Goal: Task Accomplishment & Management: Manage account settings

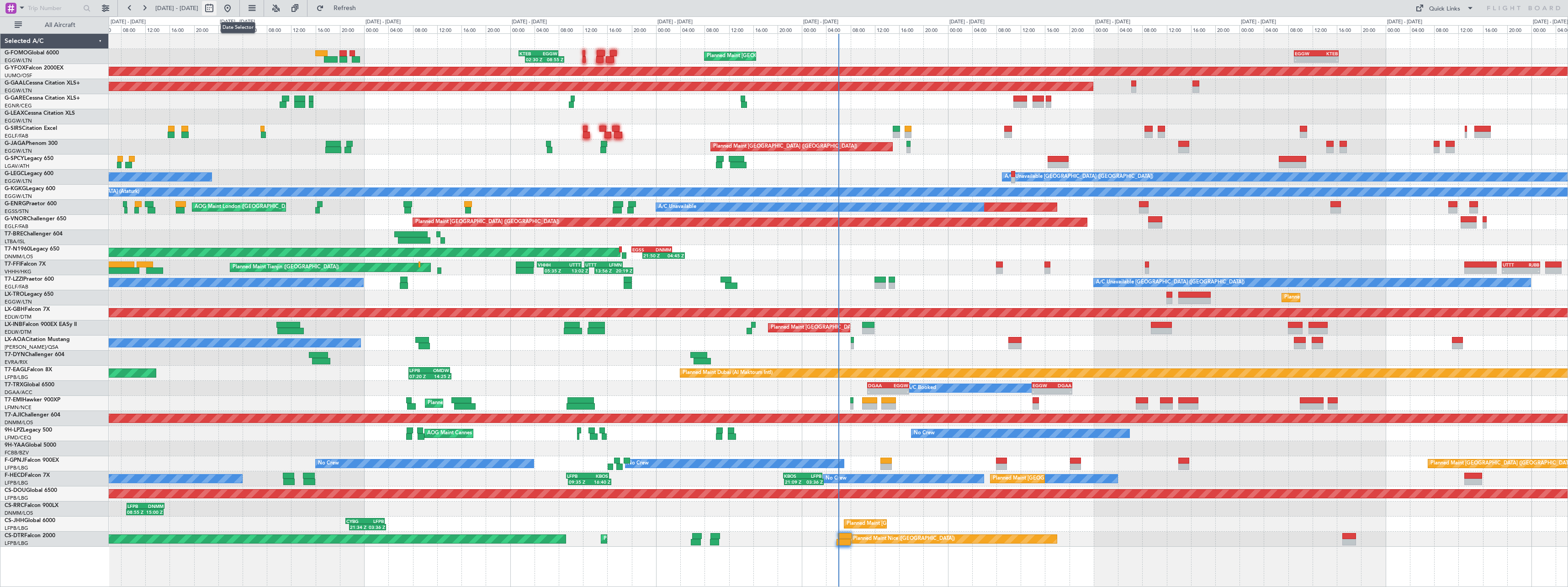
click at [217, 7] on button at bounding box center [209, 9] width 15 height 15
select select "9"
select select "2025"
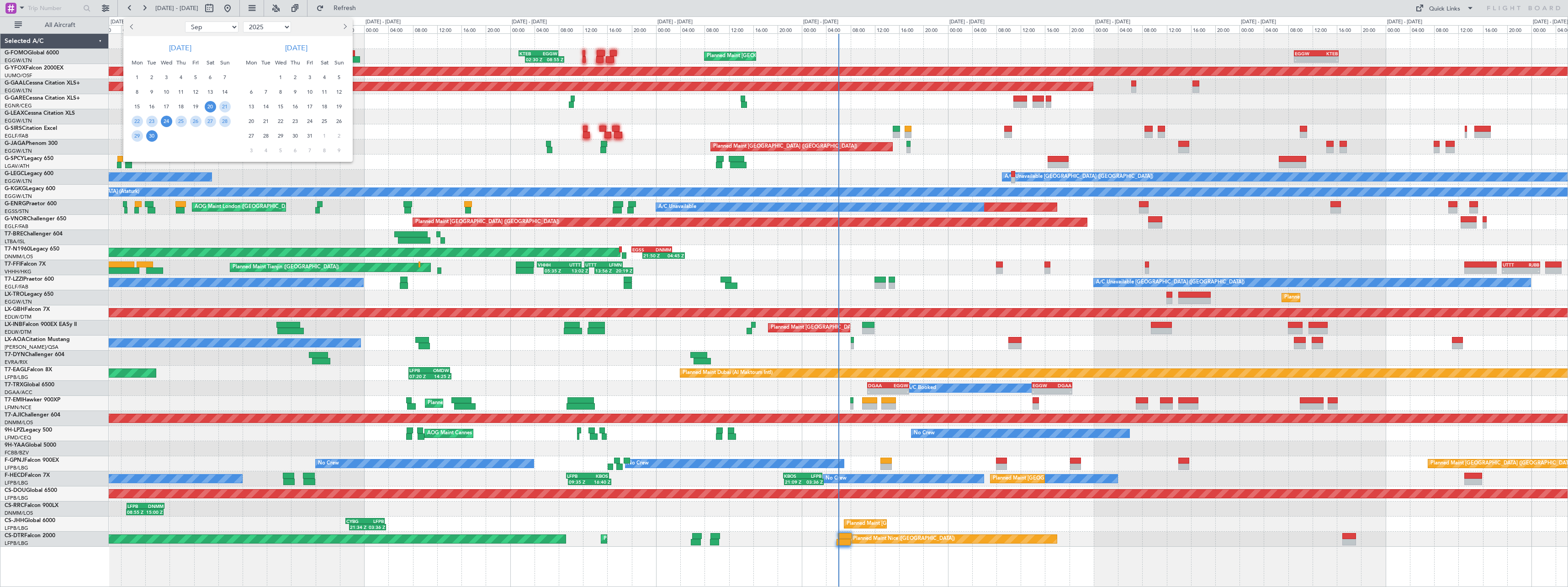
click at [167, 122] on span "24" at bounding box center [166, 121] width 12 height 12
click at [279, 94] on span "8" at bounding box center [281, 92] width 12 height 12
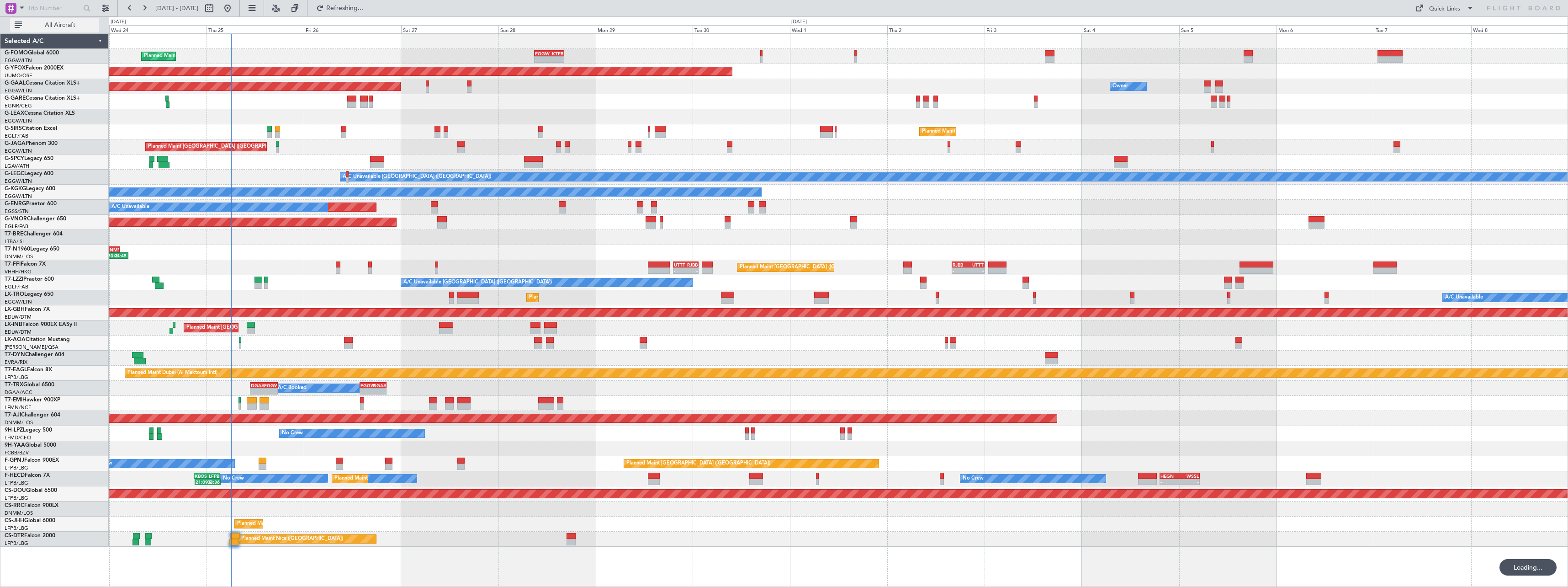
click at [56, 26] on span "All Aircraft" at bounding box center [60, 25] width 72 height 7
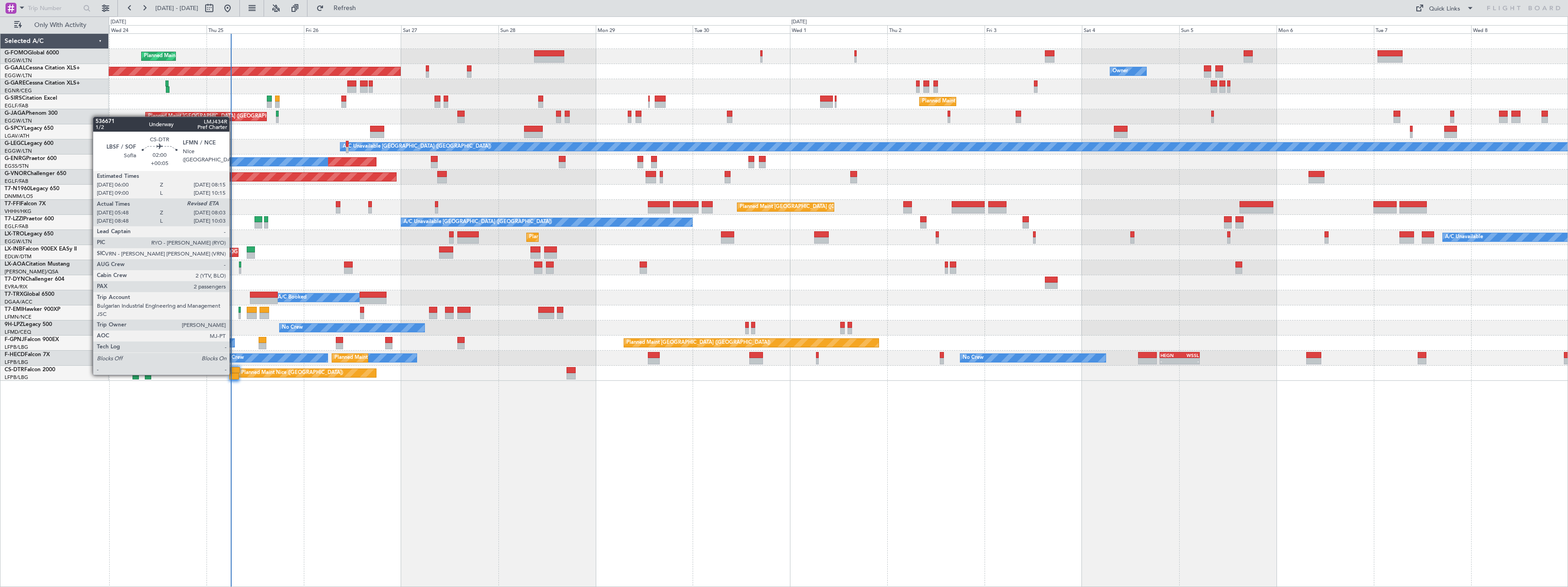
click at [234, 374] on div at bounding box center [234, 376] width 9 height 7
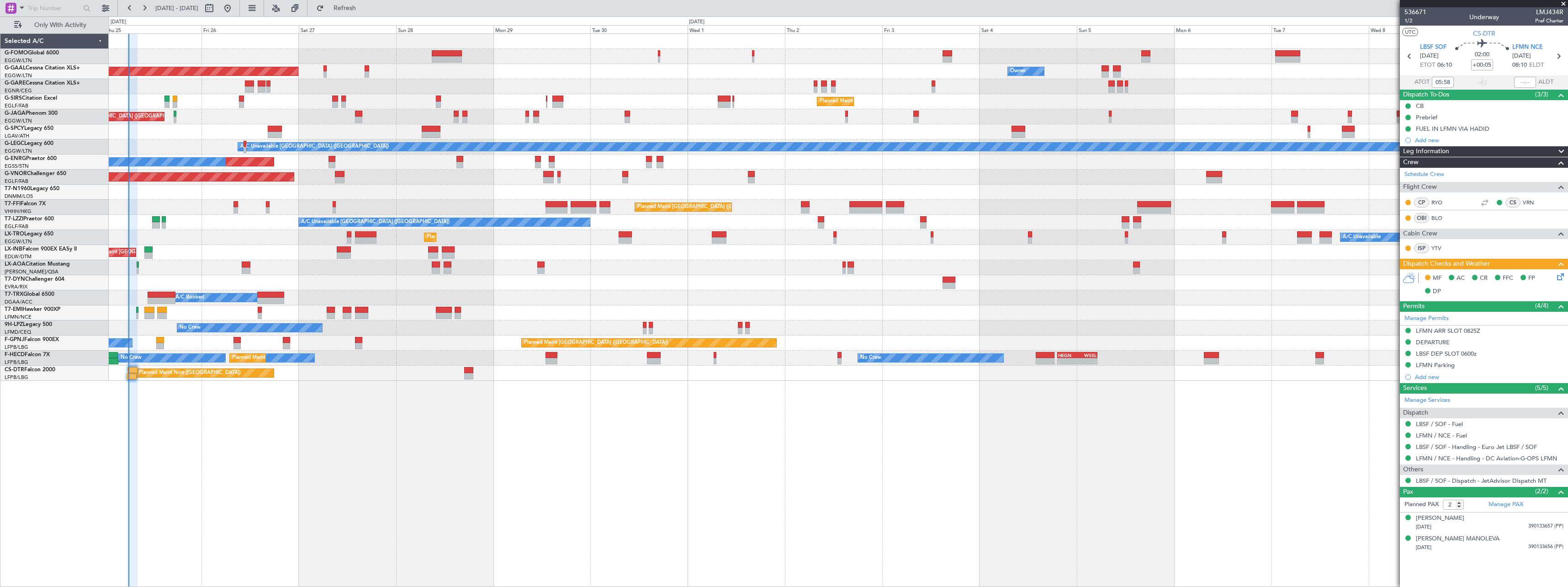
click at [257, 474] on div "Planned Maint London (Luton) Owner Planned Maint Dusseldorf Owner Owner Planned…" at bounding box center [838, 310] width 1459 height 554
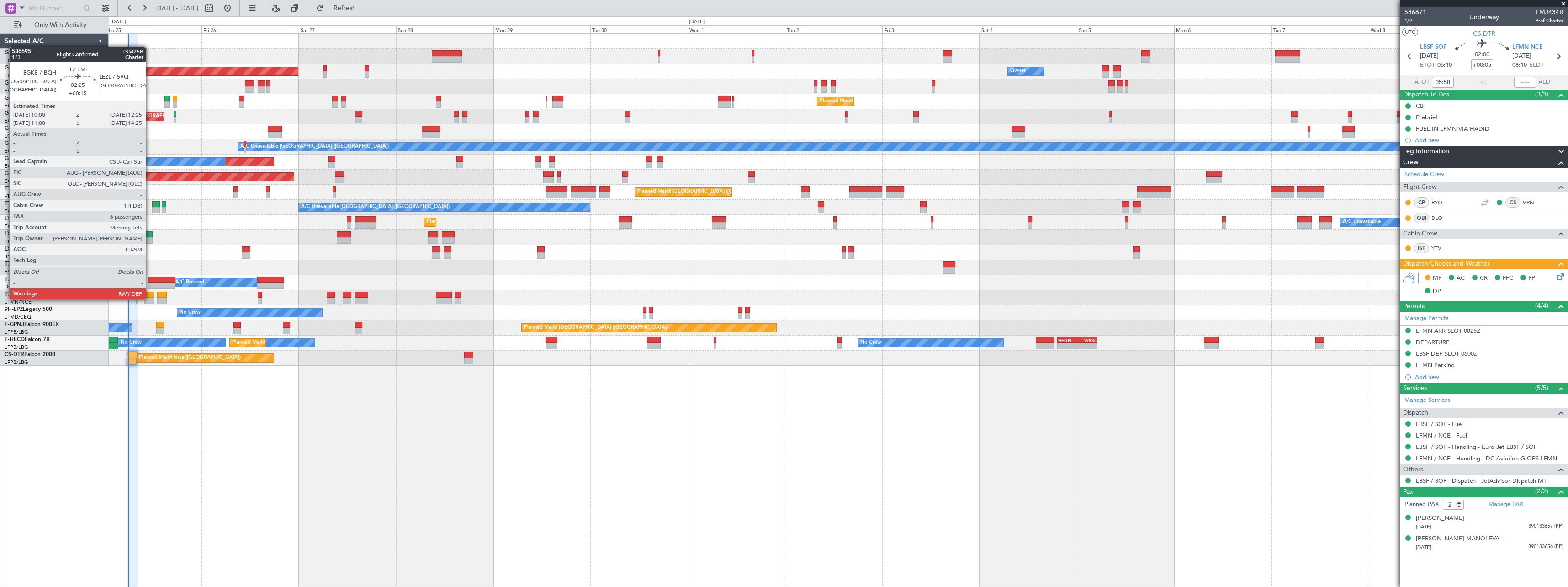
click at [150, 298] on div at bounding box center [149, 301] width 10 height 7
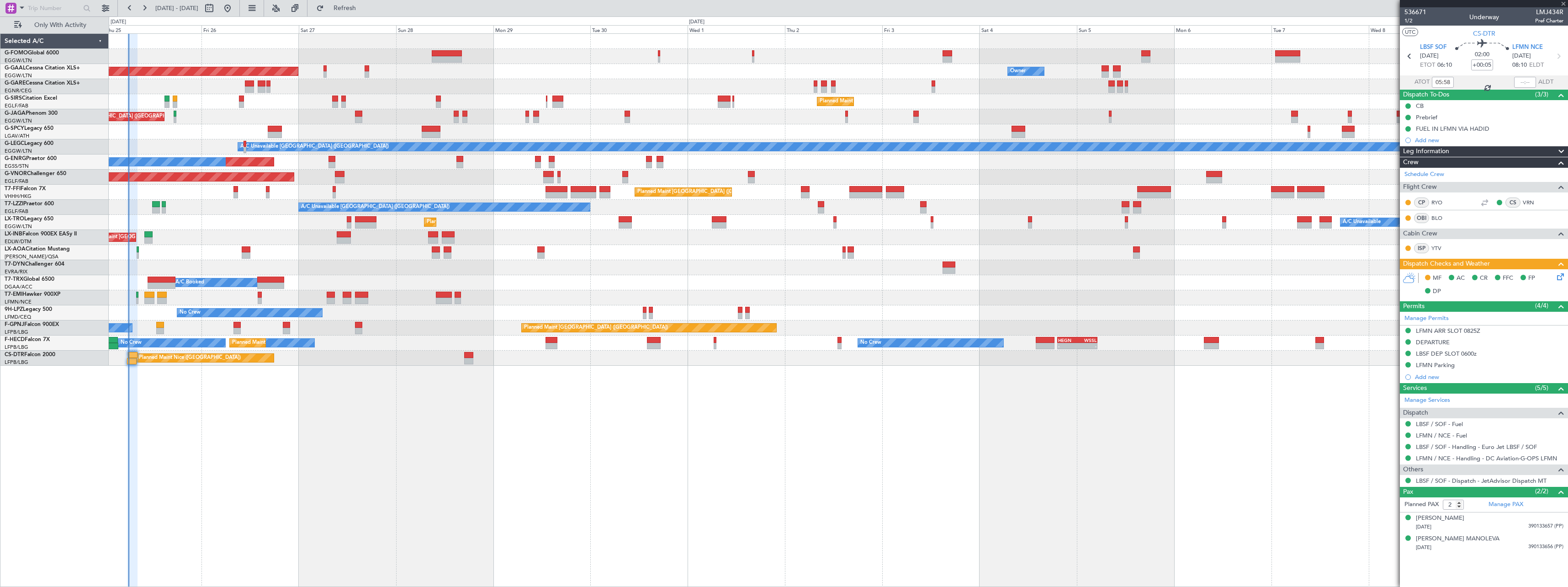
type input "+00:15"
type input "6"
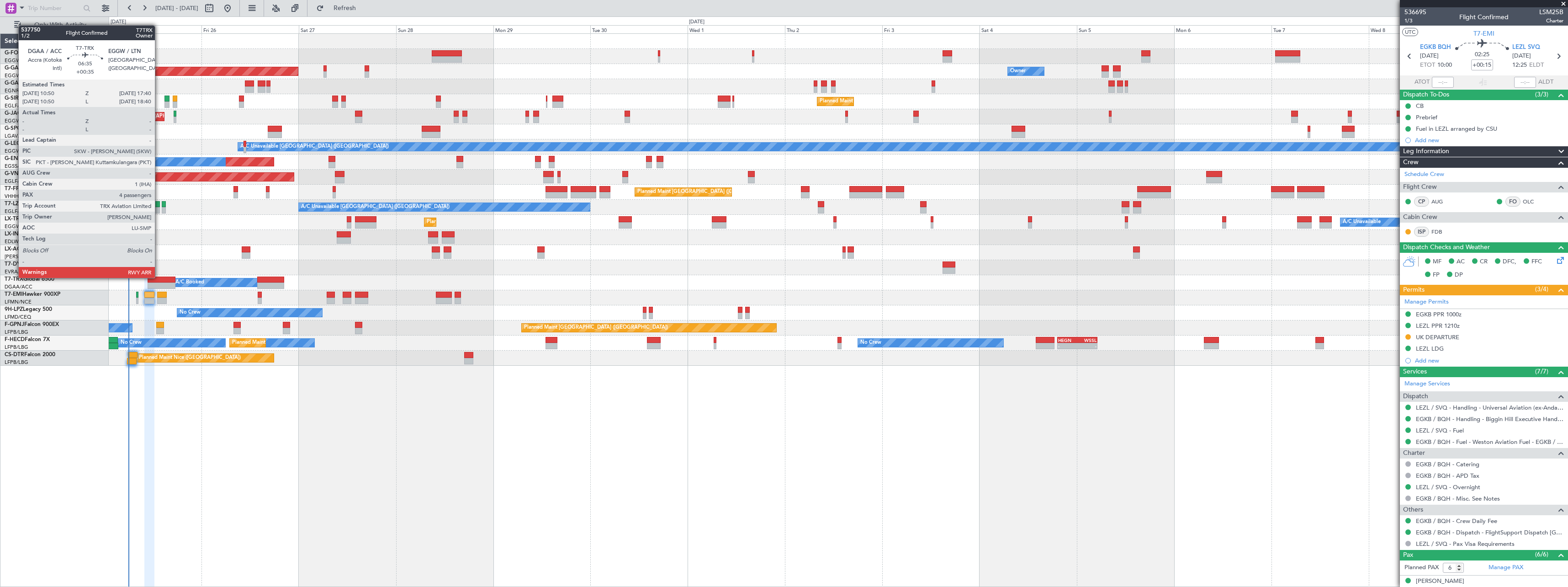
click at [159, 277] on div at bounding box center [161, 279] width 28 height 7
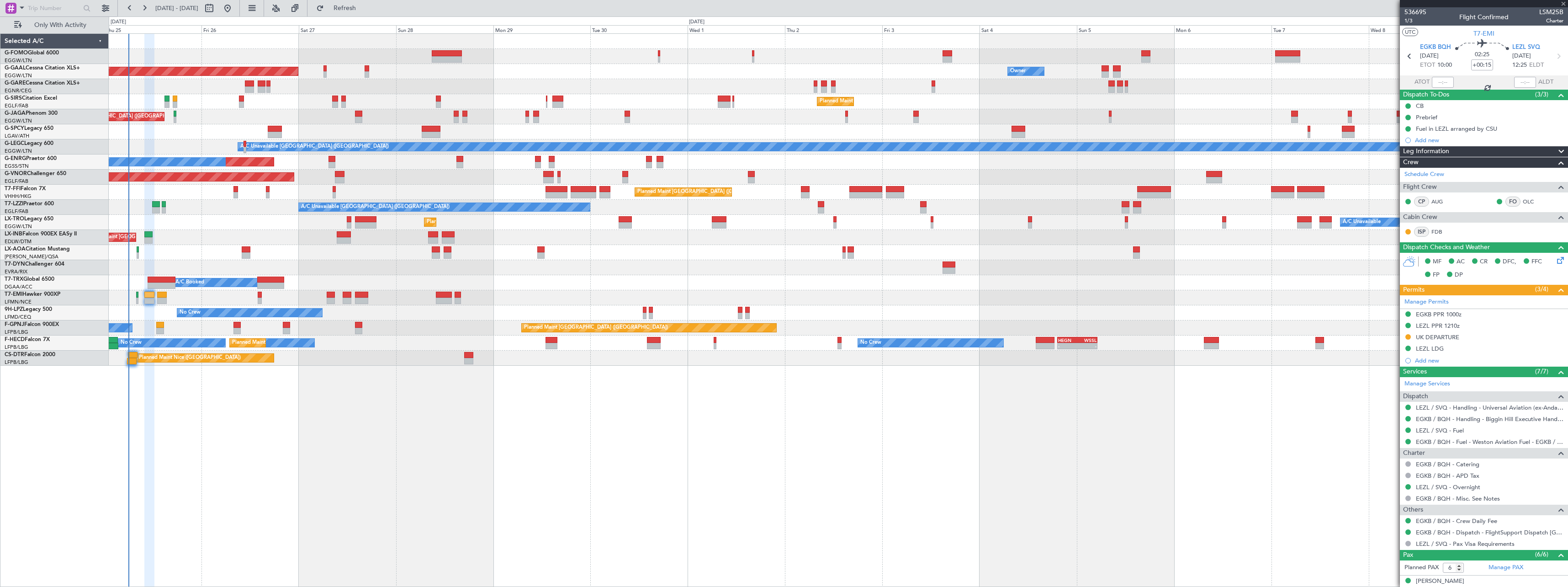
type input "+00:35"
type input "4"
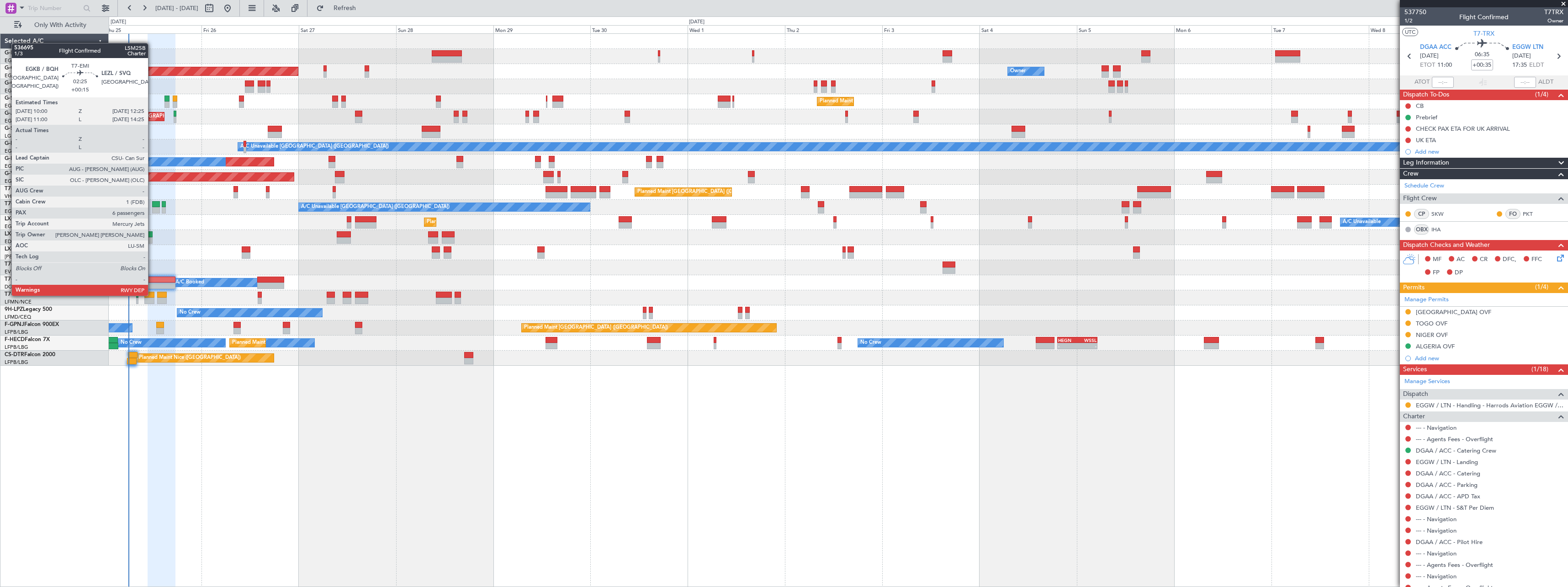
click at [152, 295] on div at bounding box center [149, 295] width 10 height 7
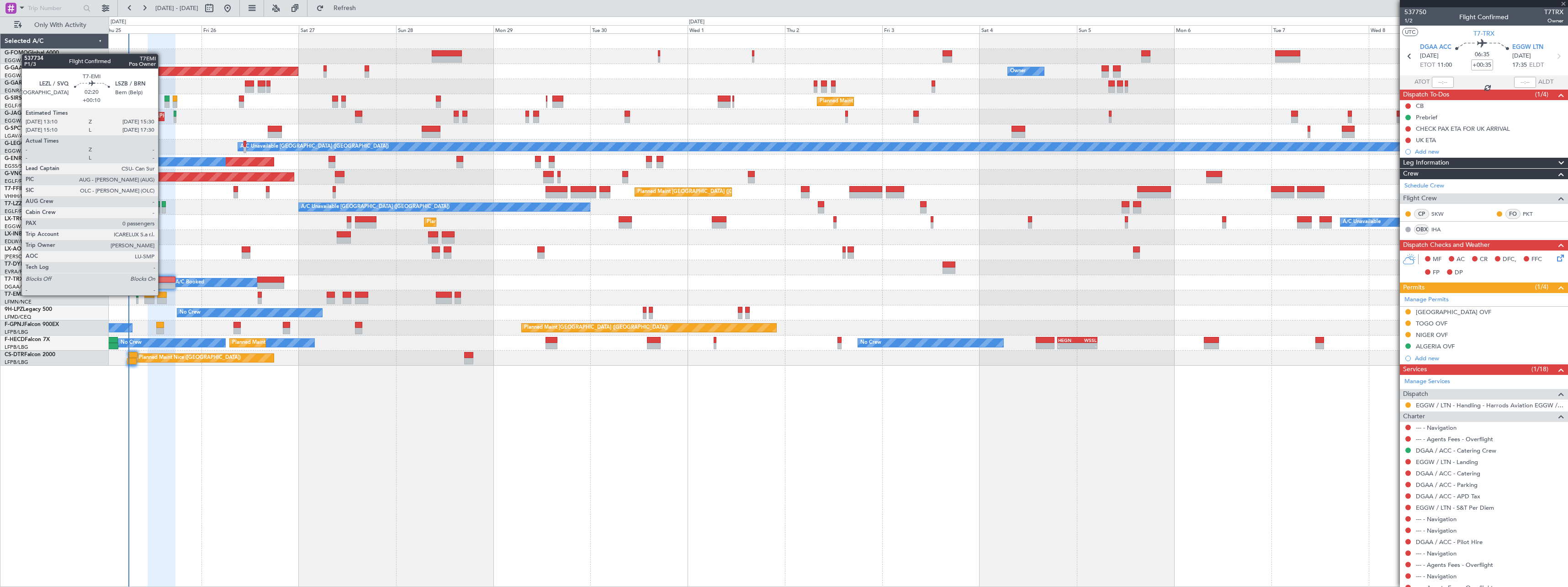
type input "+00:15"
type input "6"
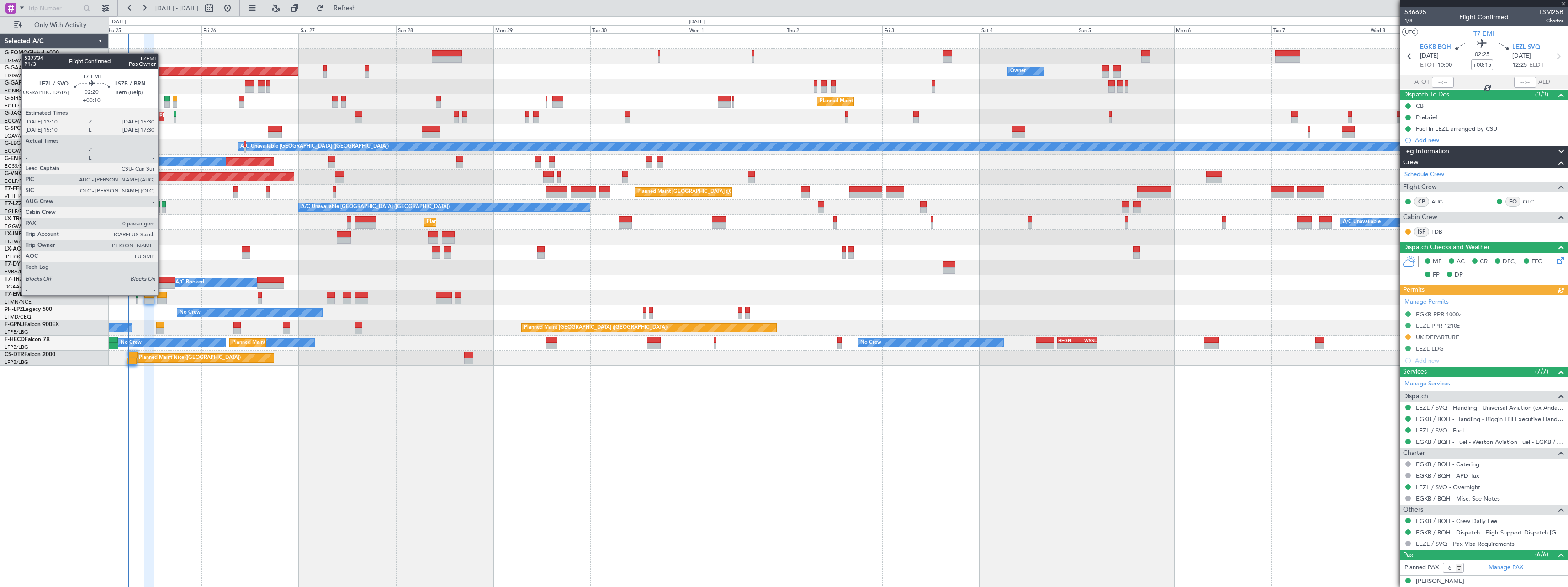
click at [162, 294] on div at bounding box center [162, 295] width 10 height 7
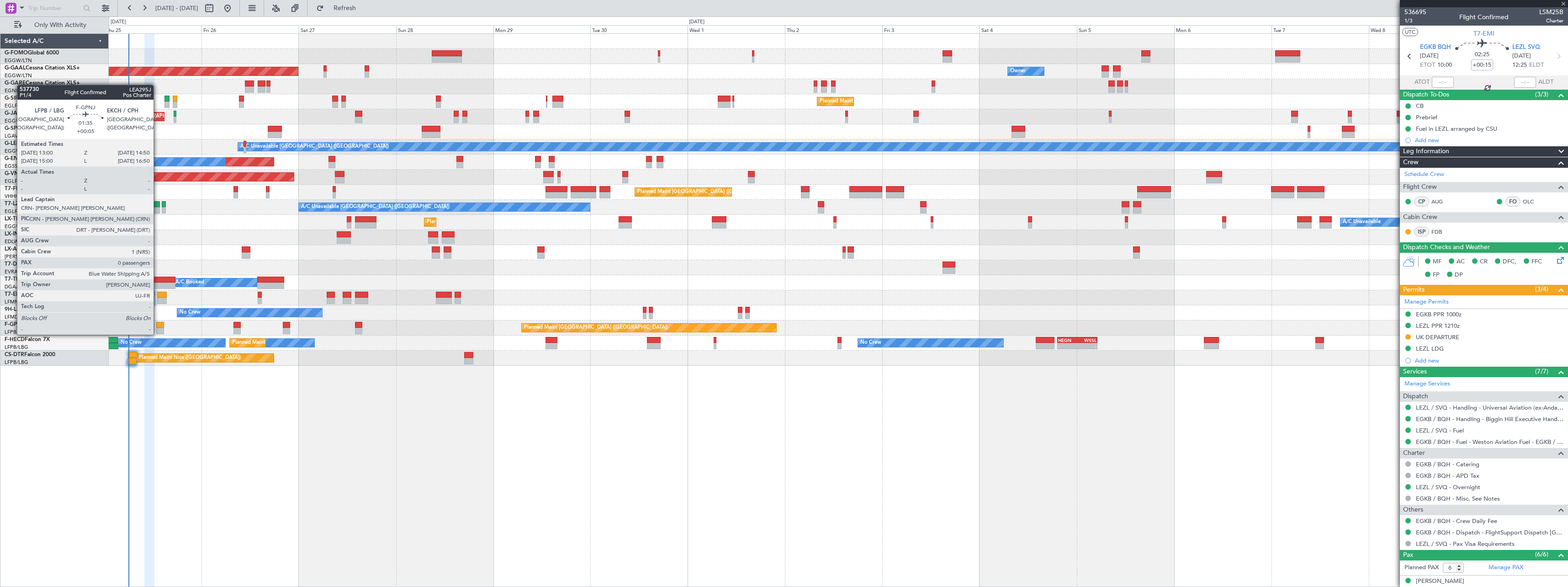
type input "+00:10"
type input "0"
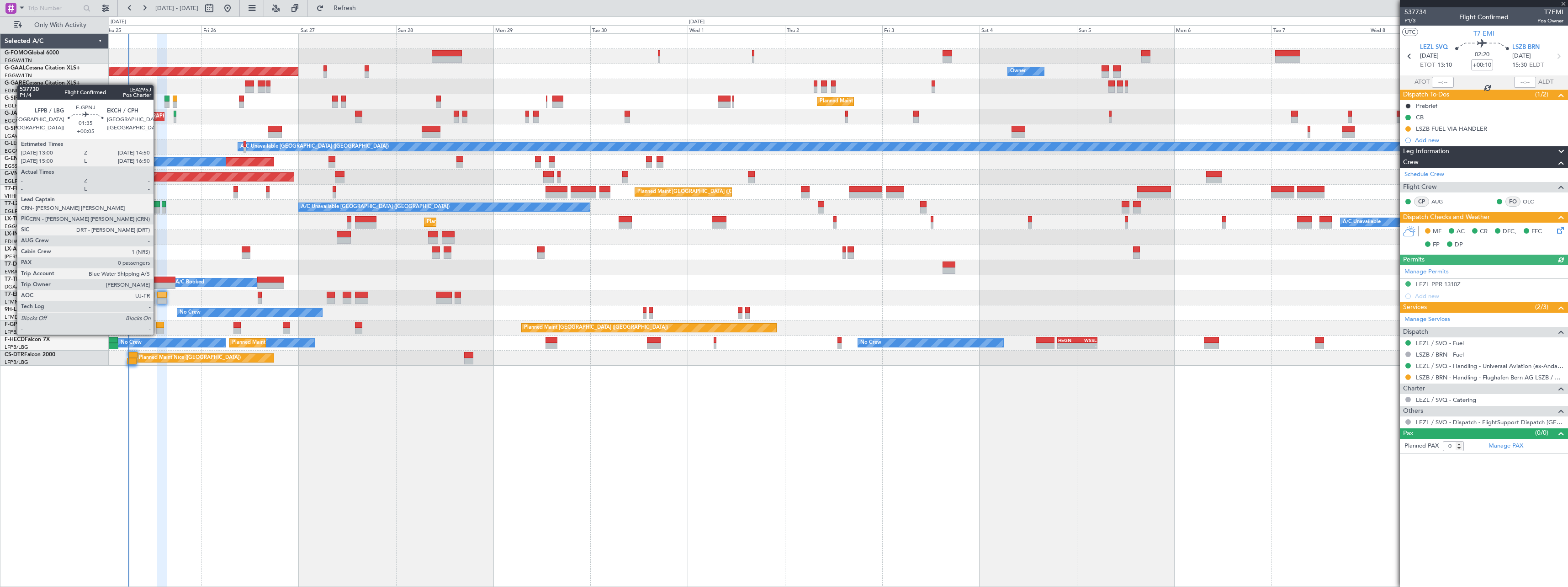
click at [158, 325] on div at bounding box center [160, 325] width 8 height 7
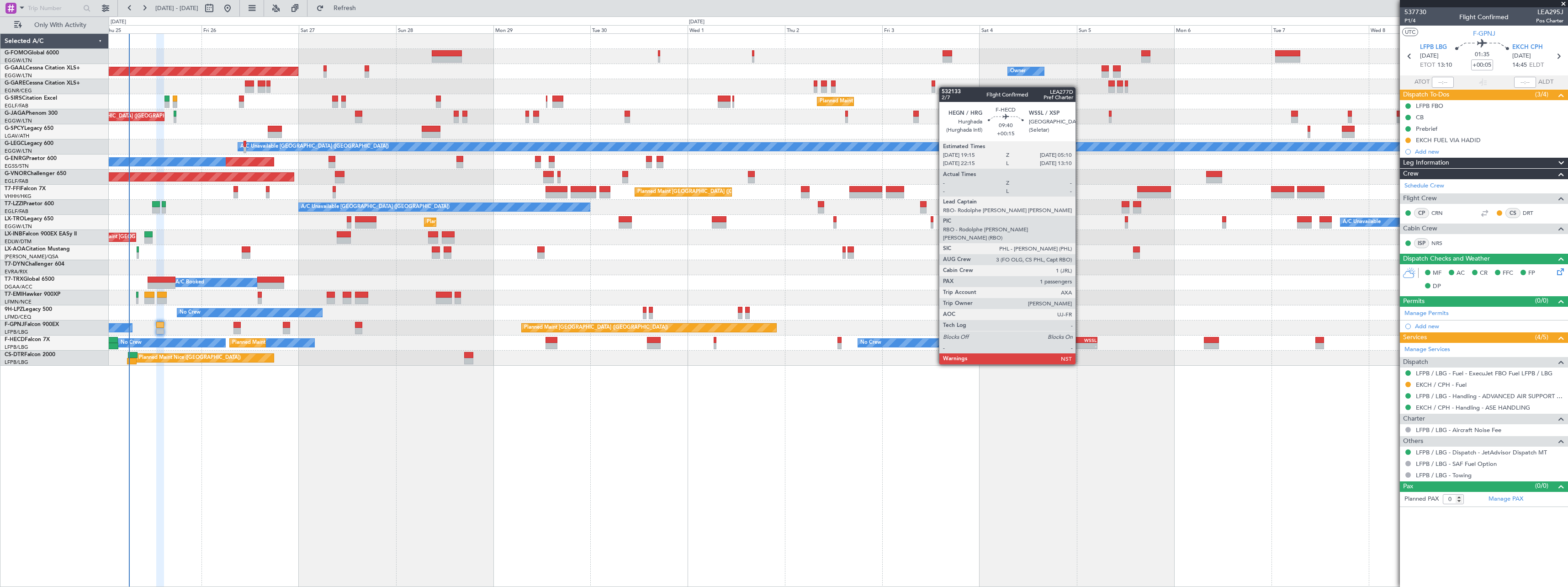
click at [1080, 339] on div "WSSL" at bounding box center [1087, 340] width 19 height 5
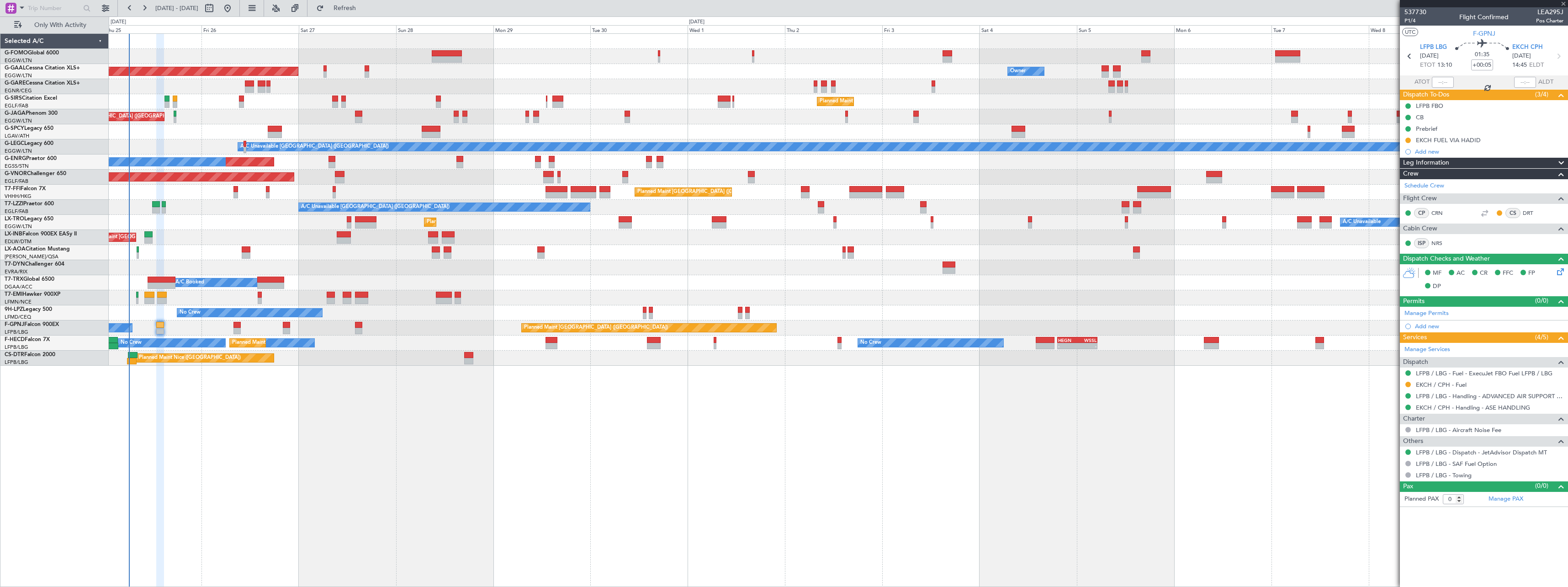
type input "+00:15"
type input "1"
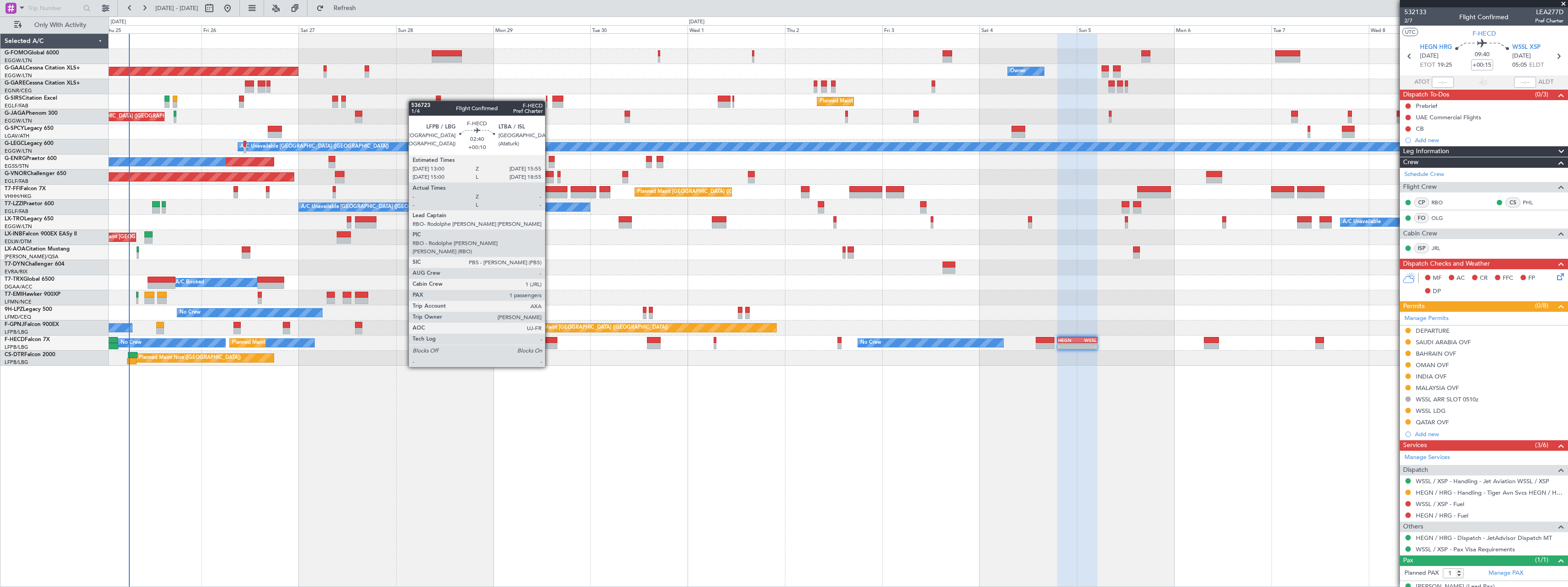
click at [549, 342] on div at bounding box center [551, 340] width 12 height 7
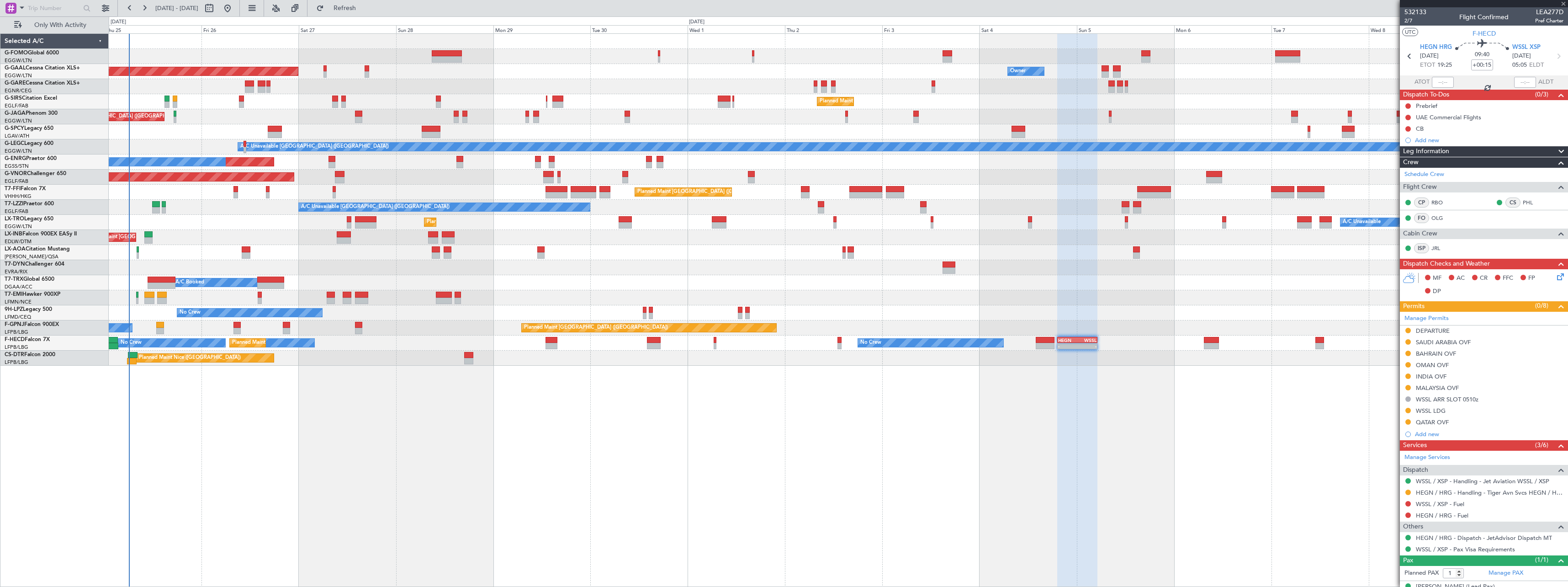
type input "+00:10"
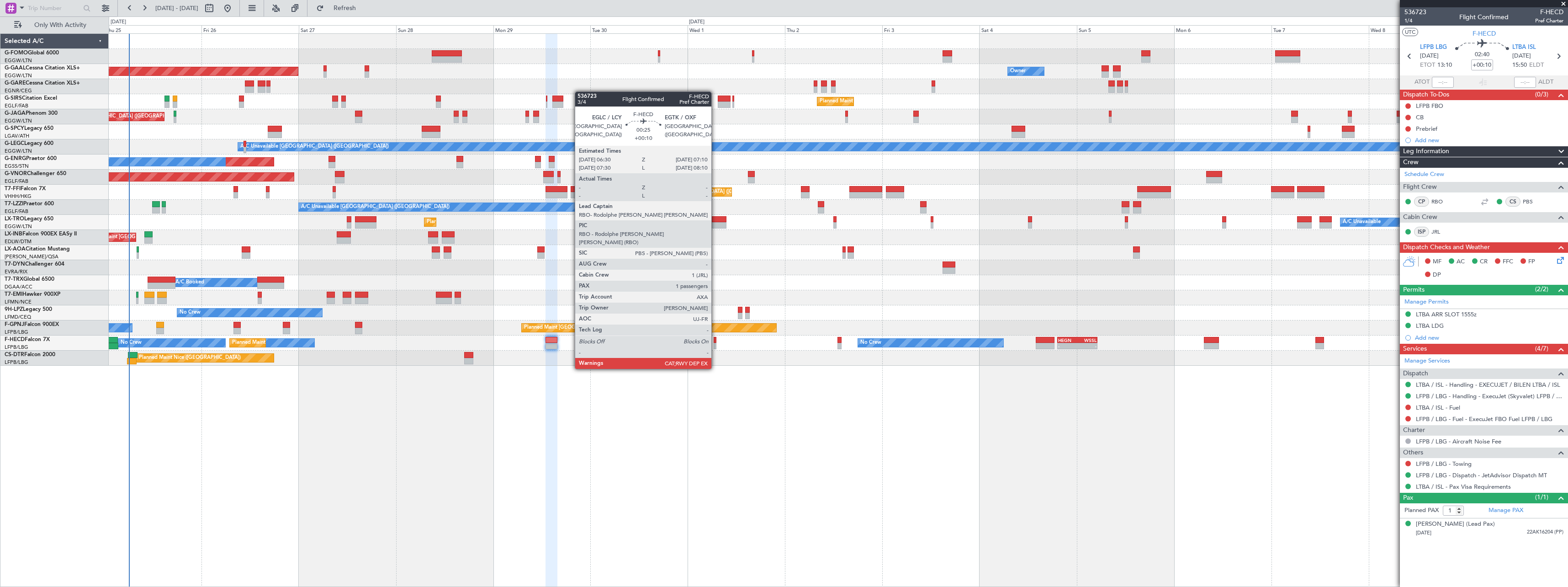
click at [715, 343] on div at bounding box center [715, 346] width 3 height 7
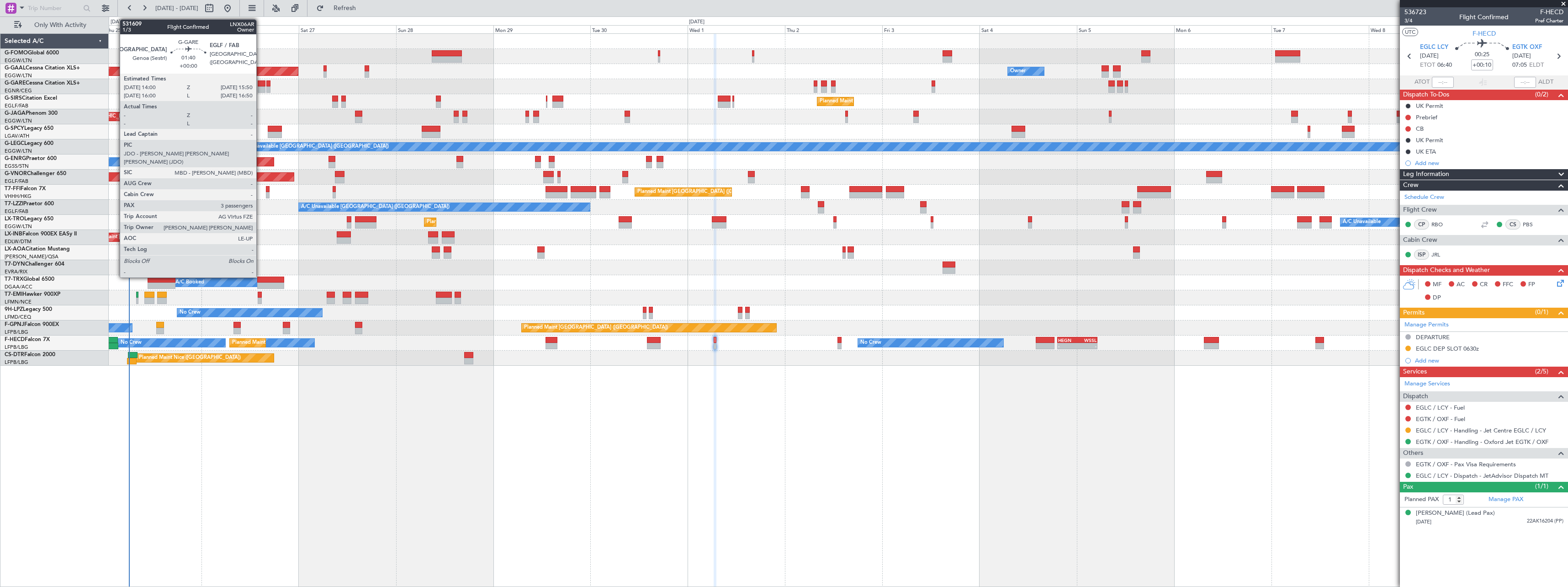
click at [261, 85] on div at bounding box center [261, 83] width 8 height 7
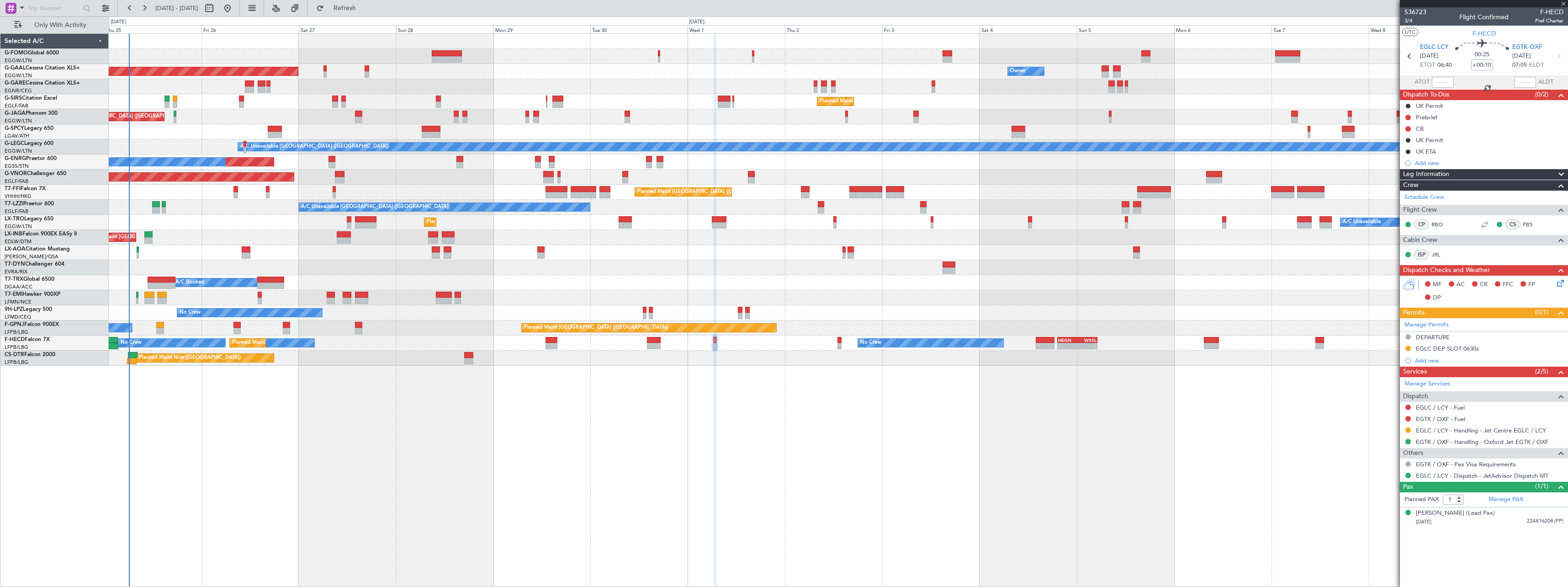
type input "3"
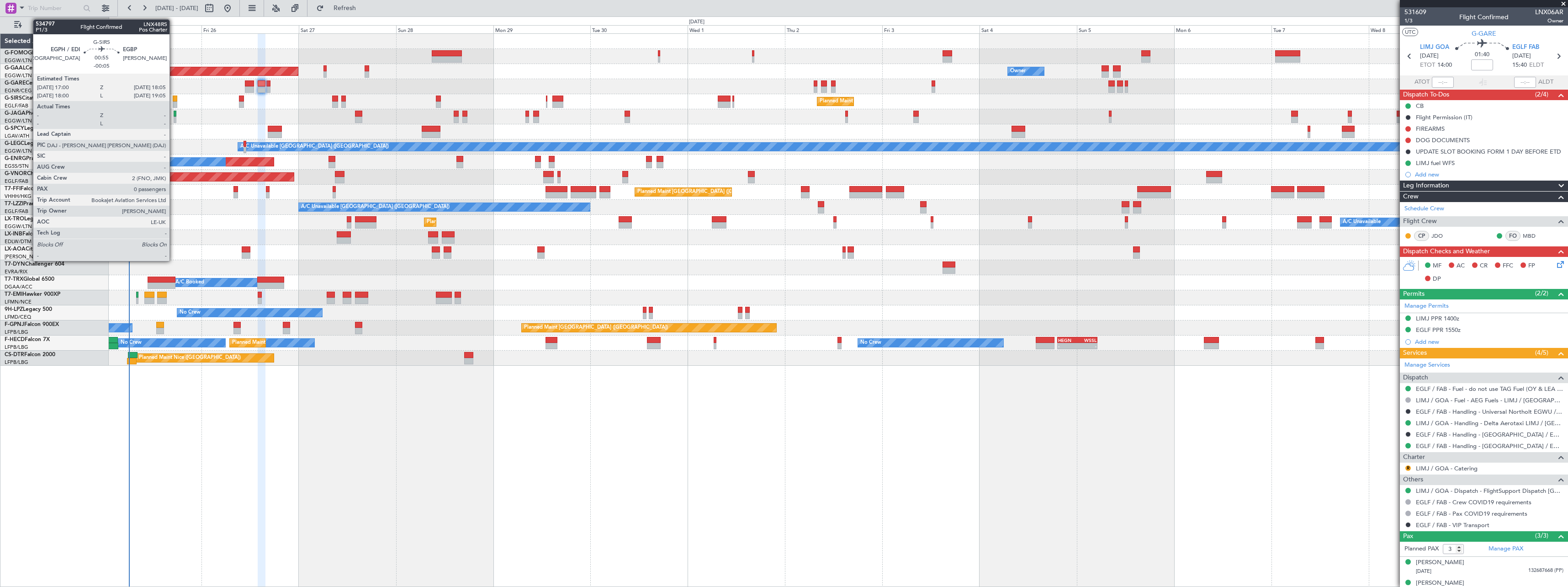
click at [173, 100] on div at bounding box center [175, 99] width 5 height 7
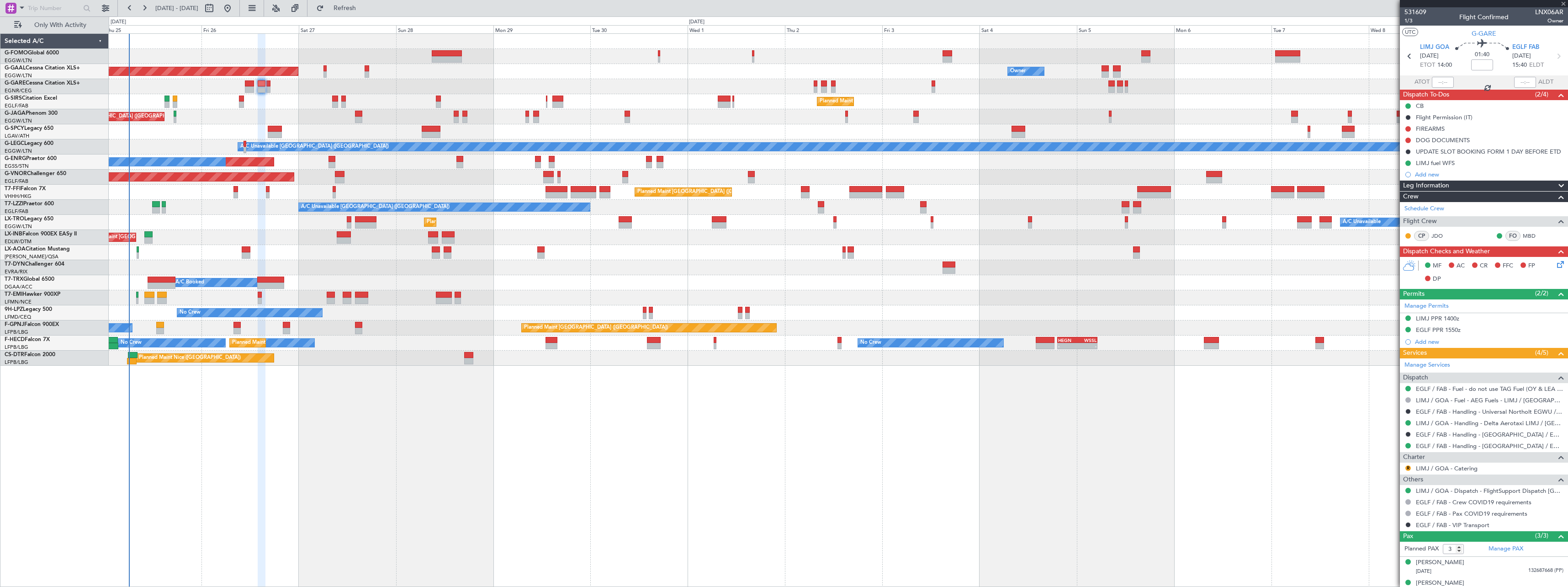
type input "-00:05"
type input "0"
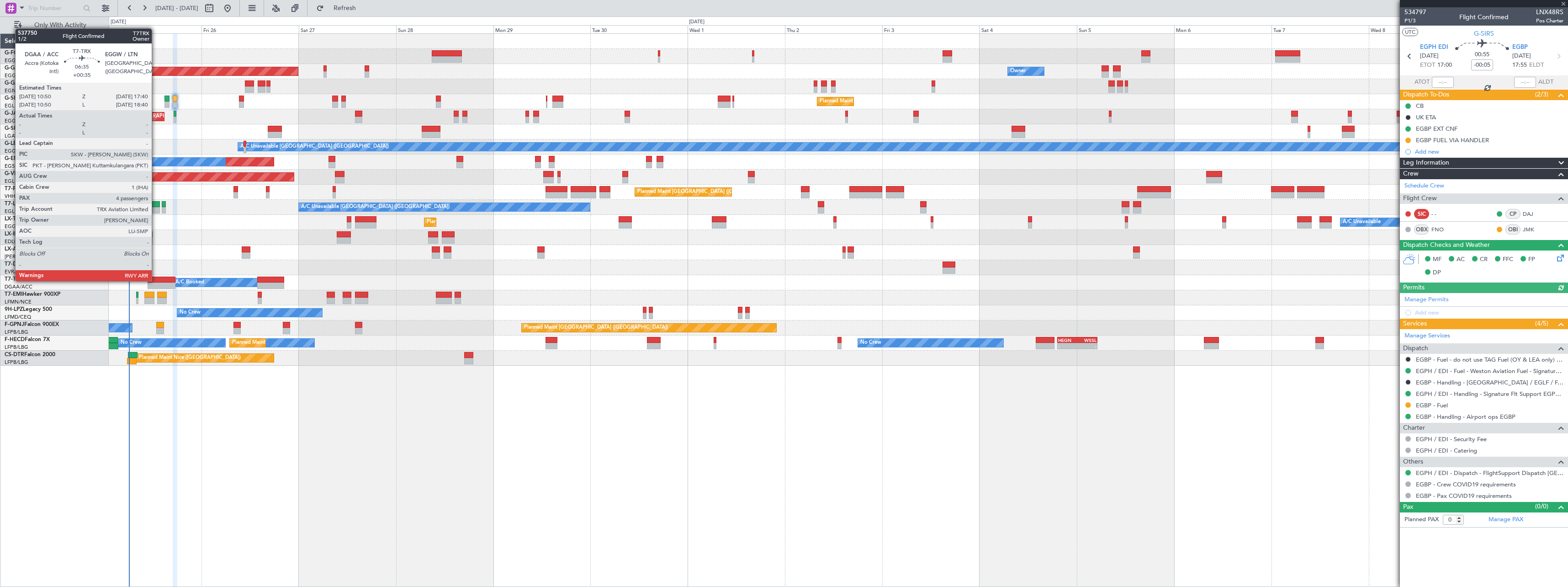
click at [156, 280] on div at bounding box center [161, 279] width 28 height 7
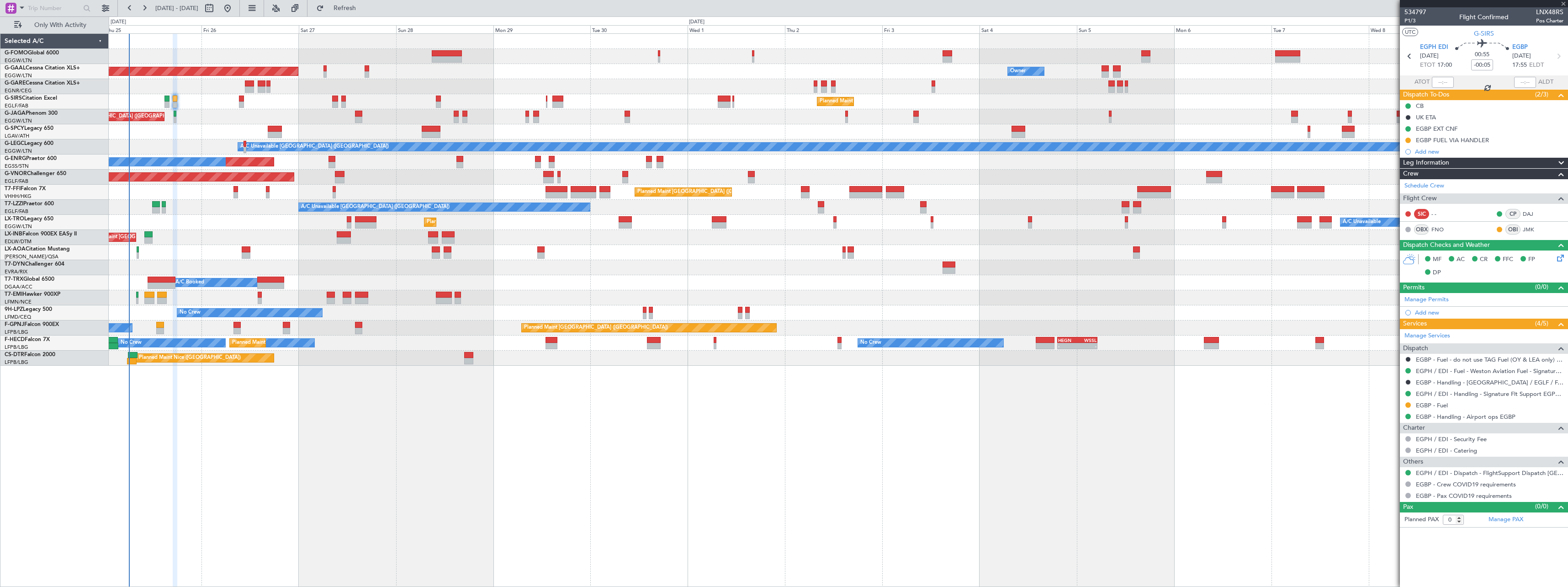
type input "+00:35"
type input "4"
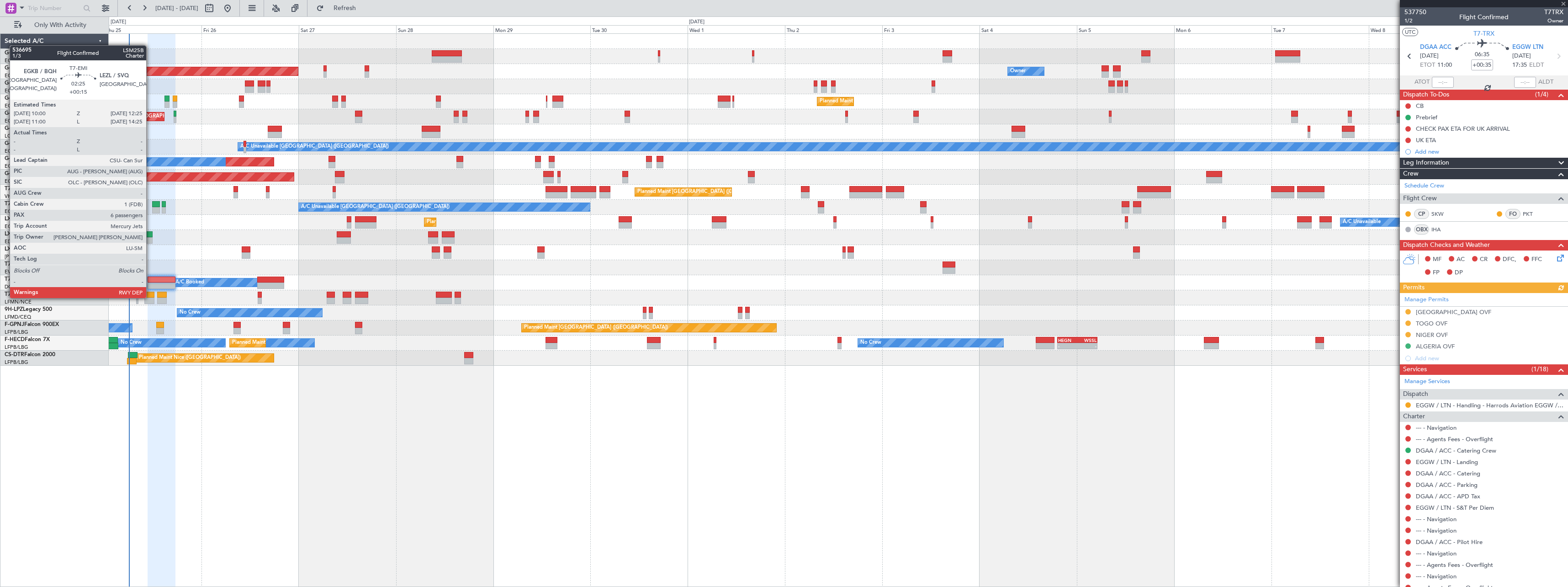
click at [150, 297] on div at bounding box center [149, 295] width 10 height 7
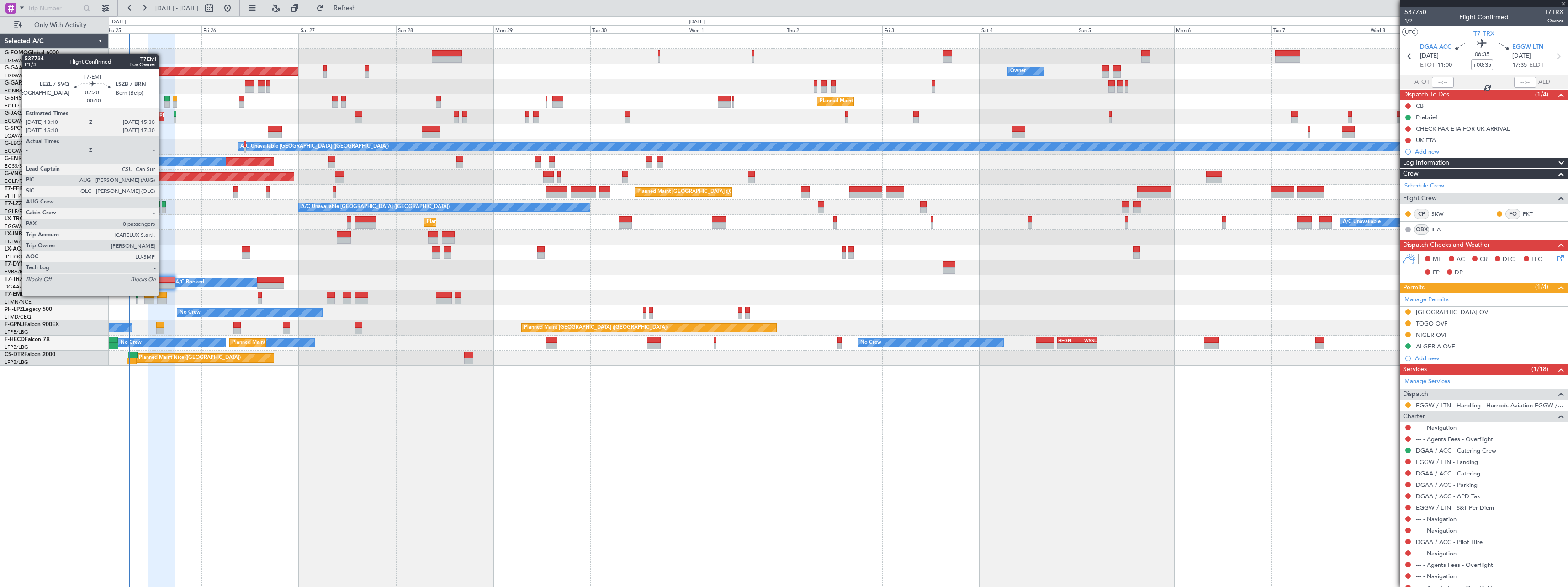
type input "+00:15"
type input "6"
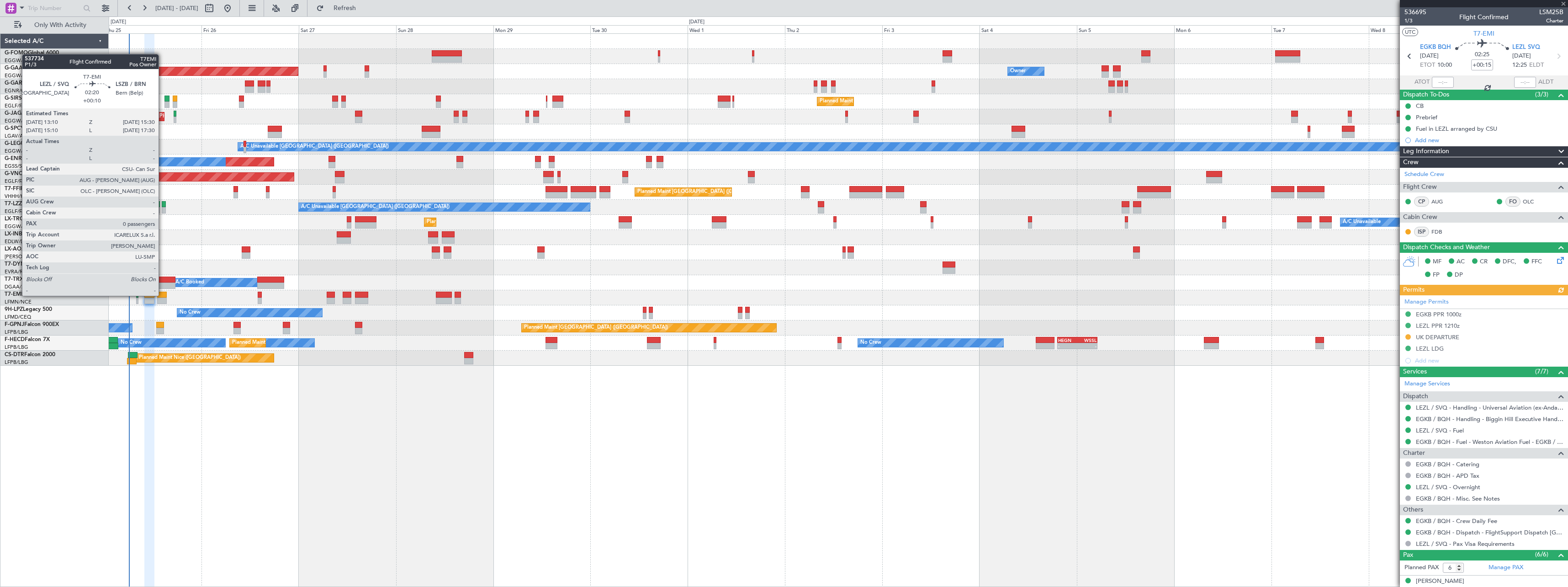
click at [163, 295] on div at bounding box center [162, 295] width 10 height 7
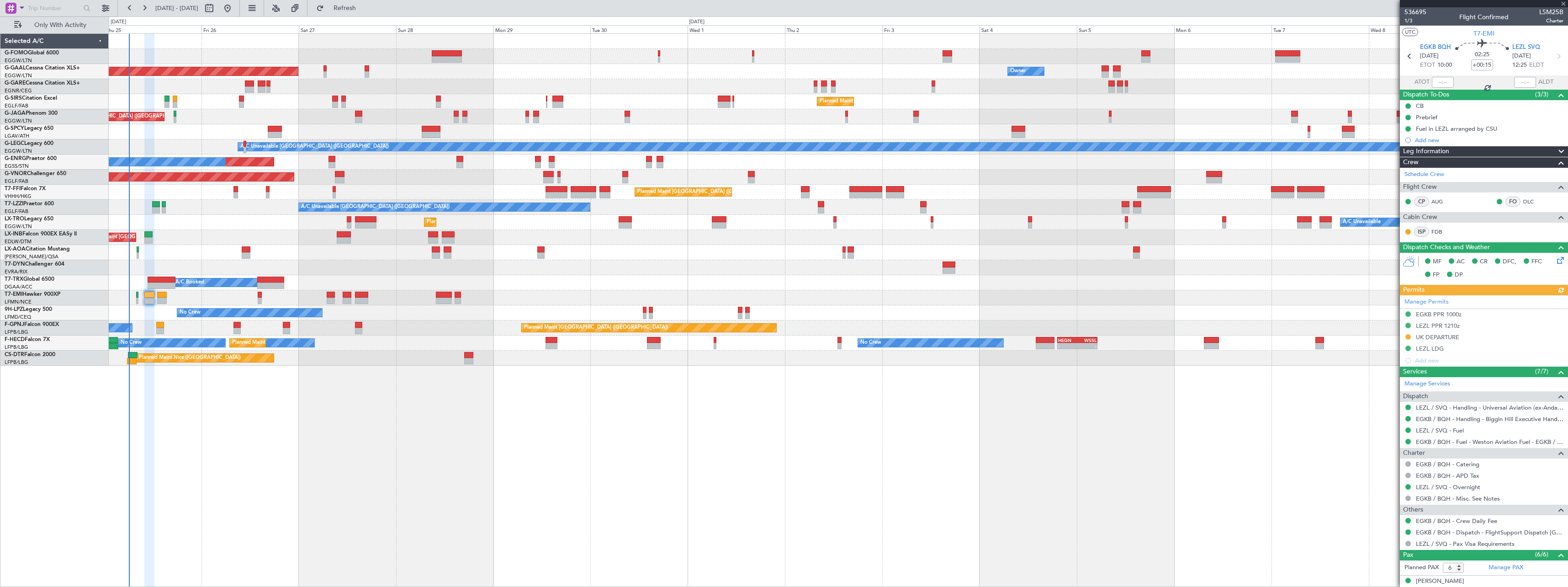
type input "+00:10"
type input "0"
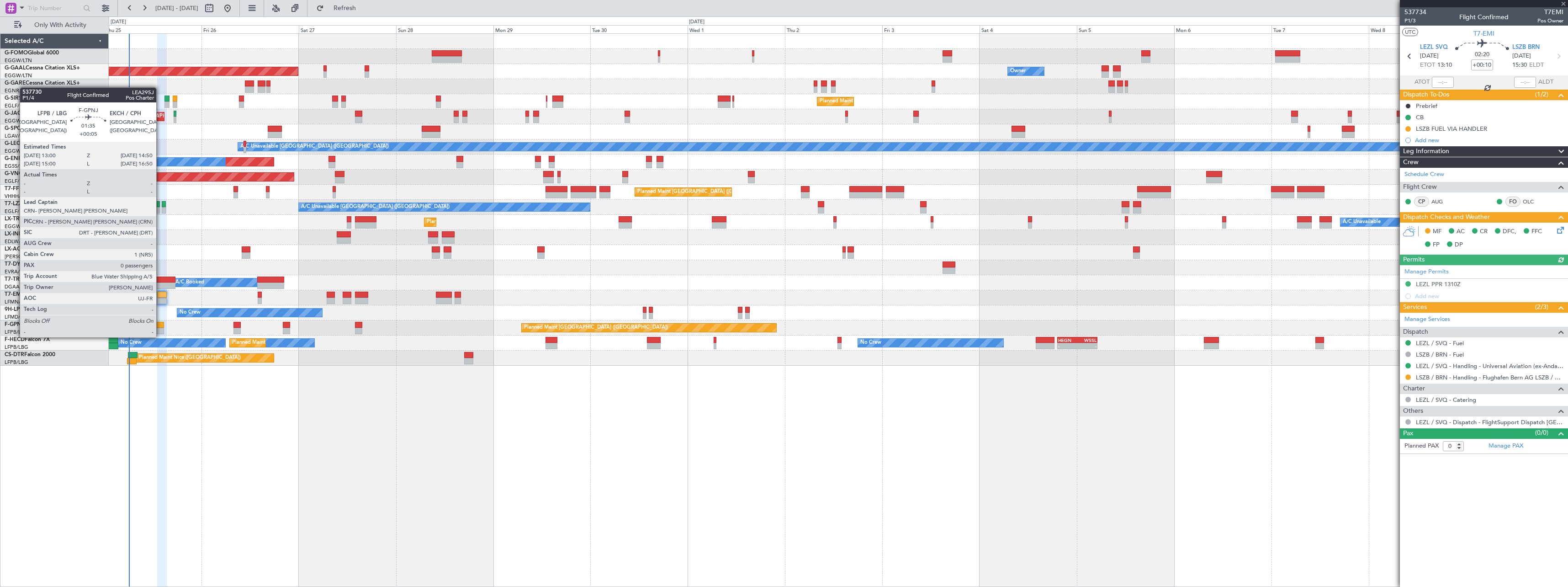
click at [160, 328] on div at bounding box center [160, 331] width 8 height 7
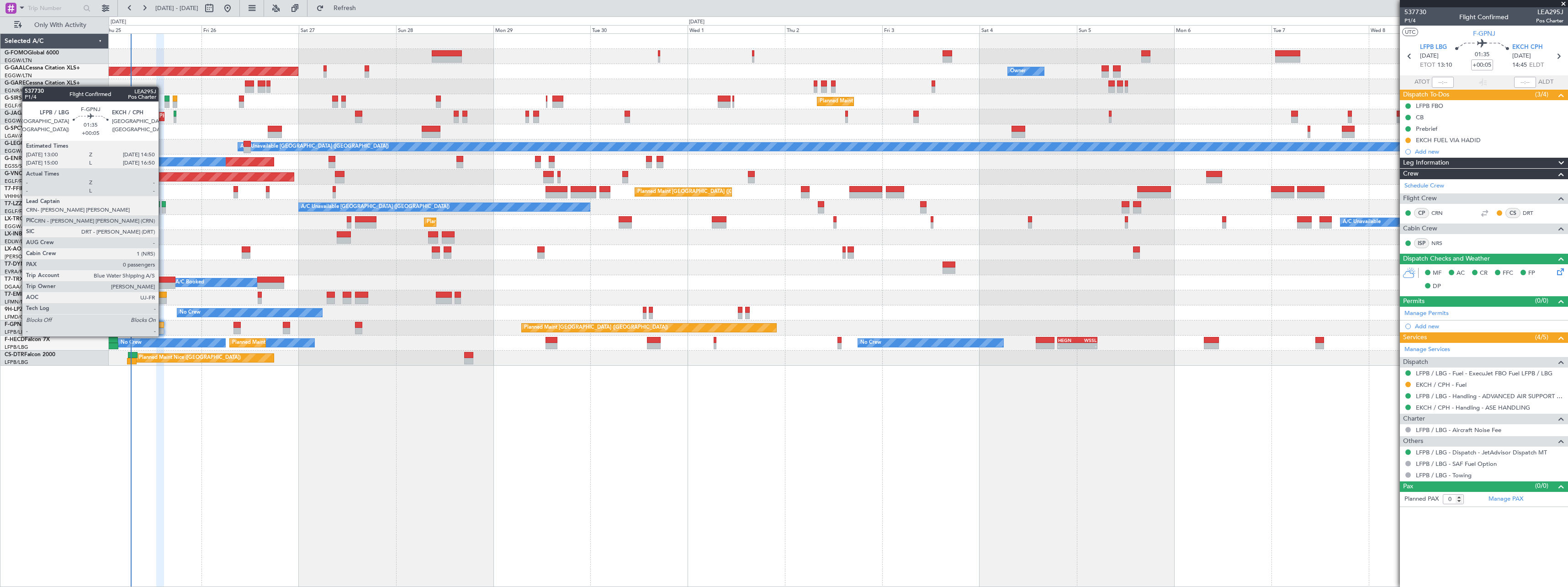
click at [163, 327] on div at bounding box center [160, 325] width 8 height 7
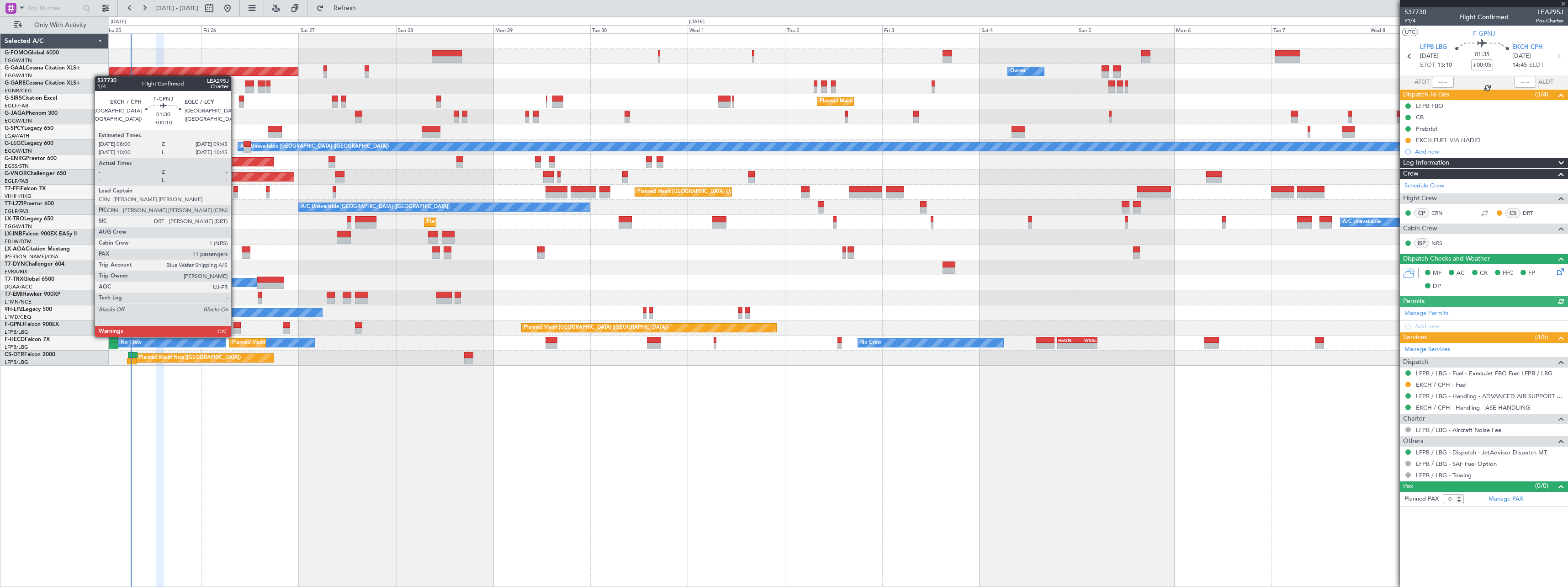
click at [236, 328] on div at bounding box center [237, 331] width 7 height 7
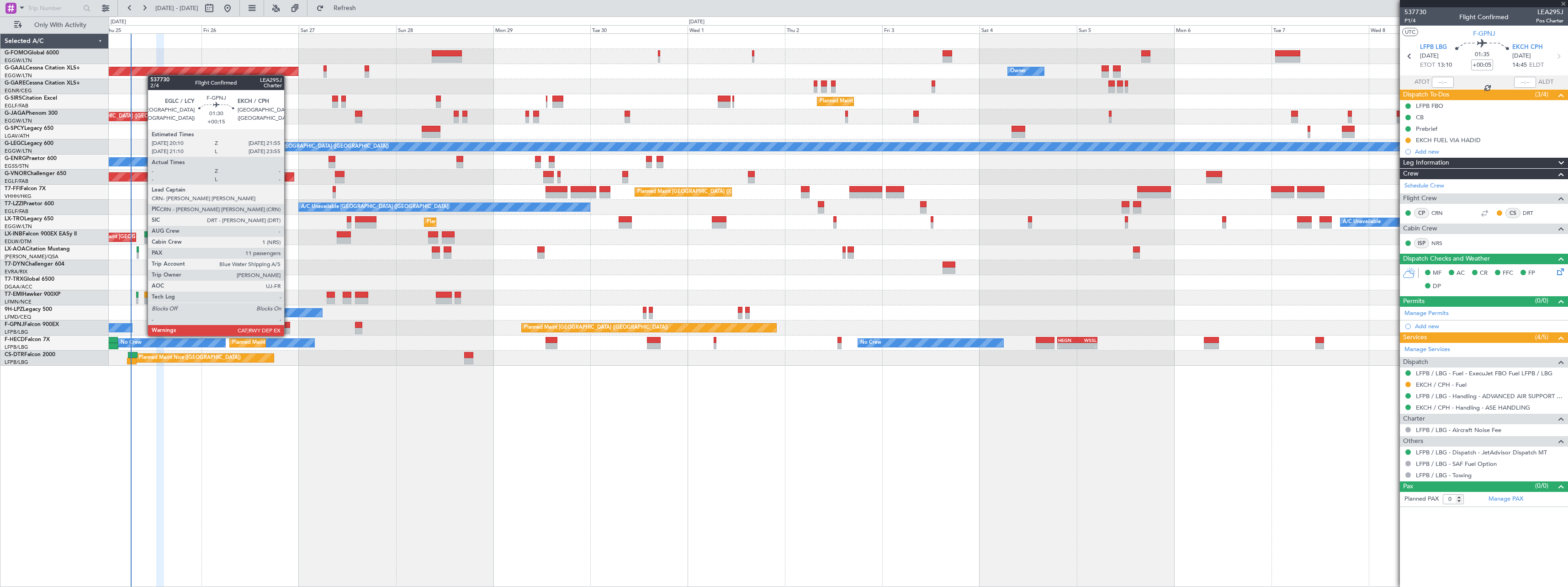
type input "+00:10"
type input "11"
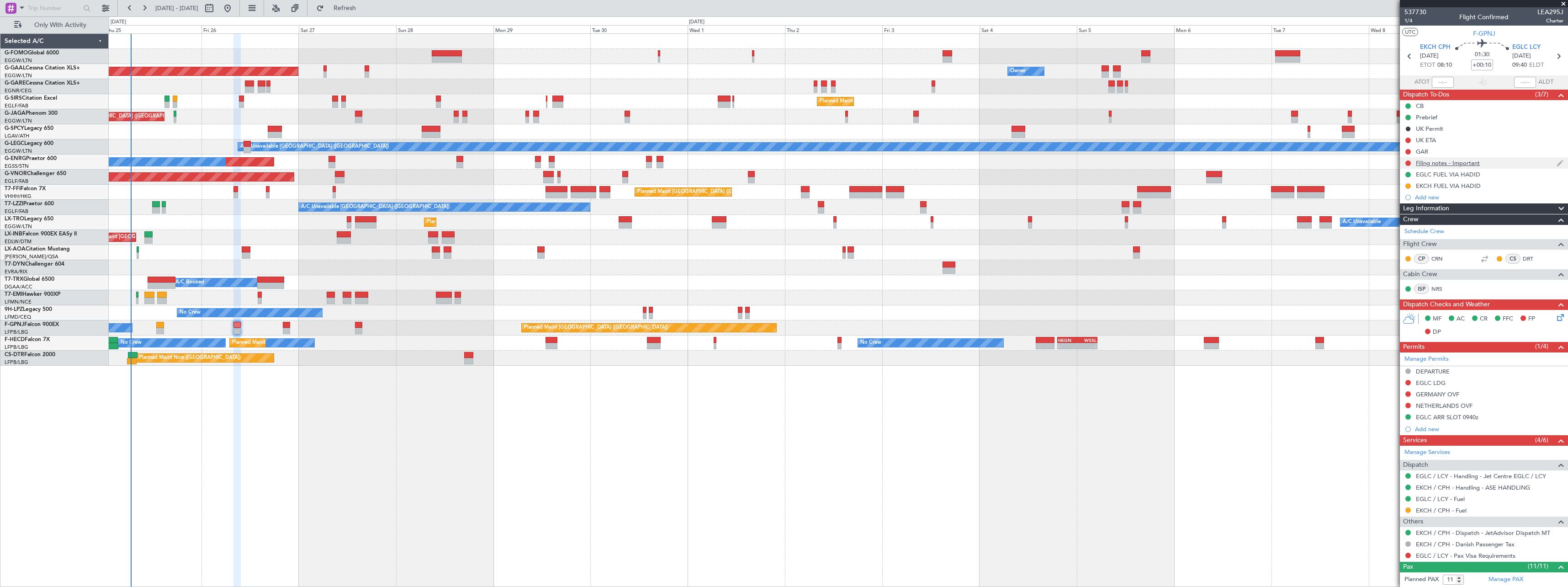
click at [1441, 163] on div "Filing notes - Important" at bounding box center [1447, 163] width 64 height 8
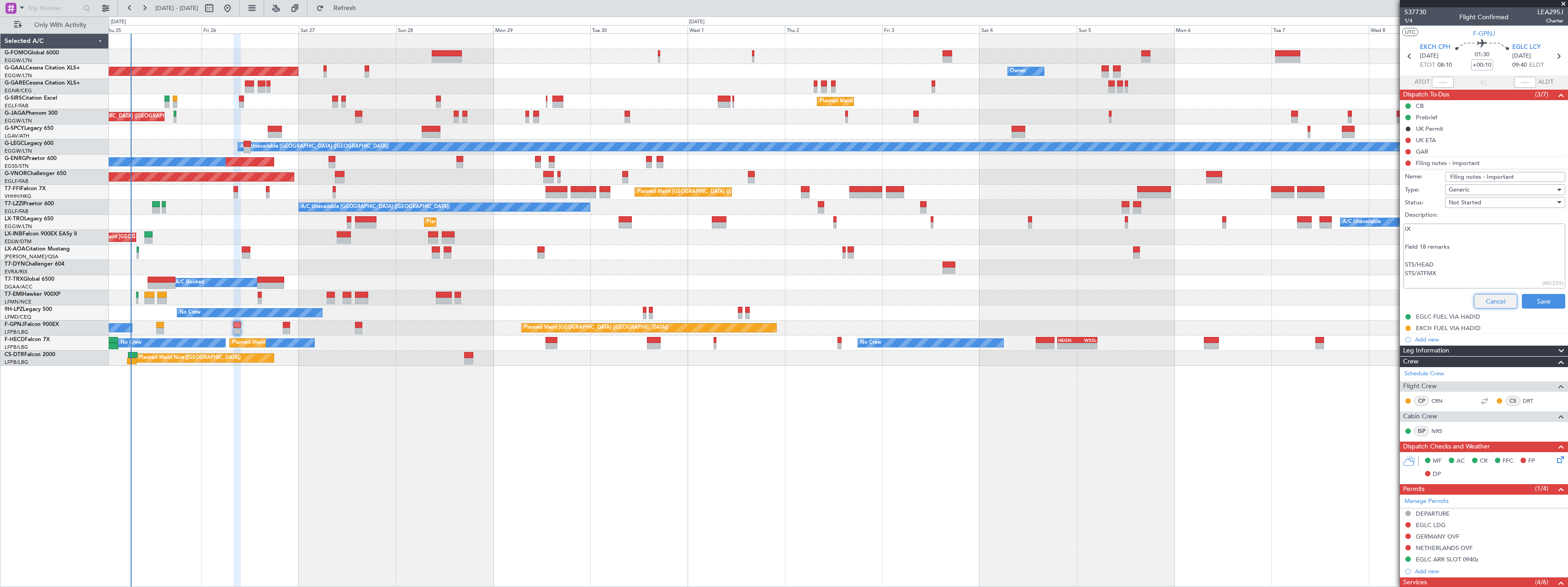
click at [1484, 302] on button "Cancel" at bounding box center [1495, 301] width 43 height 15
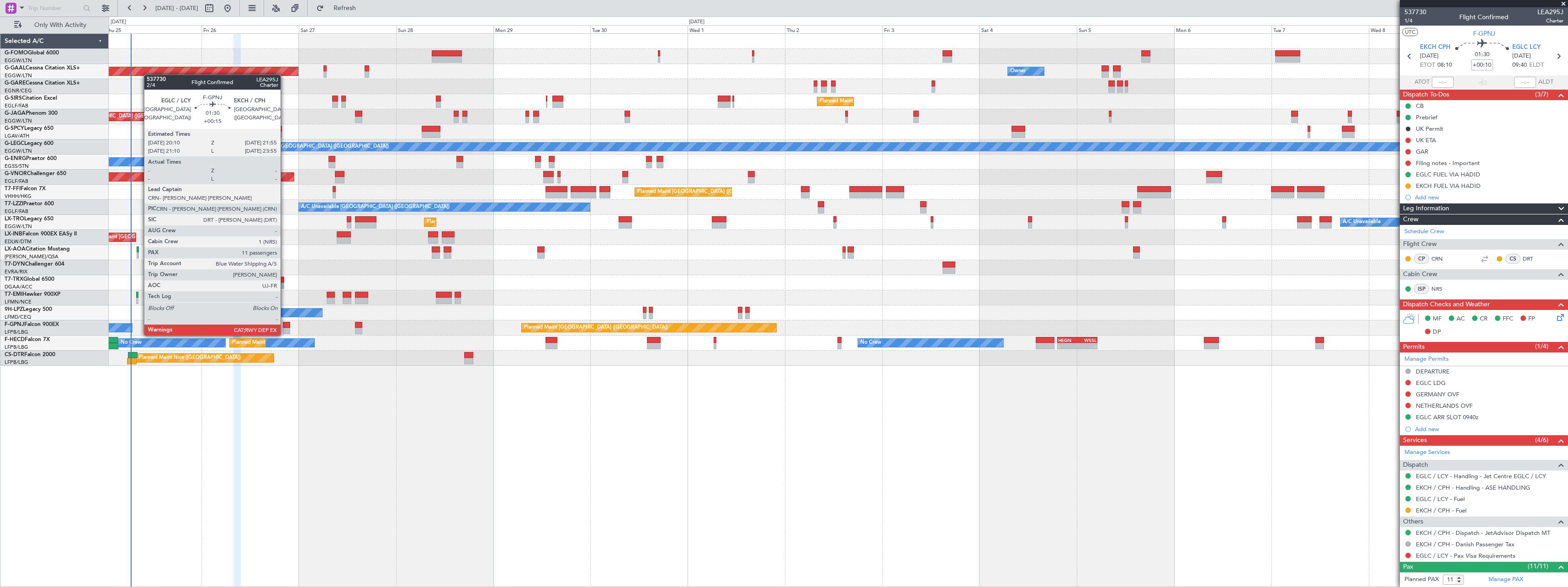
click at [285, 326] on div at bounding box center [287, 325] width 7 height 7
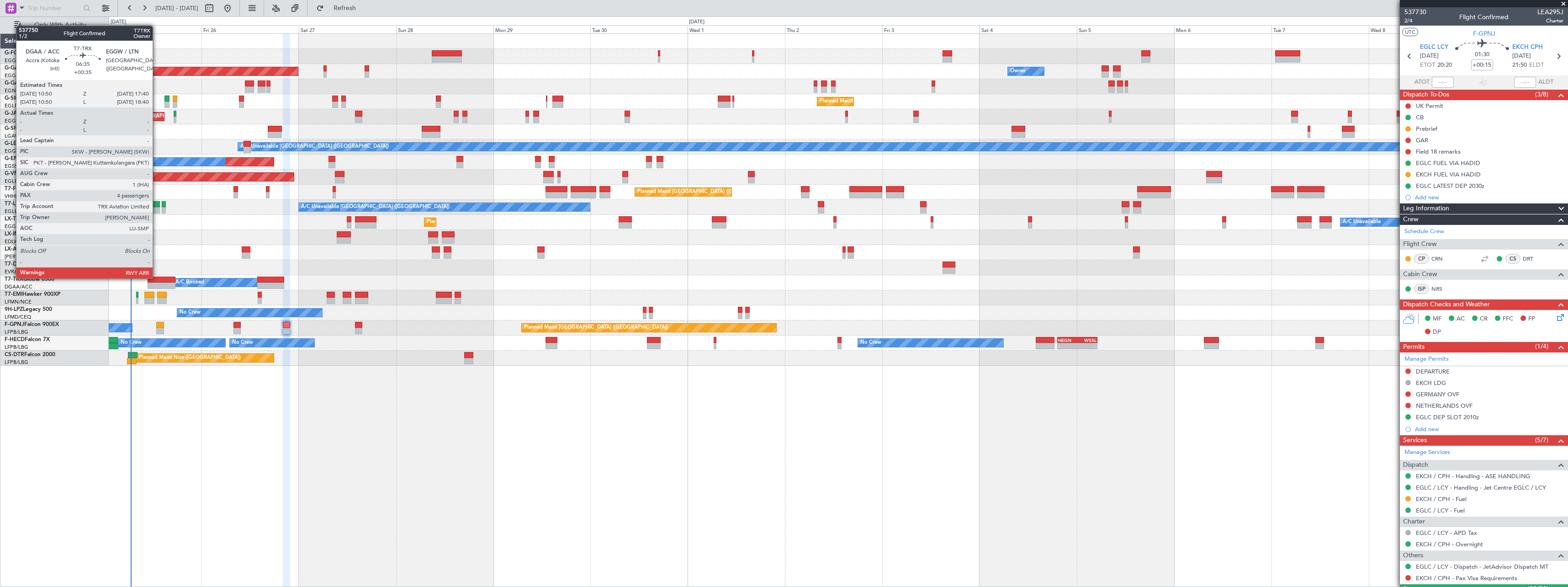
click at [156, 278] on div at bounding box center [161, 279] width 28 height 7
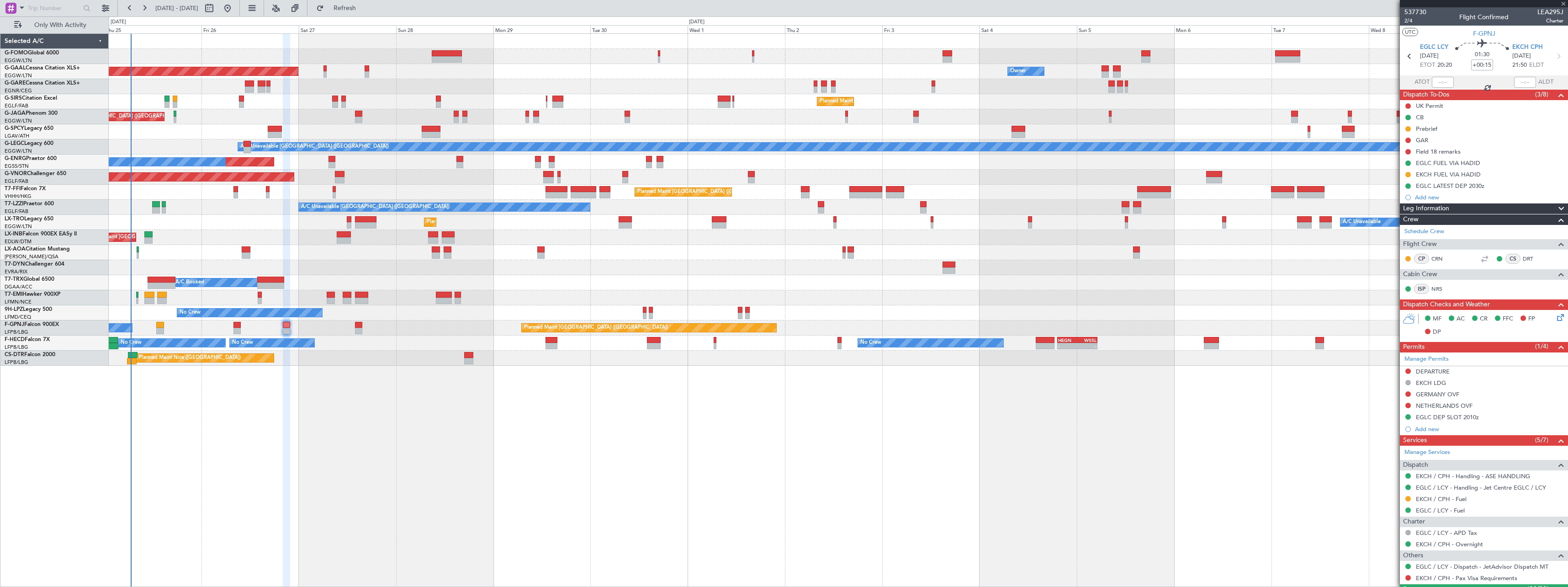
type input "+00:35"
type input "4"
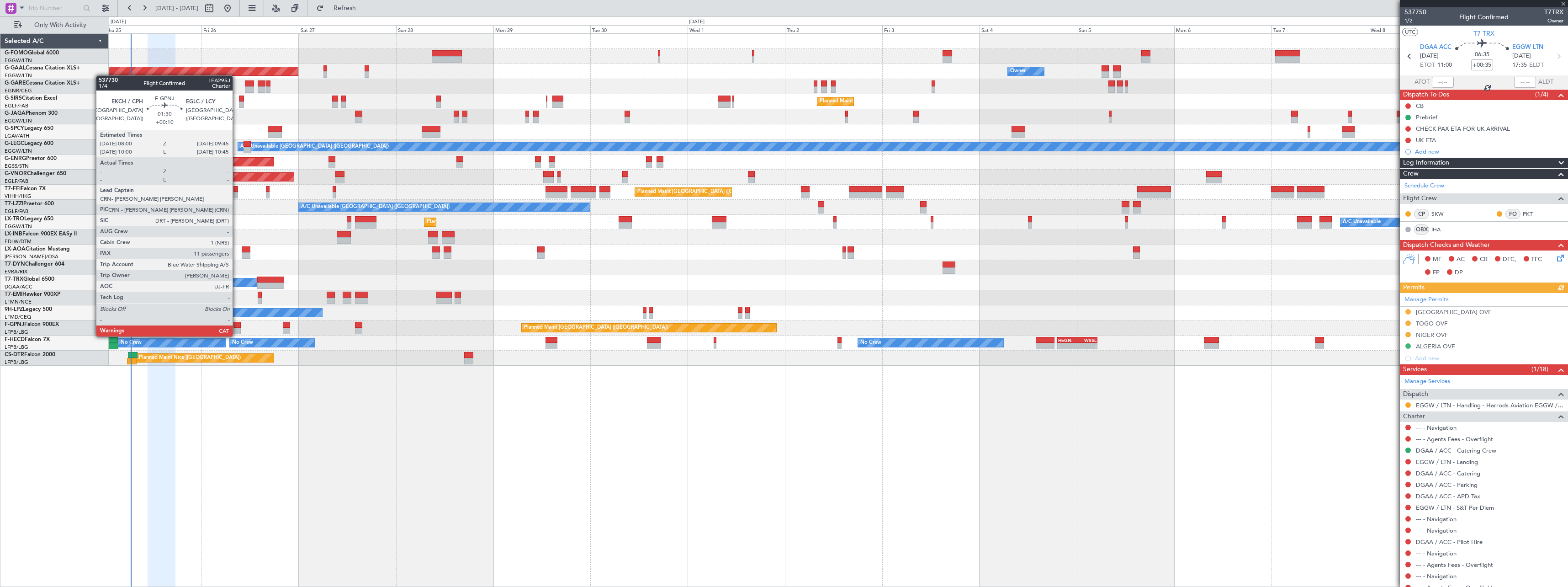
click at [237, 327] on div at bounding box center [237, 325] width 7 height 7
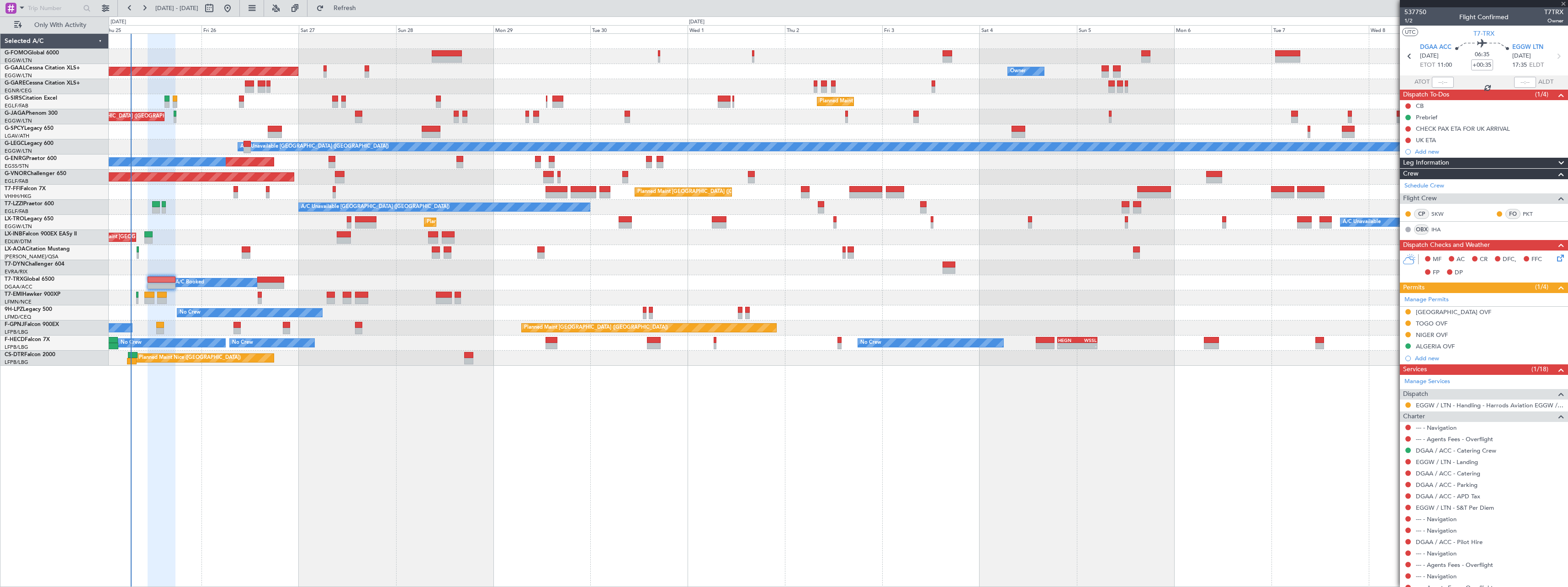
type input "+00:10"
type input "11"
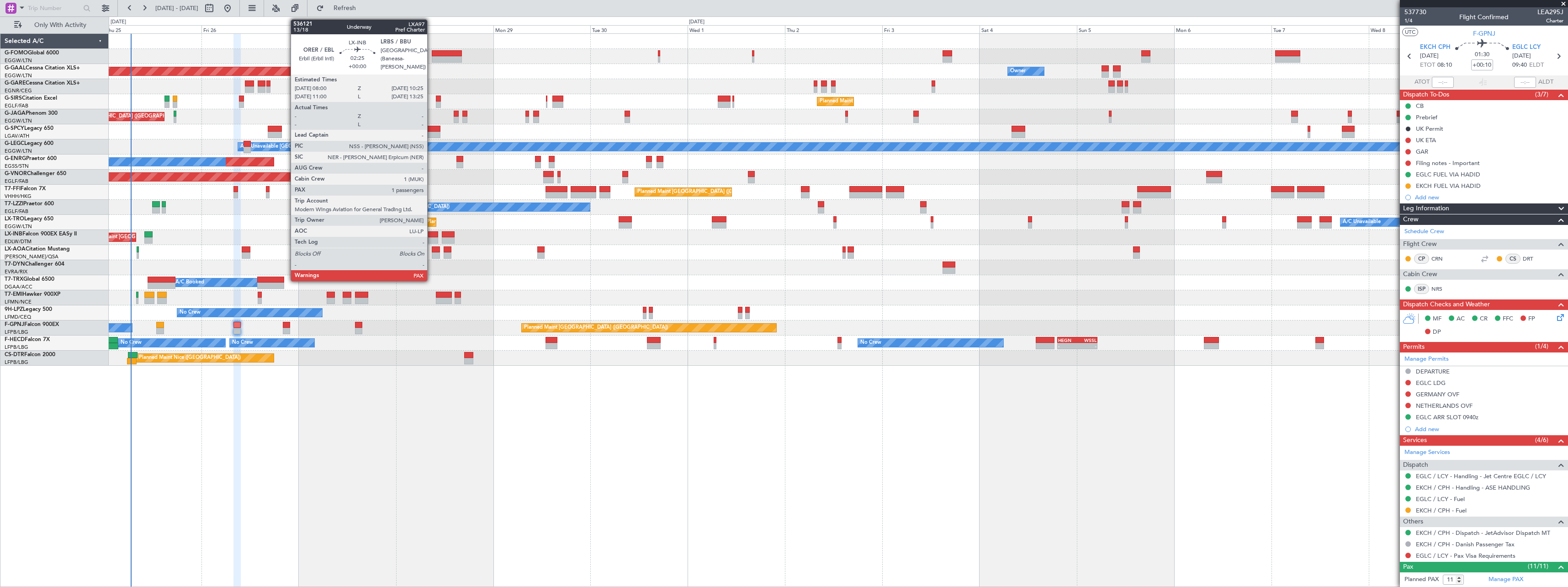
click at [432, 236] on div at bounding box center [433, 234] width 10 height 7
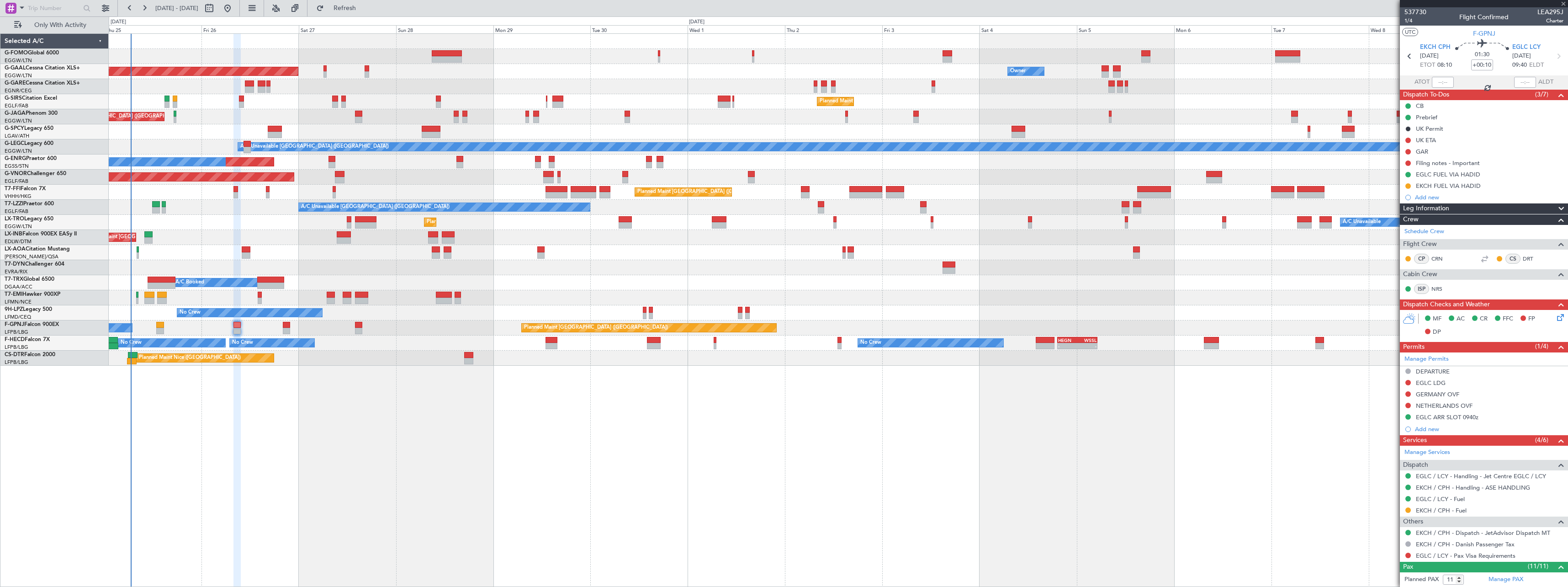
type input "2"
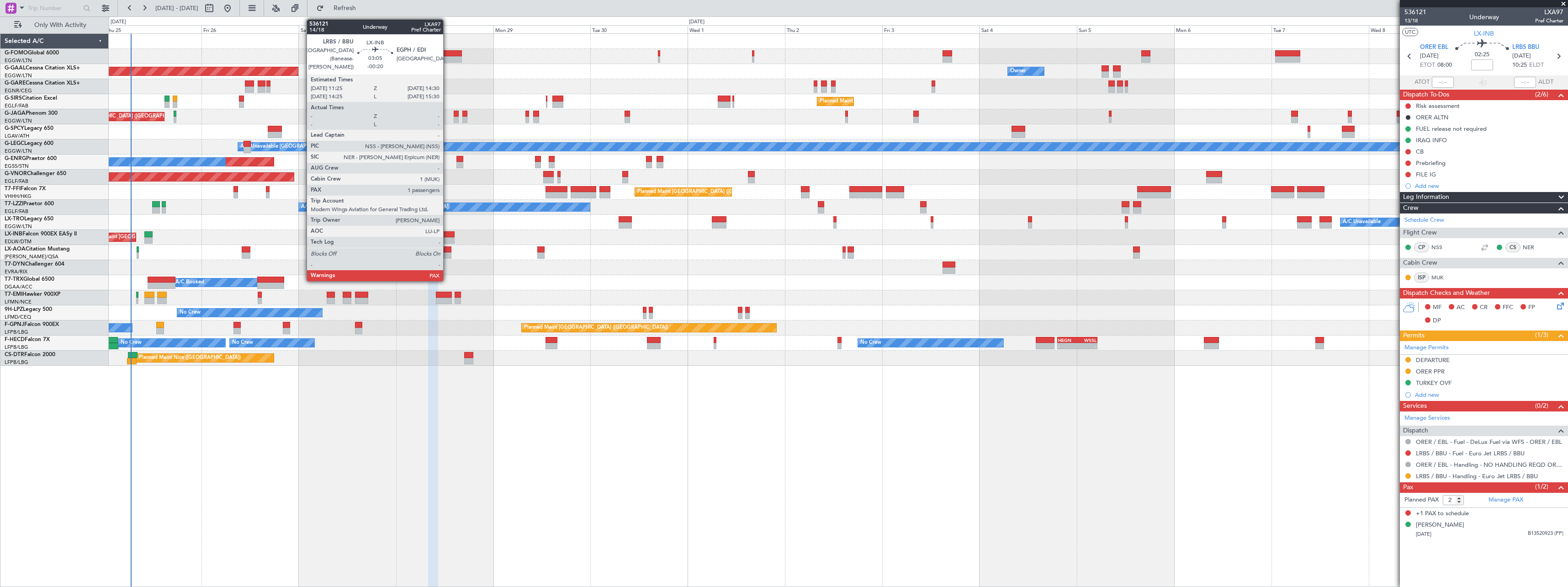
click at [447, 234] on div at bounding box center [448, 234] width 13 height 7
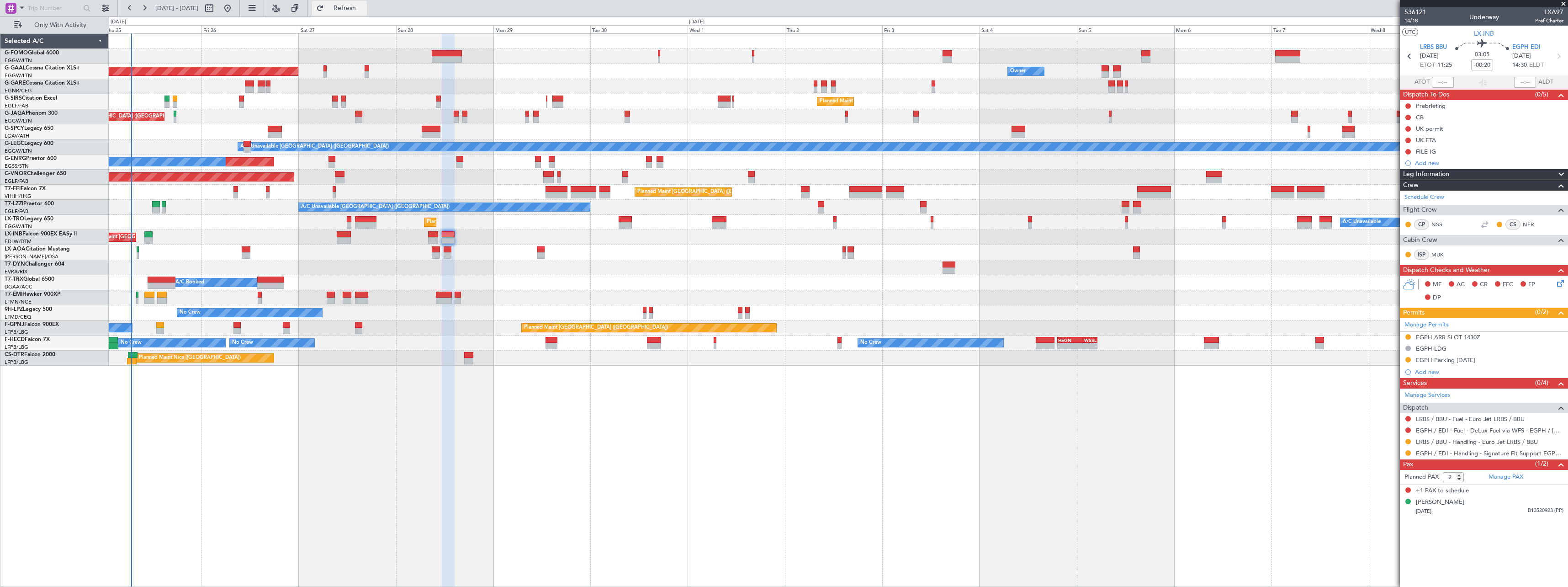
click at [352, 8] on button "Refresh" at bounding box center [340, 9] width 55 height 15
click at [364, 7] on span "Refresh" at bounding box center [345, 8] width 38 height 7
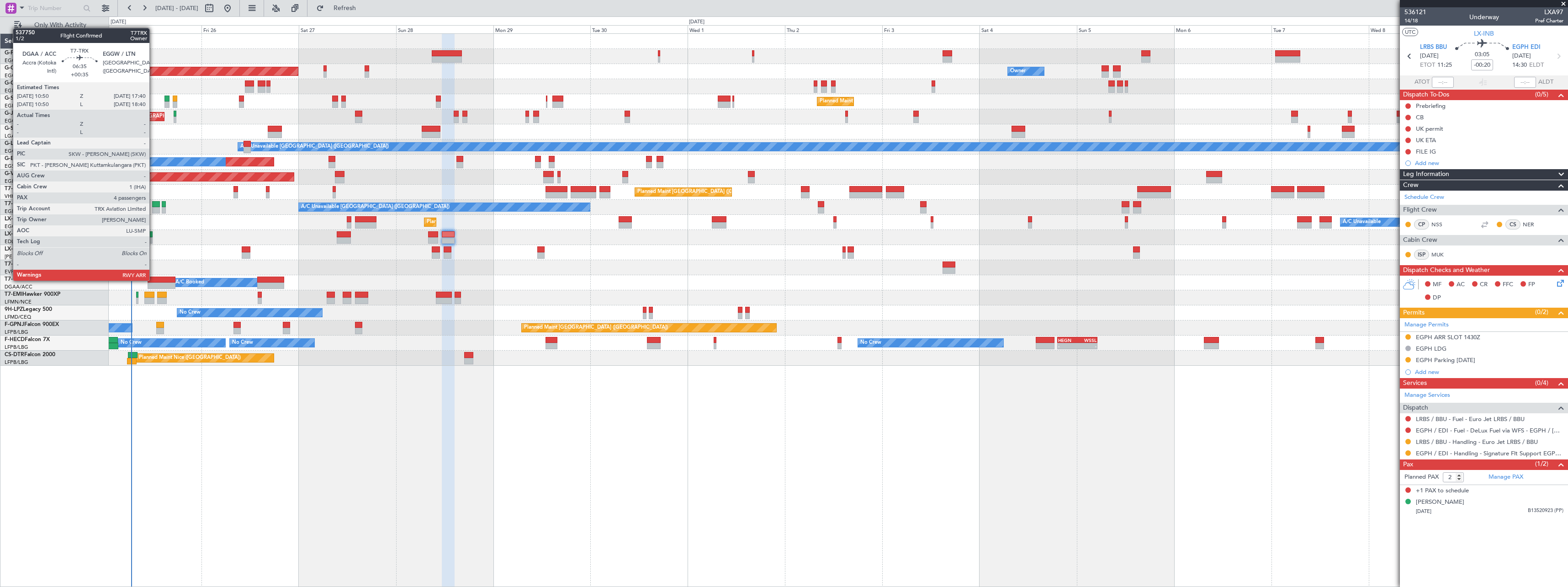
click at [153, 279] on div at bounding box center [161, 279] width 28 height 7
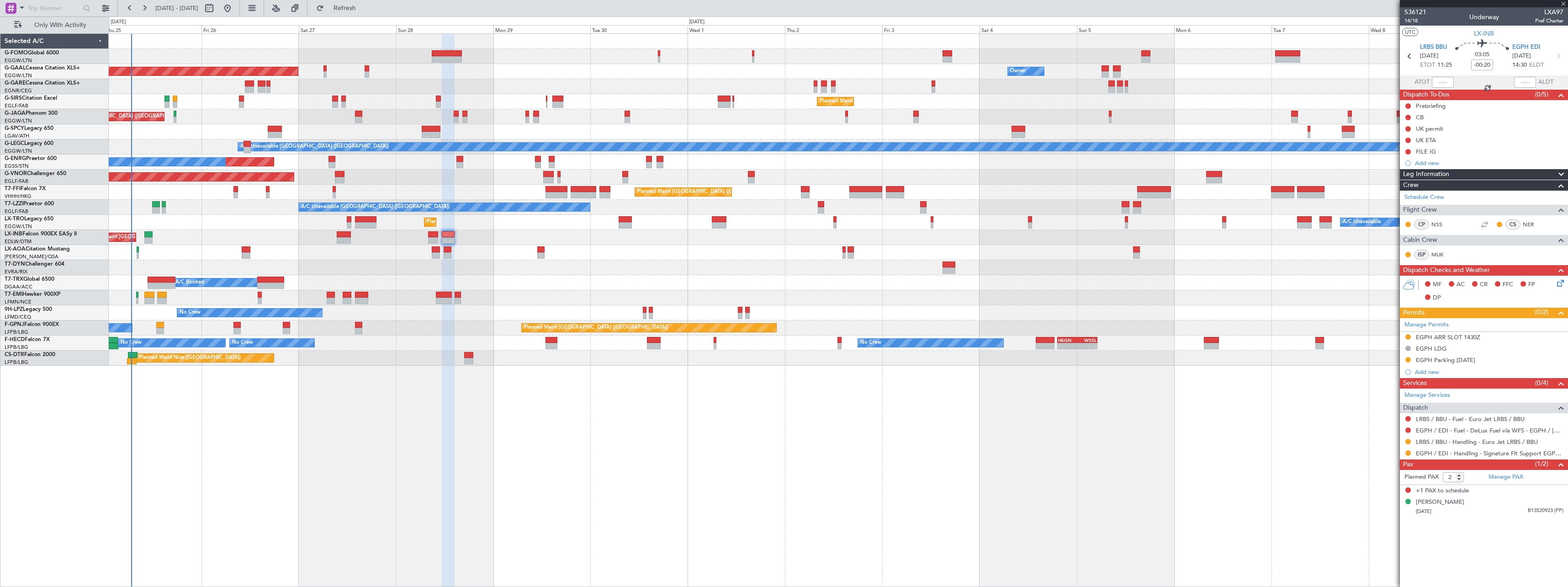
type input "+00:35"
type input "4"
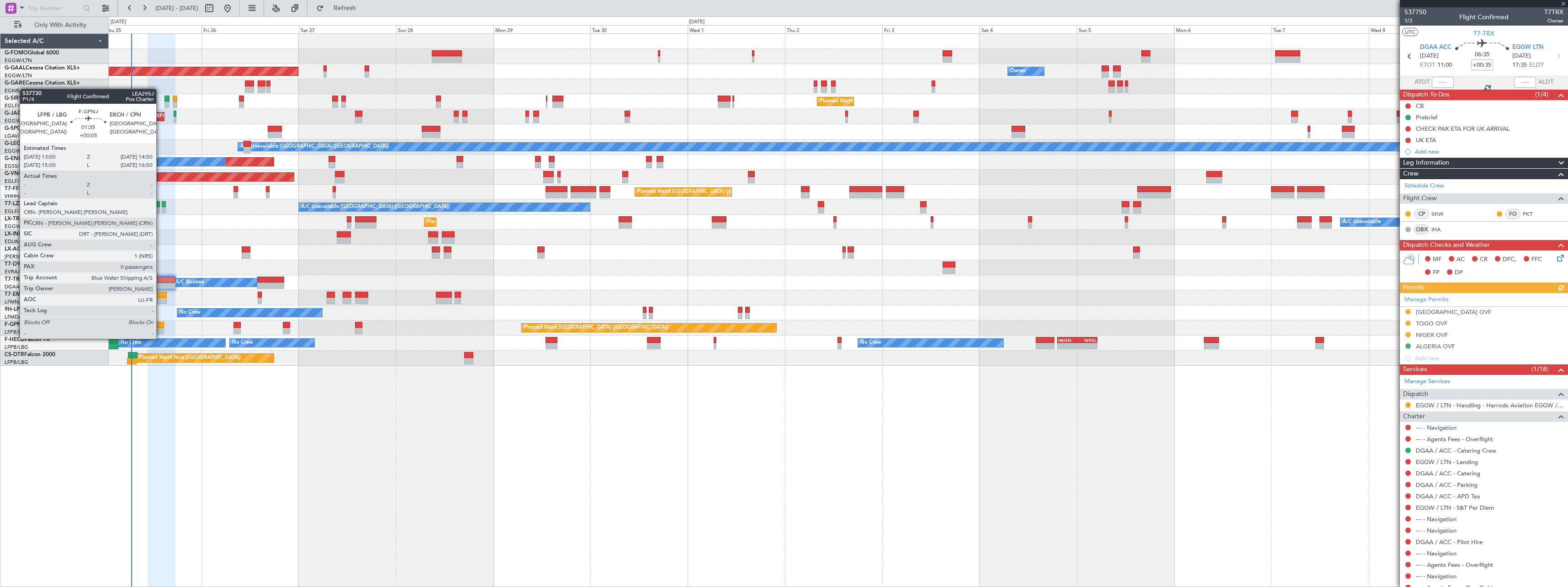
click at [160, 329] on div at bounding box center [160, 331] width 8 height 7
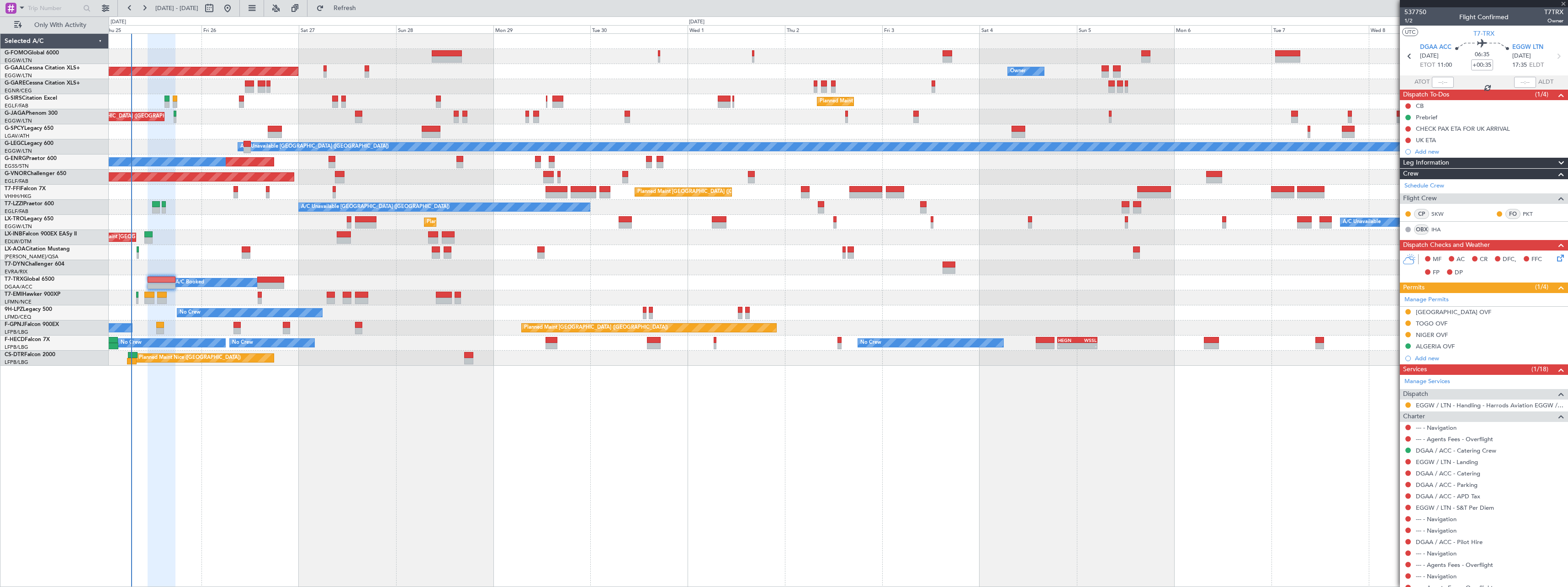
type input "+00:05"
type input "0"
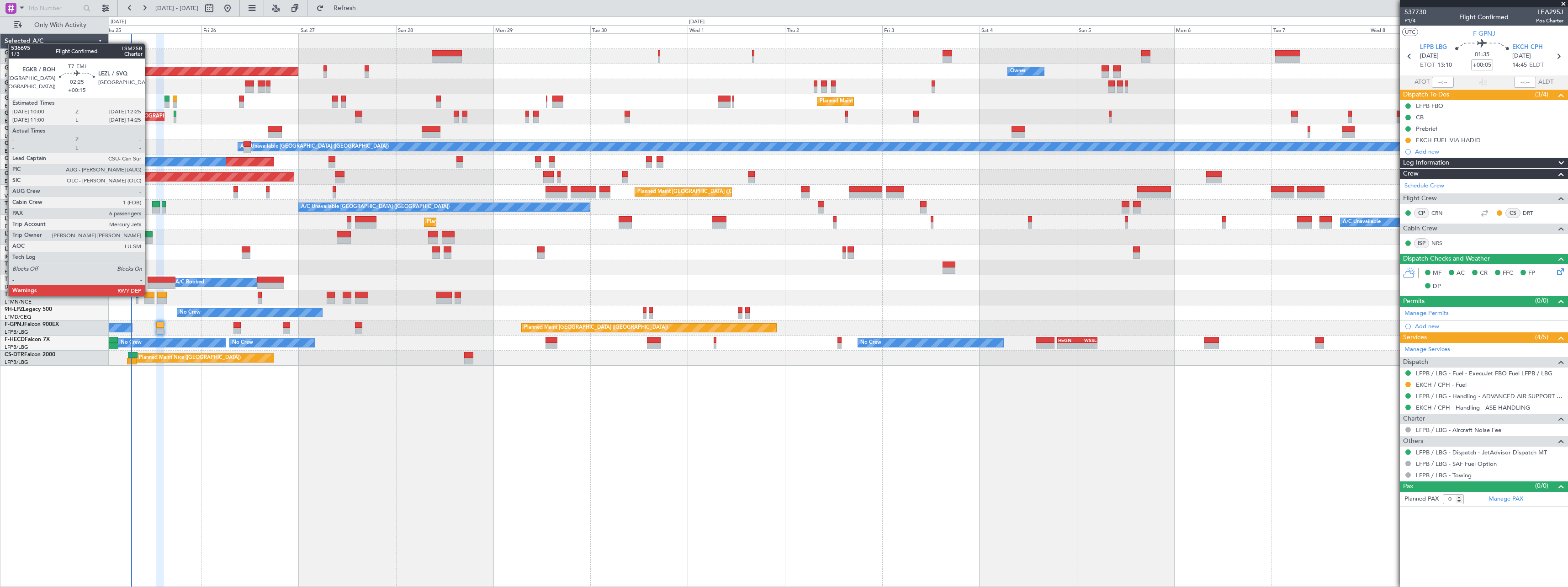
click at [149, 296] on div at bounding box center [149, 295] width 10 height 7
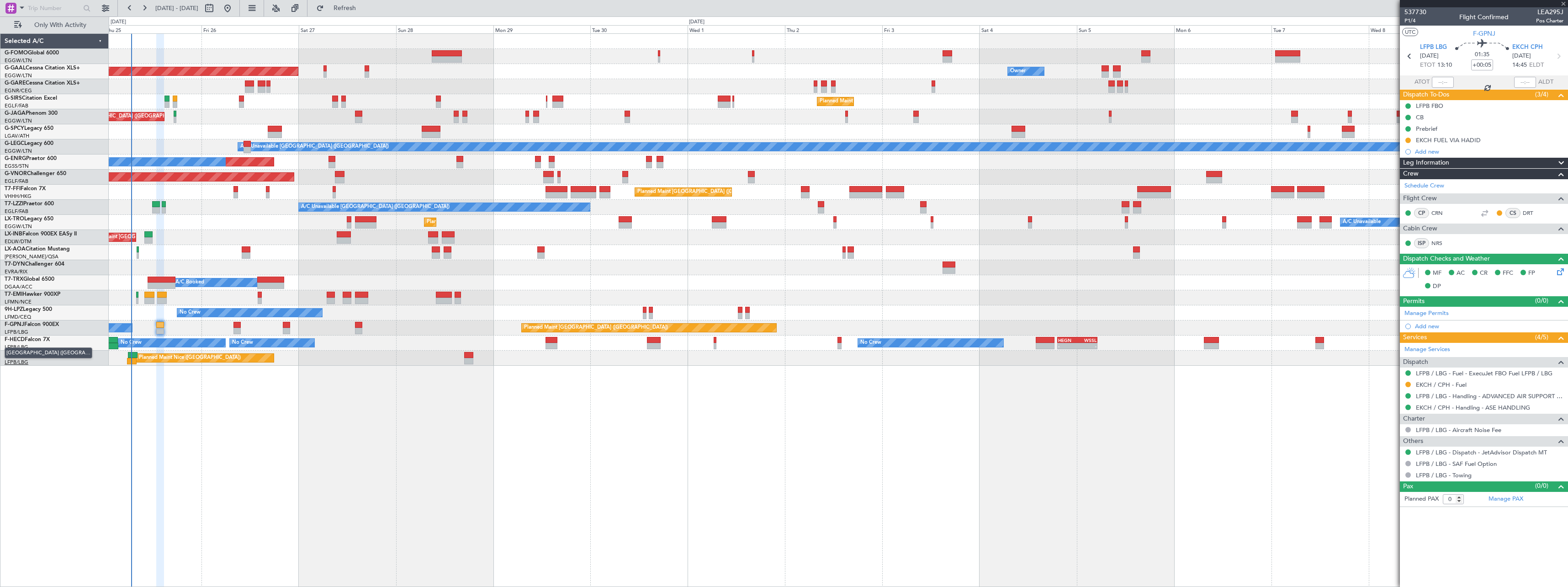
type input "+00:15"
type input "6"
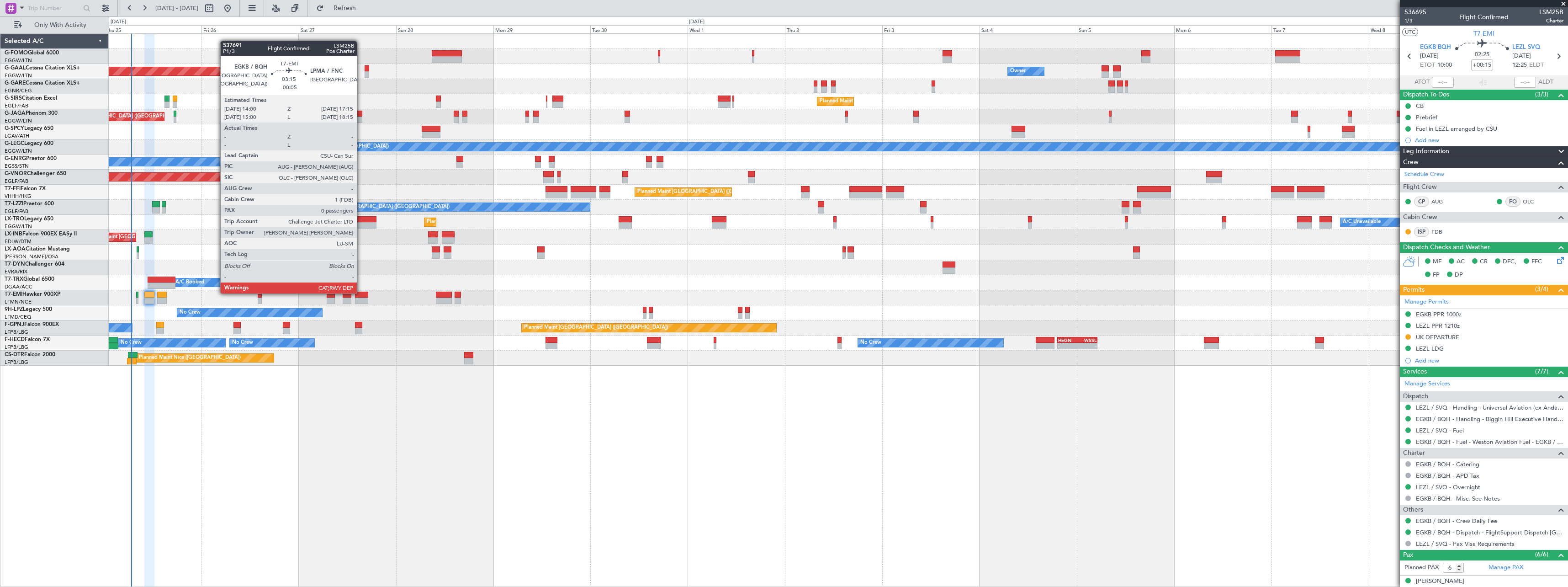
click at [361, 292] on div at bounding box center [362, 295] width 13 height 7
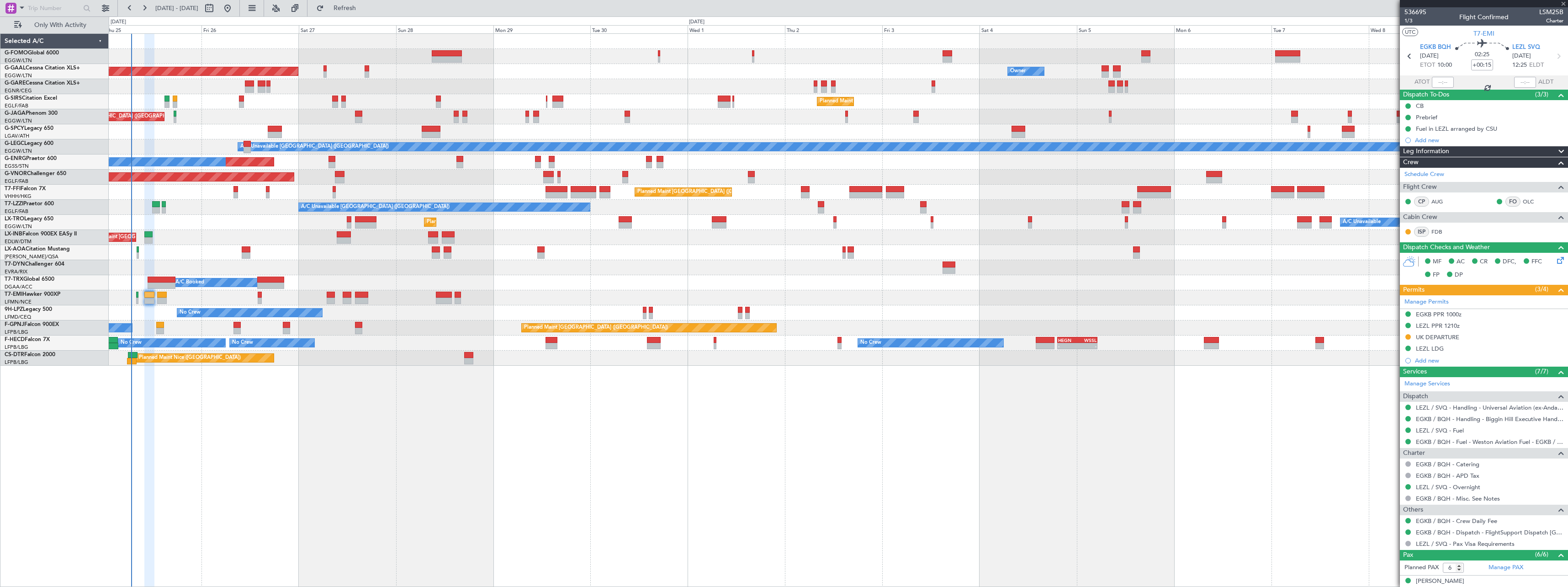
type input "-00:05"
type input "0"
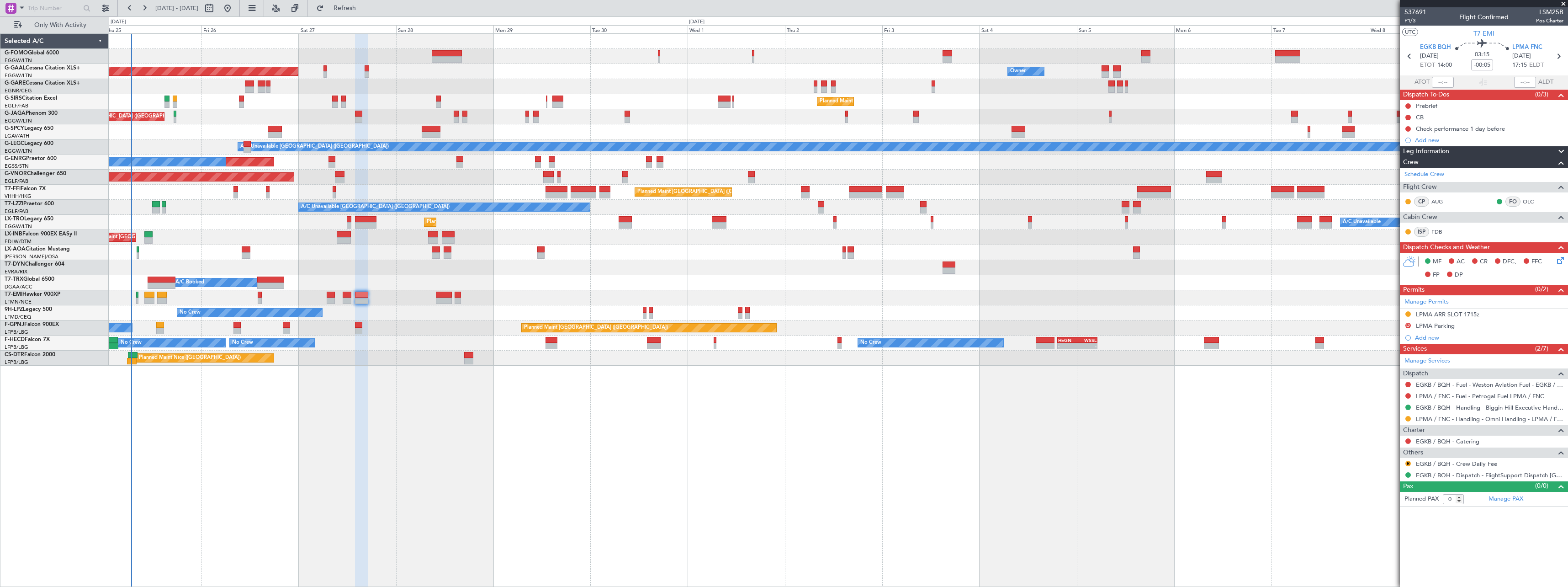
click at [452, 292] on div "Planned Maint [GEOGRAPHIC_DATA]" at bounding box center [838, 298] width 1459 height 15
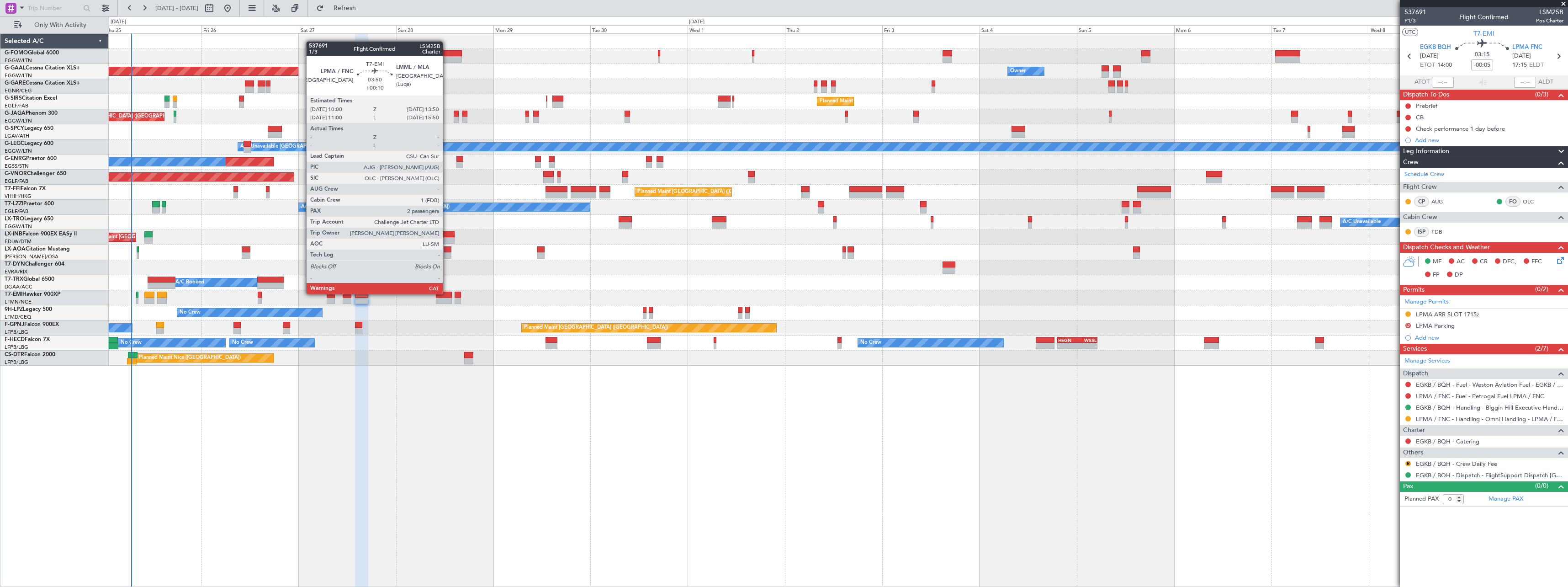
click at [447, 293] on div at bounding box center [444, 295] width 16 height 7
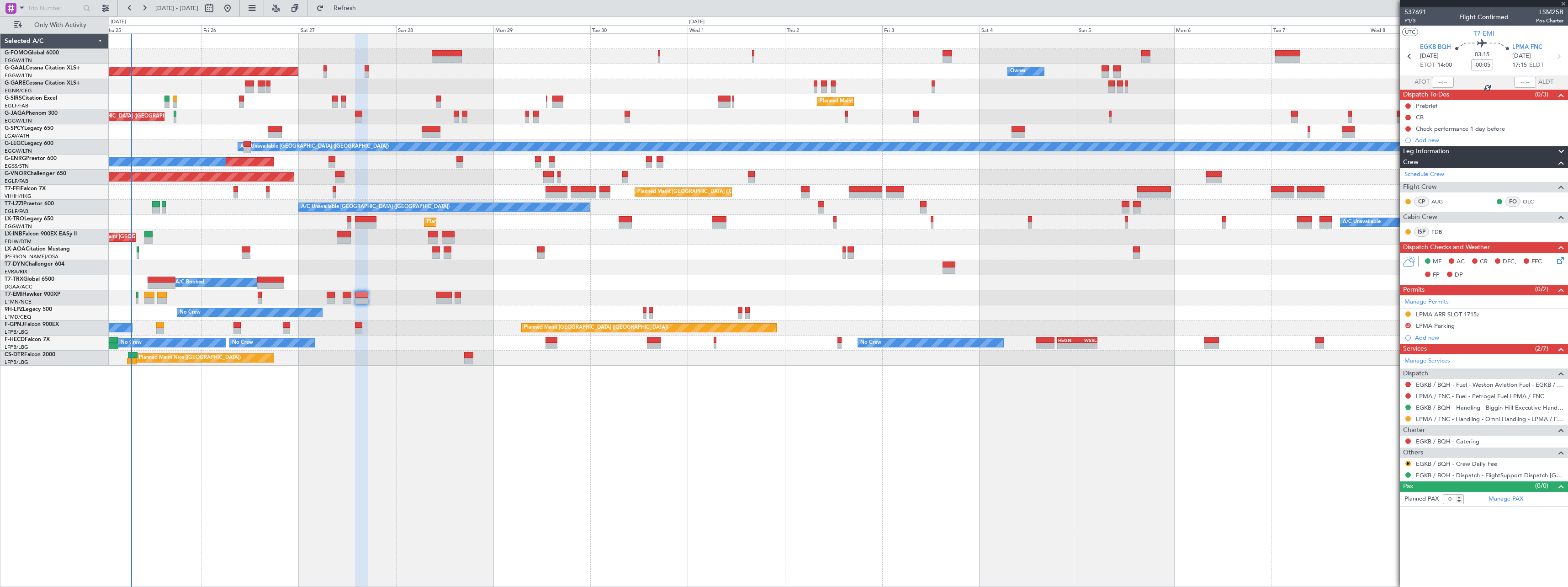
type input "+00:10"
type input "2"
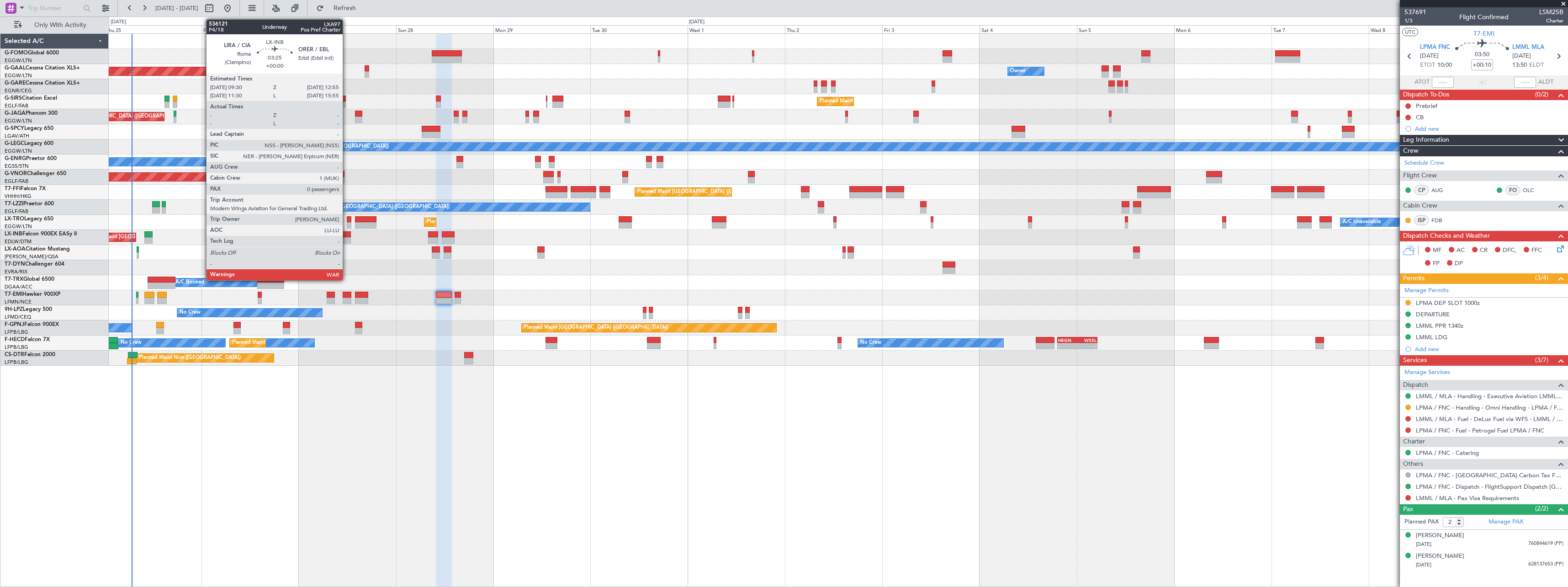
click at [347, 239] on div at bounding box center [343, 241] width 14 height 7
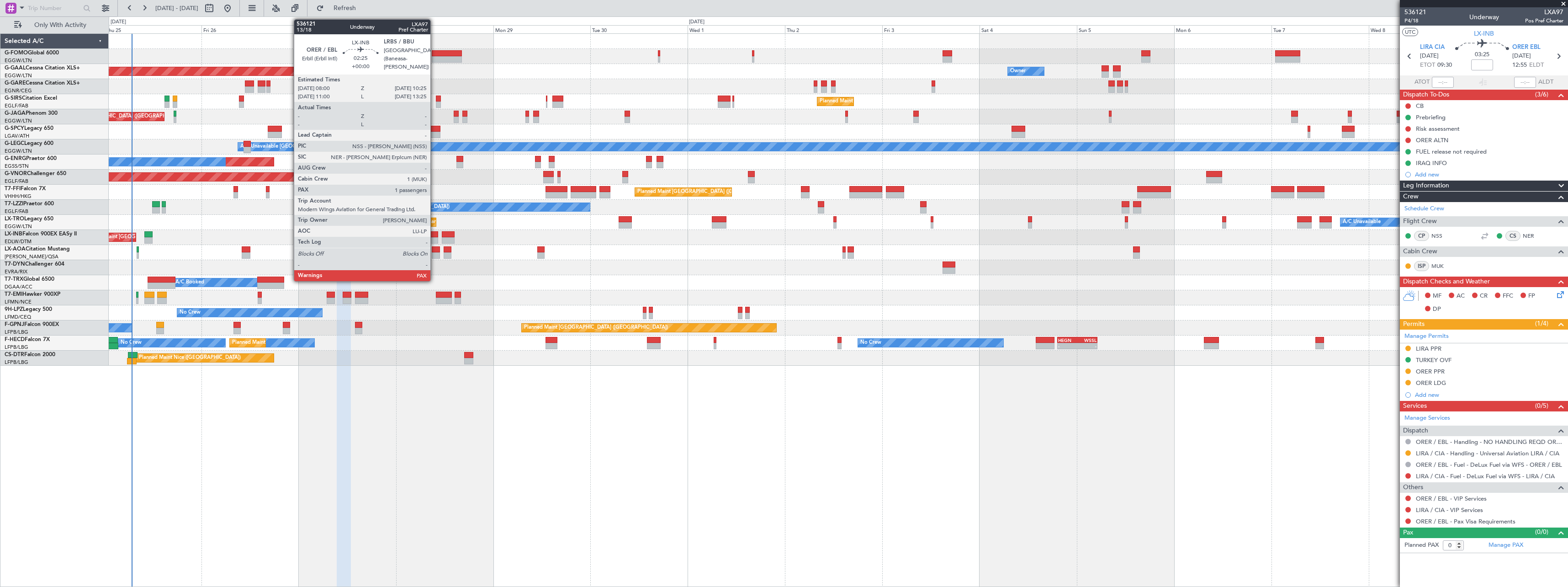
click at [435, 236] on div at bounding box center [433, 234] width 10 height 7
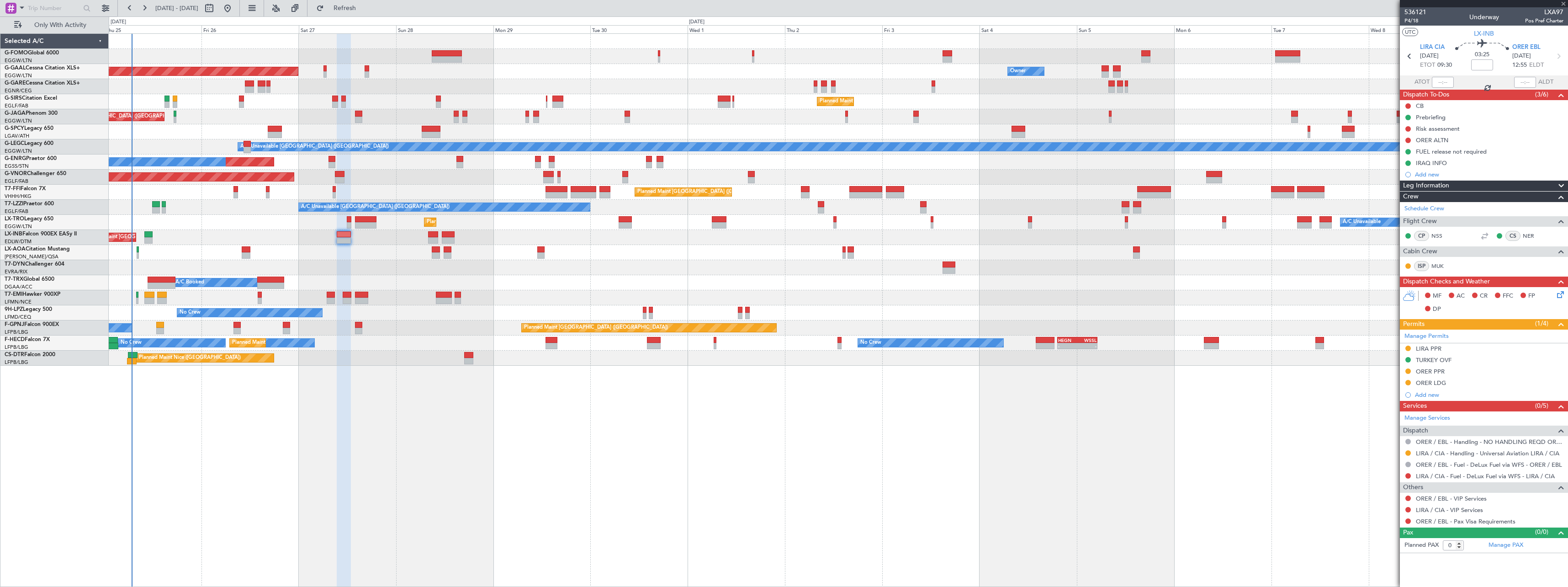
type input "2"
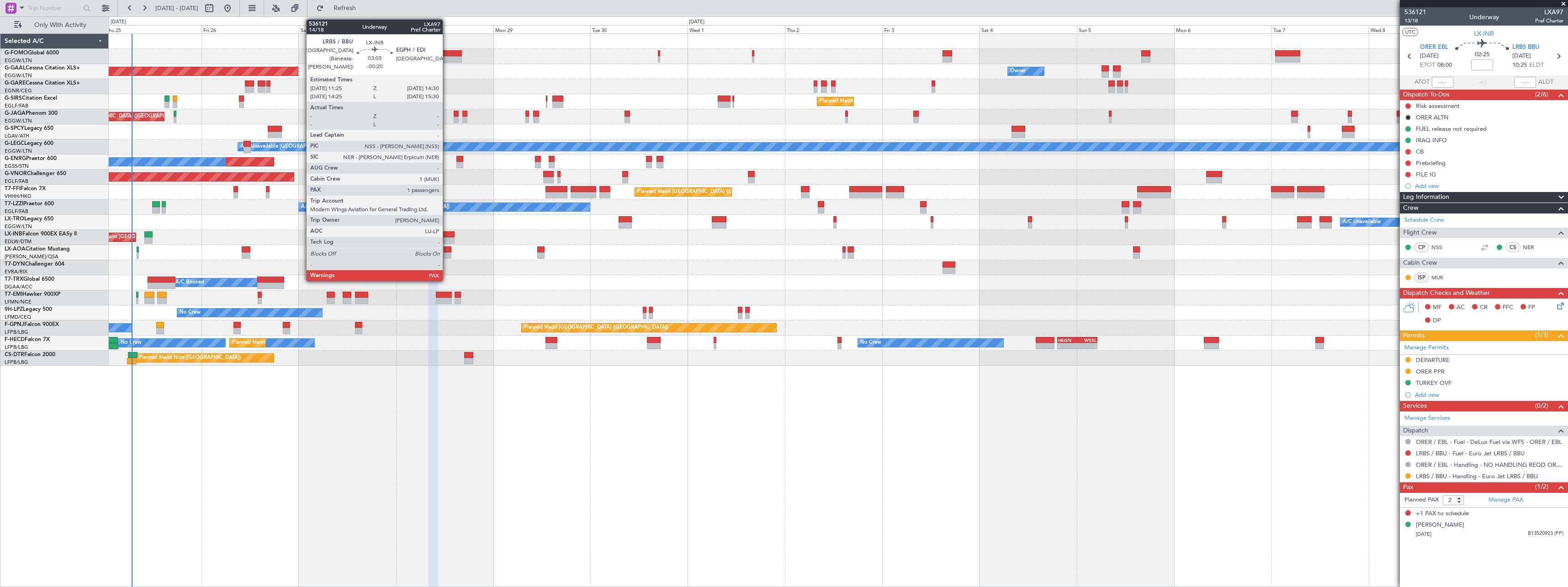
click at [447, 237] on div at bounding box center [448, 234] width 13 height 7
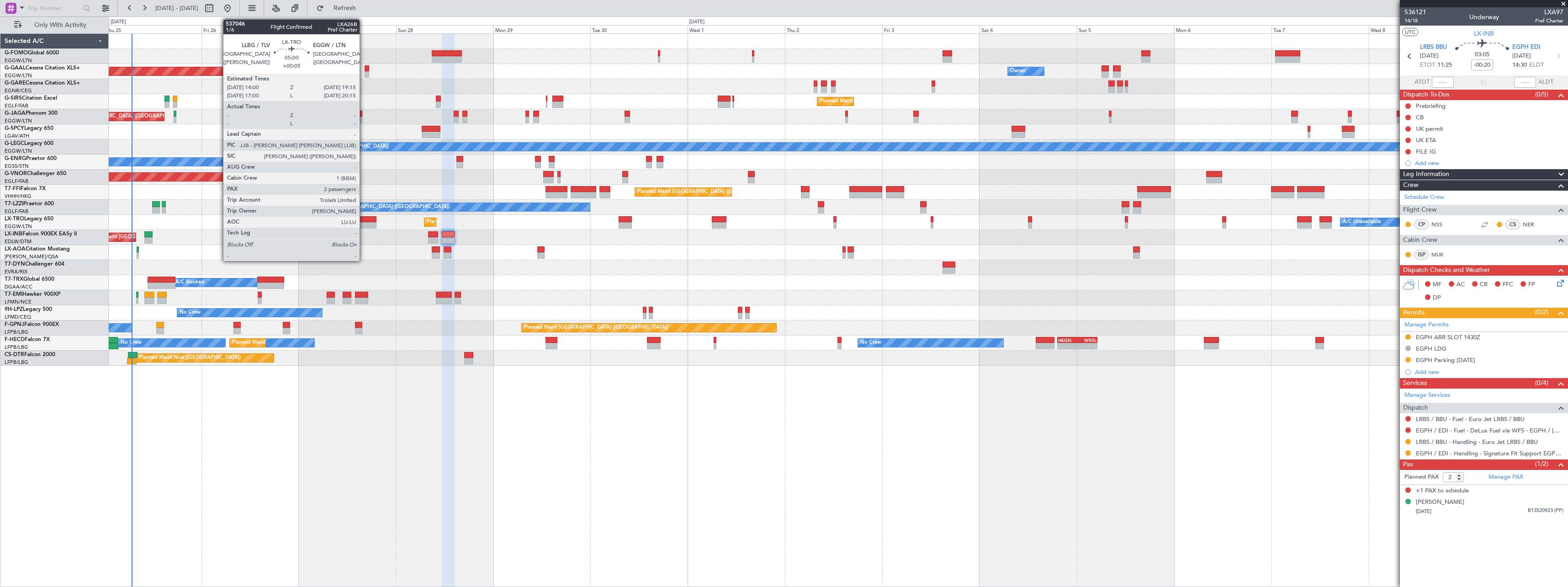
click at [363, 219] on div at bounding box center [365, 219] width 21 height 7
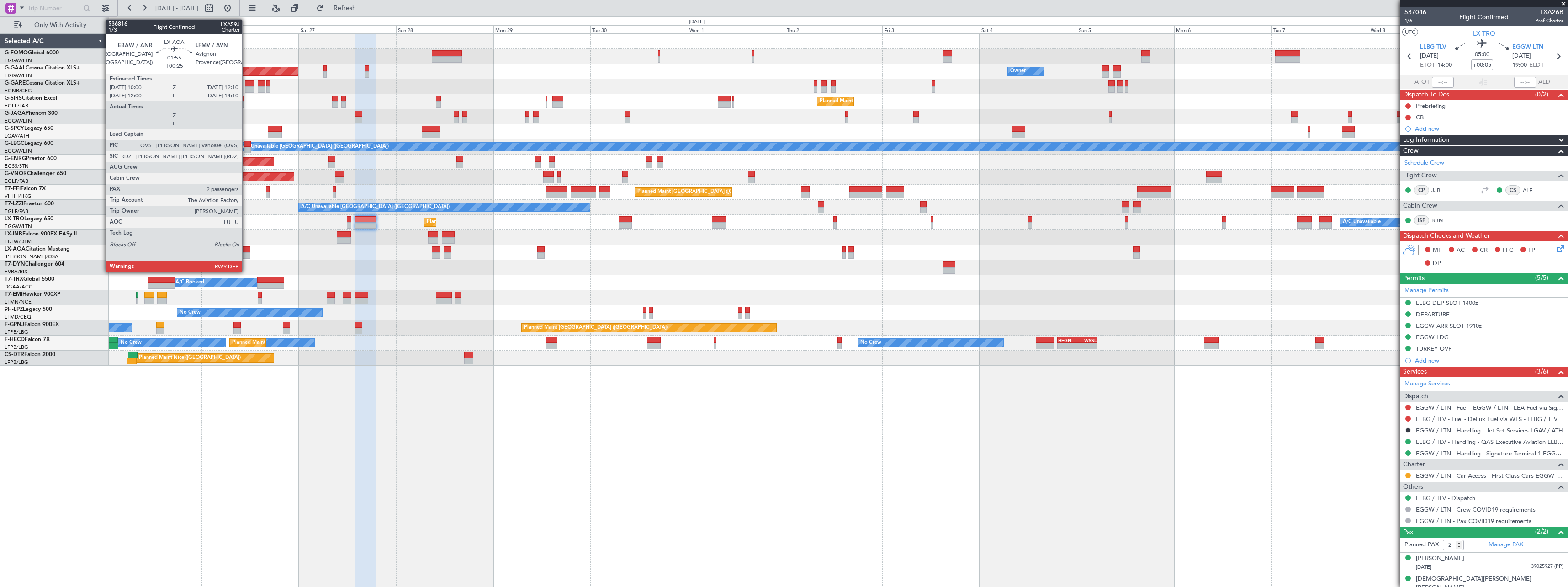
click at [247, 251] on div at bounding box center [246, 250] width 9 height 7
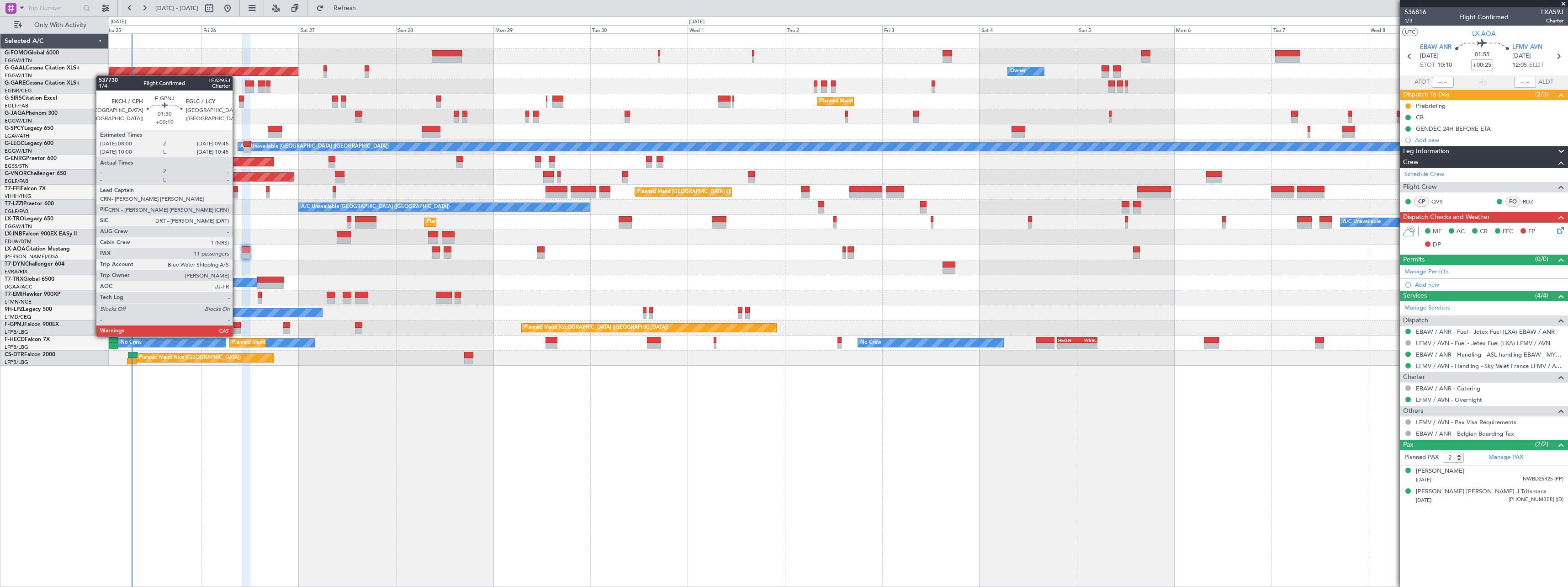
click at [237, 327] on div at bounding box center [237, 325] width 7 height 7
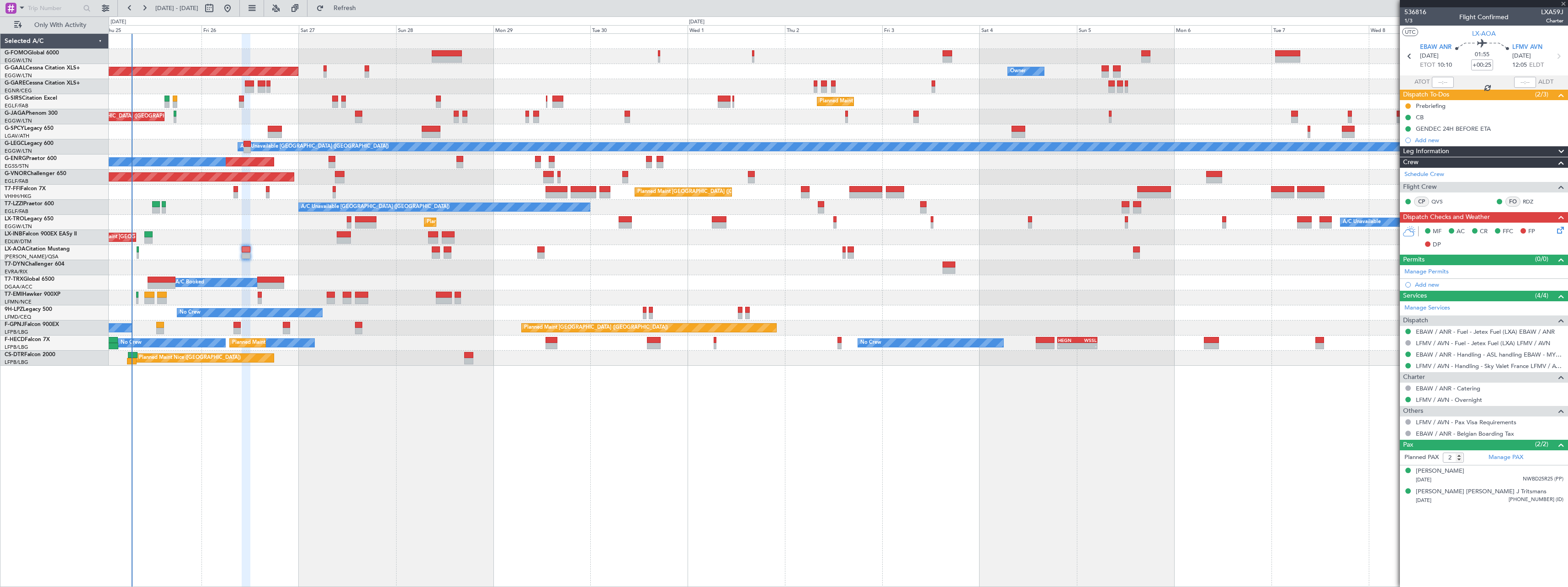
type input "+00:10"
type input "11"
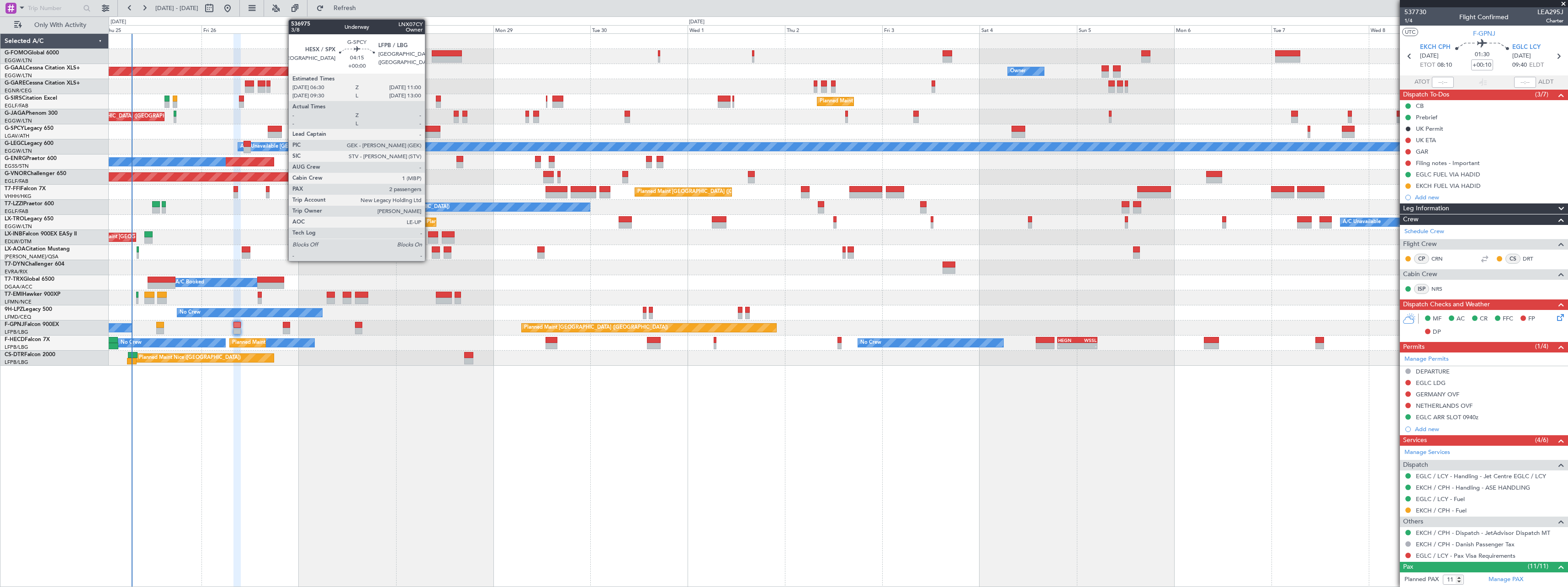
click at [429, 130] on div at bounding box center [431, 128] width 18 height 7
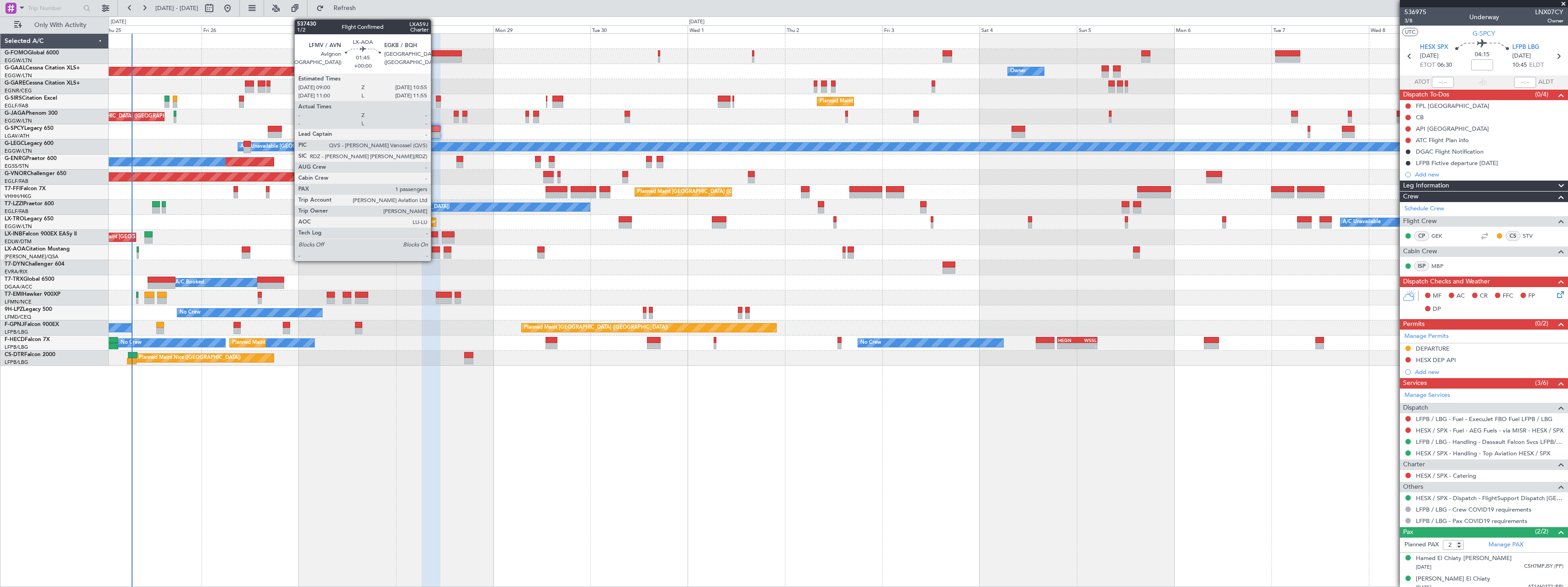
click at [435, 252] on div at bounding box center [436, 255] width 9 height 7
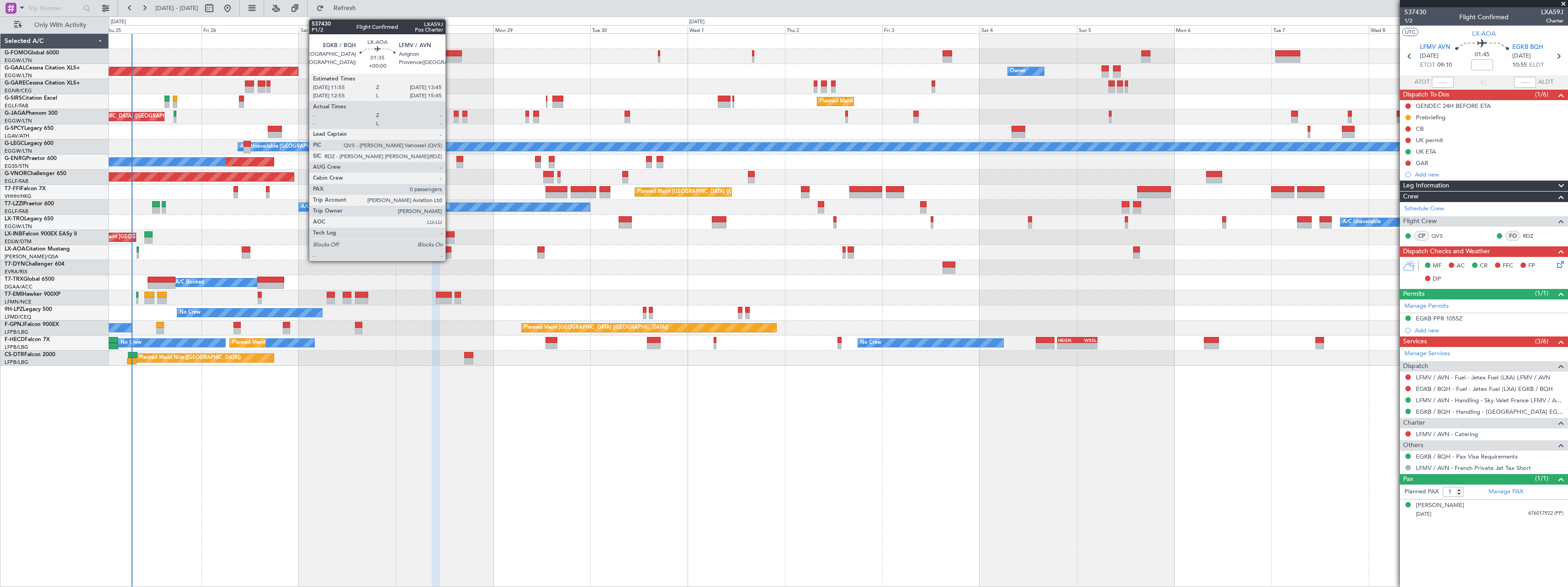
click at [450, 250] on div at bounding box center [447, 250] width 8 height 7
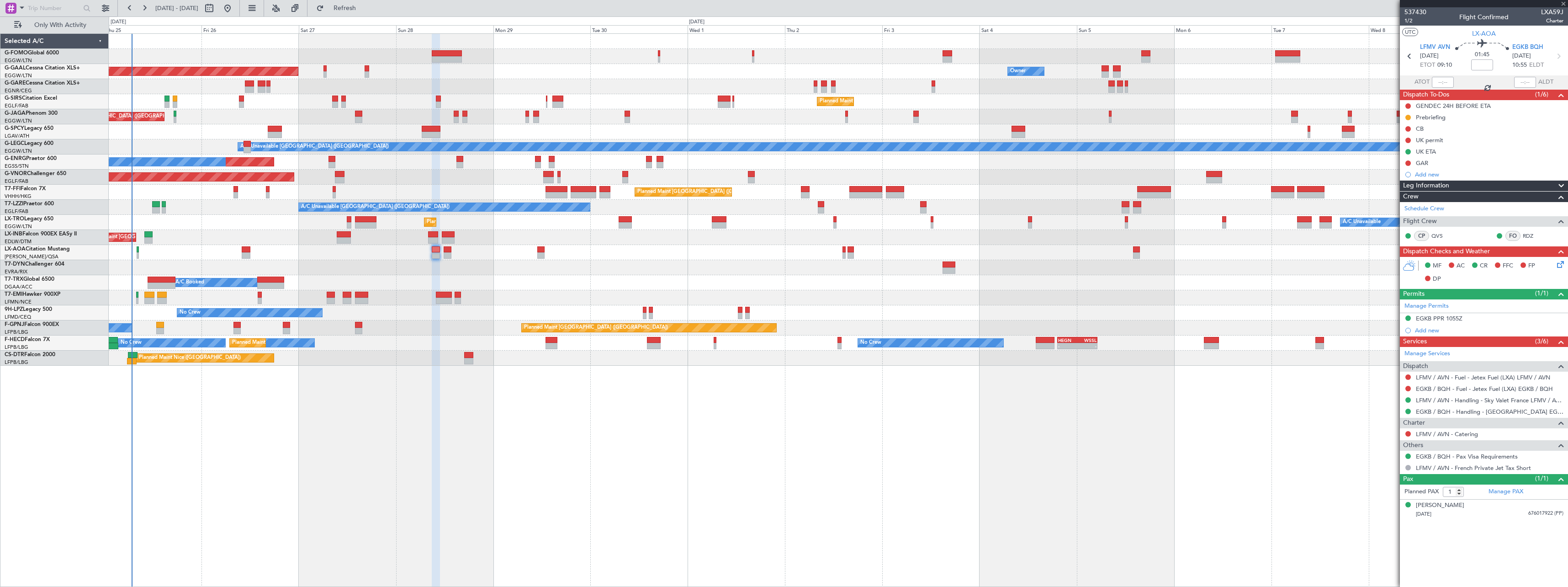
type input "0"
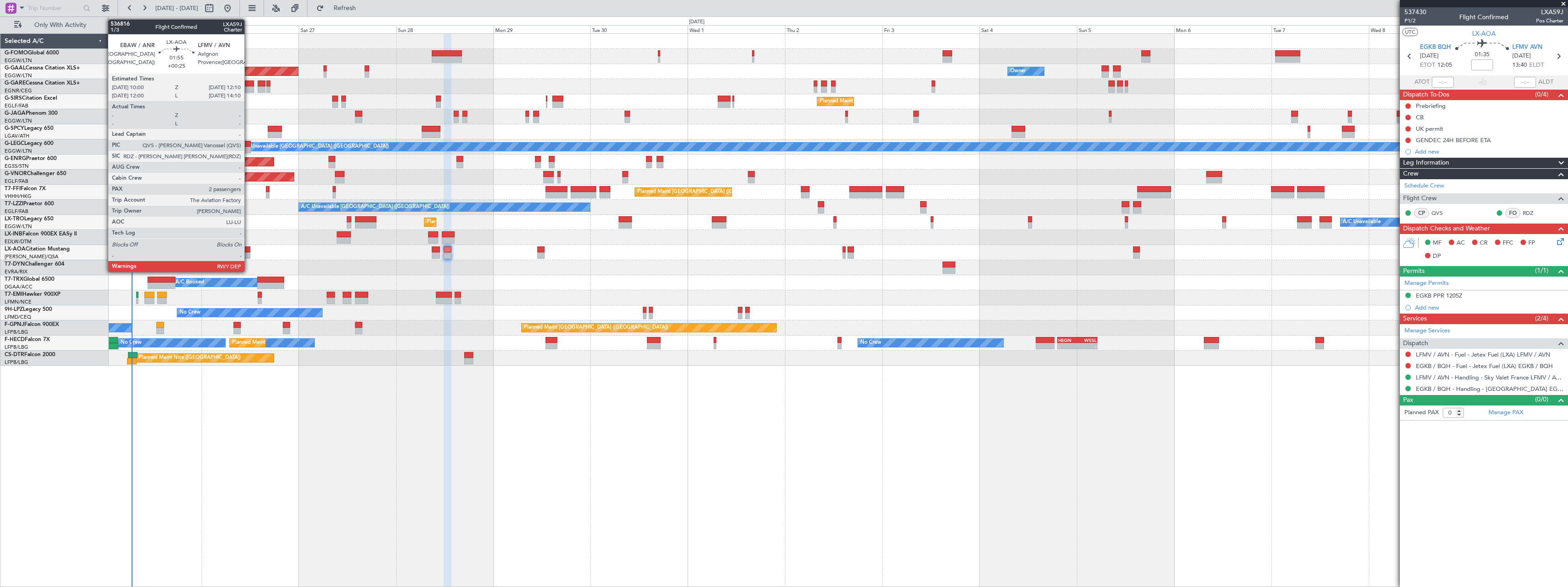
click at [248, 248] on div at bounding box center [246, 250] width 9 height 7
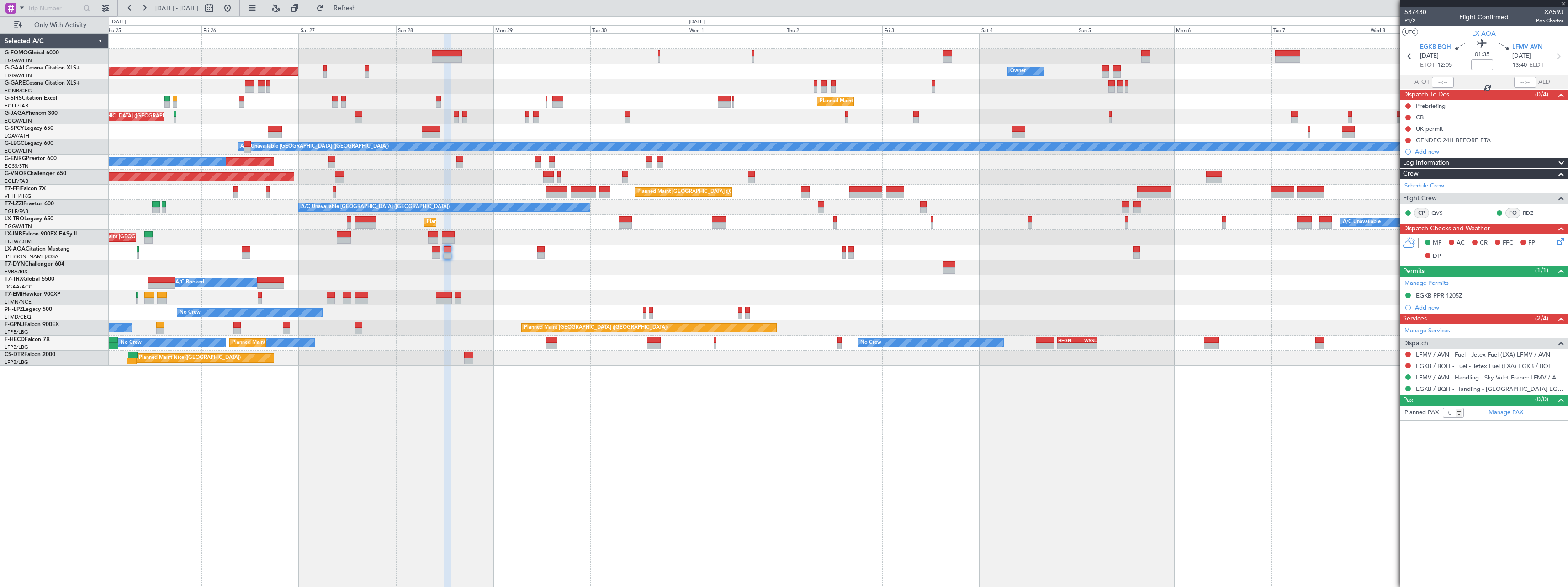
type input "+00:25"
type input "2"
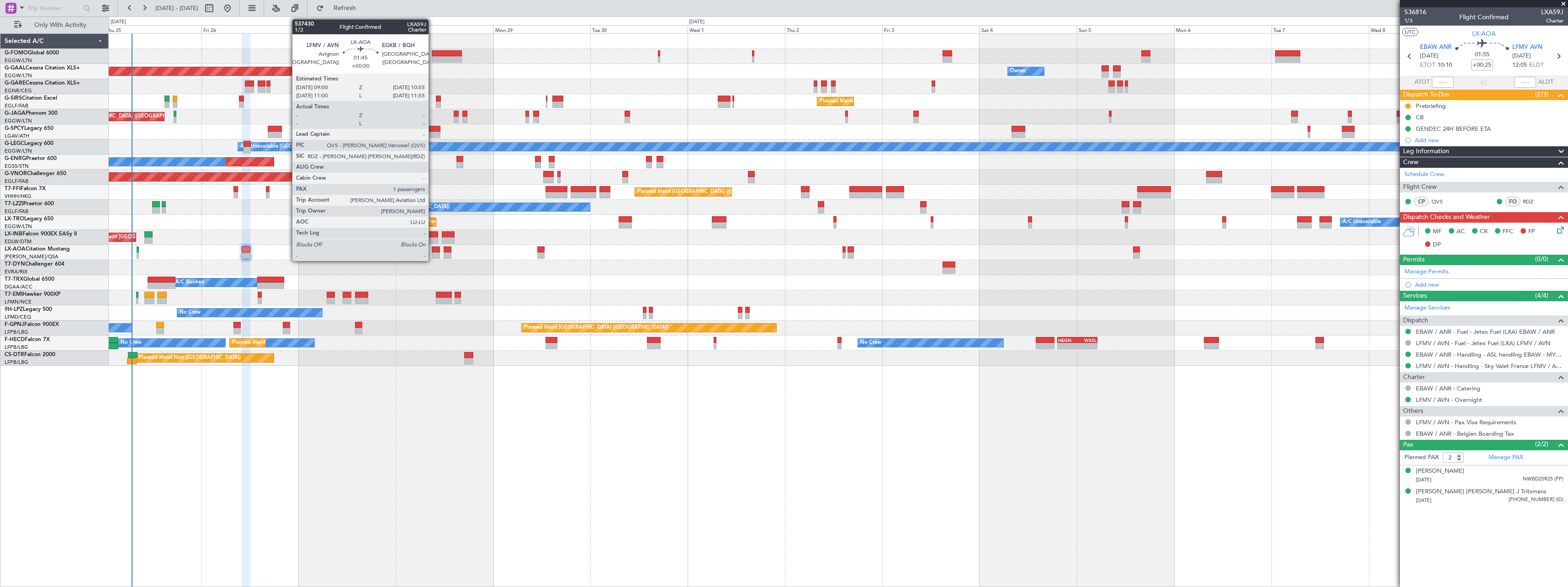
click at [433, 248] on div at bounding box center [436, 250] width 9 height 7
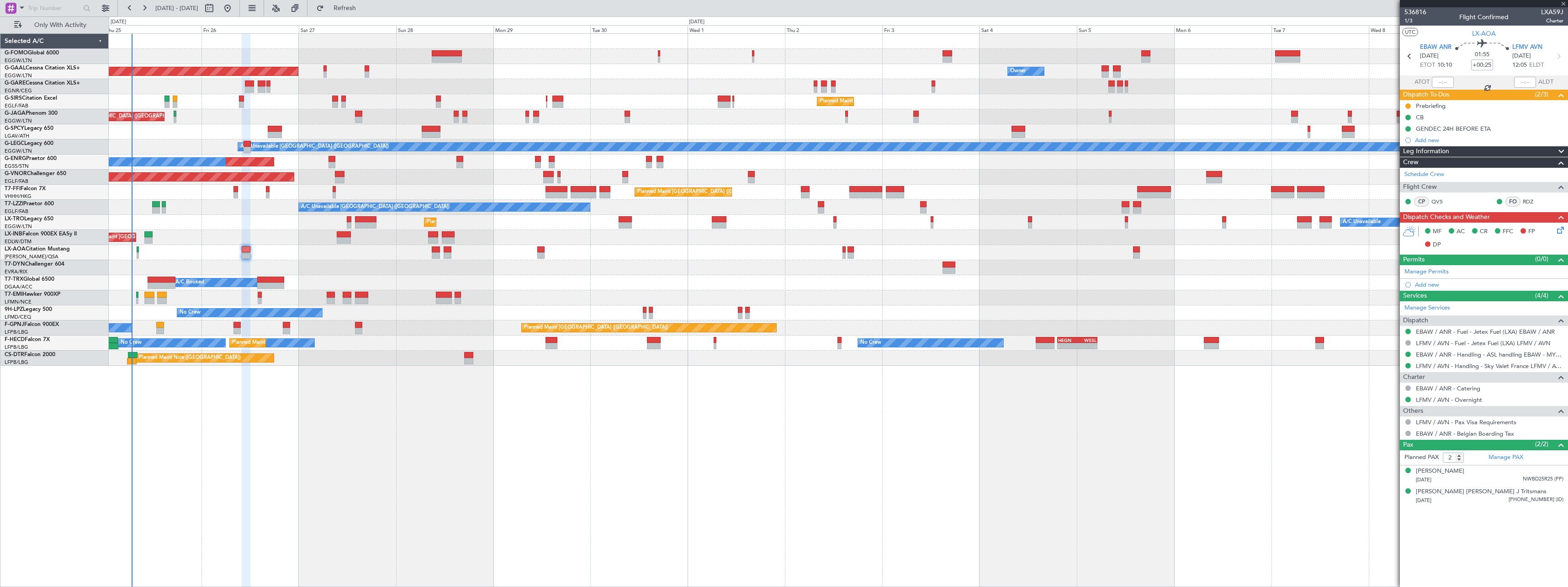
type input "1"
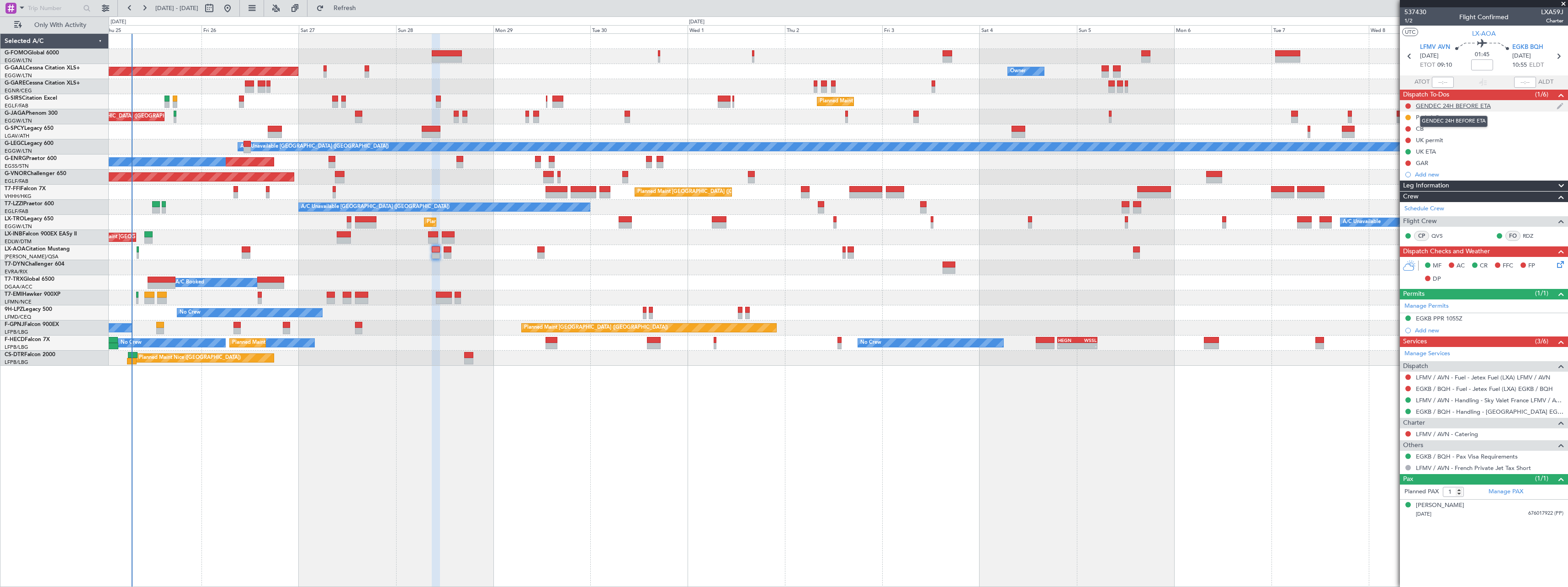
click at [1482, 107] on div "GENDEC 24H BEFORE ETA" at bounding box center [1453, 105] width 75 height 8
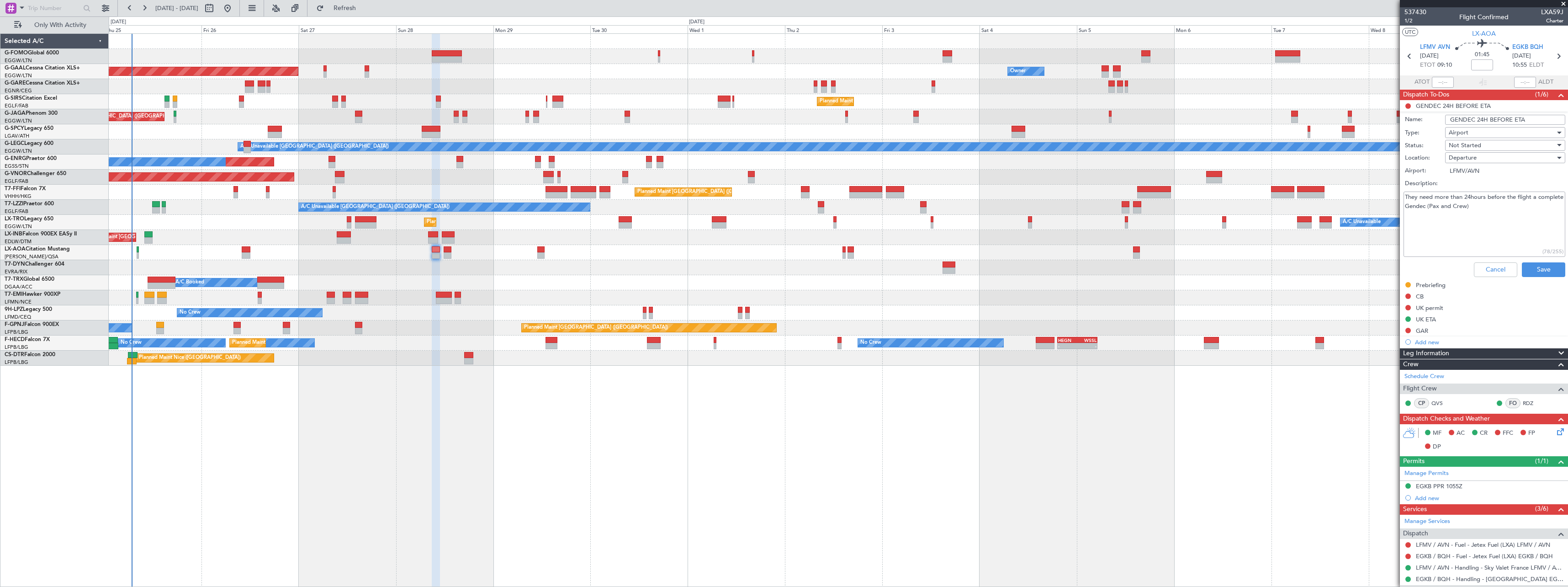
drag, startPoint x: 1516, startPoint y: 118, endPoint x: 1525, endPoint y: 119, distance: 9.1
click at [1525, 119] on input "GENDEC 24H BEFORE ETA" at bounding box center [1505, 119] width 120 height 10
type input "GENDEC 24H BEFORE ETD"
click at [1535, 270] on button "Save" at bounding box center [1543, 270] width 43 height 15
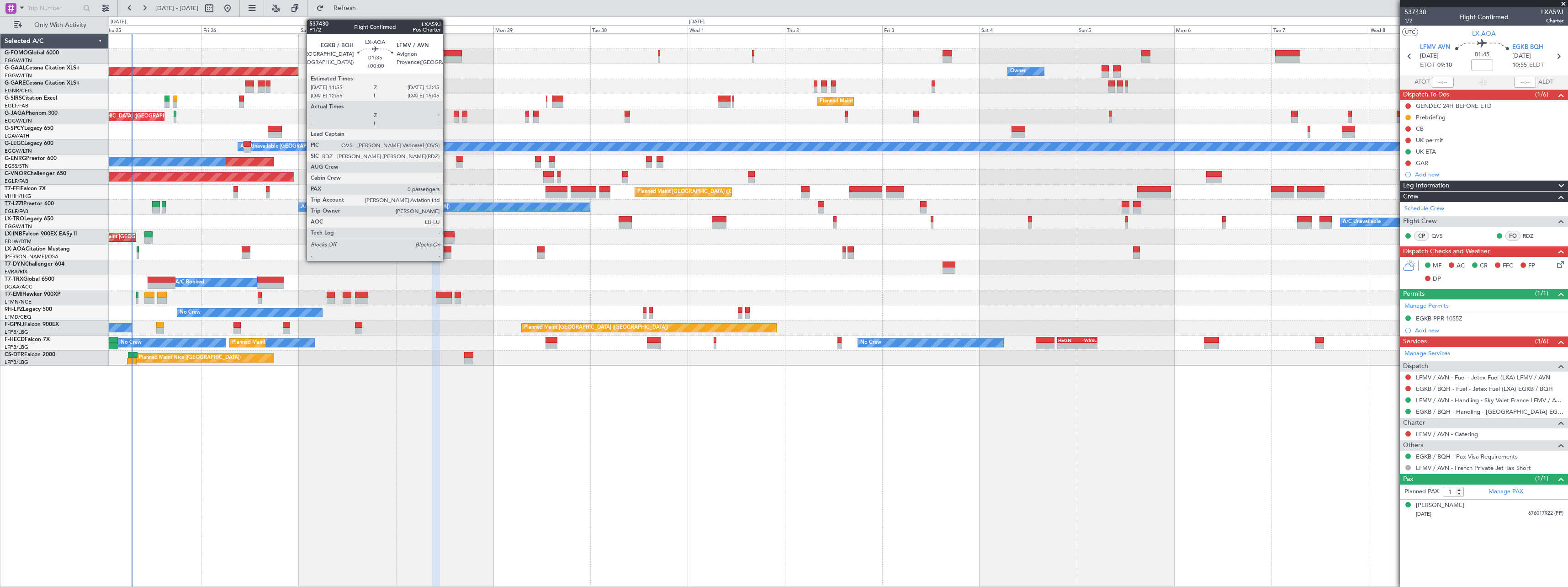
click at [447, 248] on div at bounding box center [447, 250] width 8 height 7
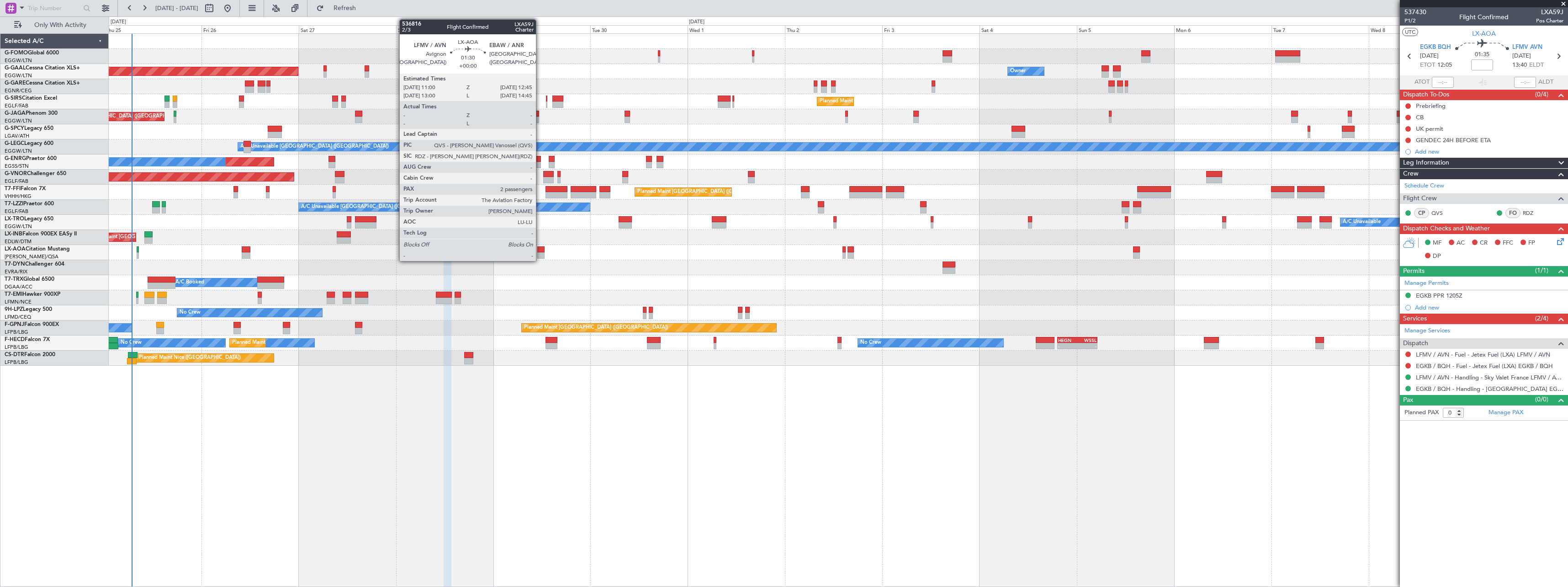
click at [540, 249] on div at bounding box center [541, 250] width 7 height 7
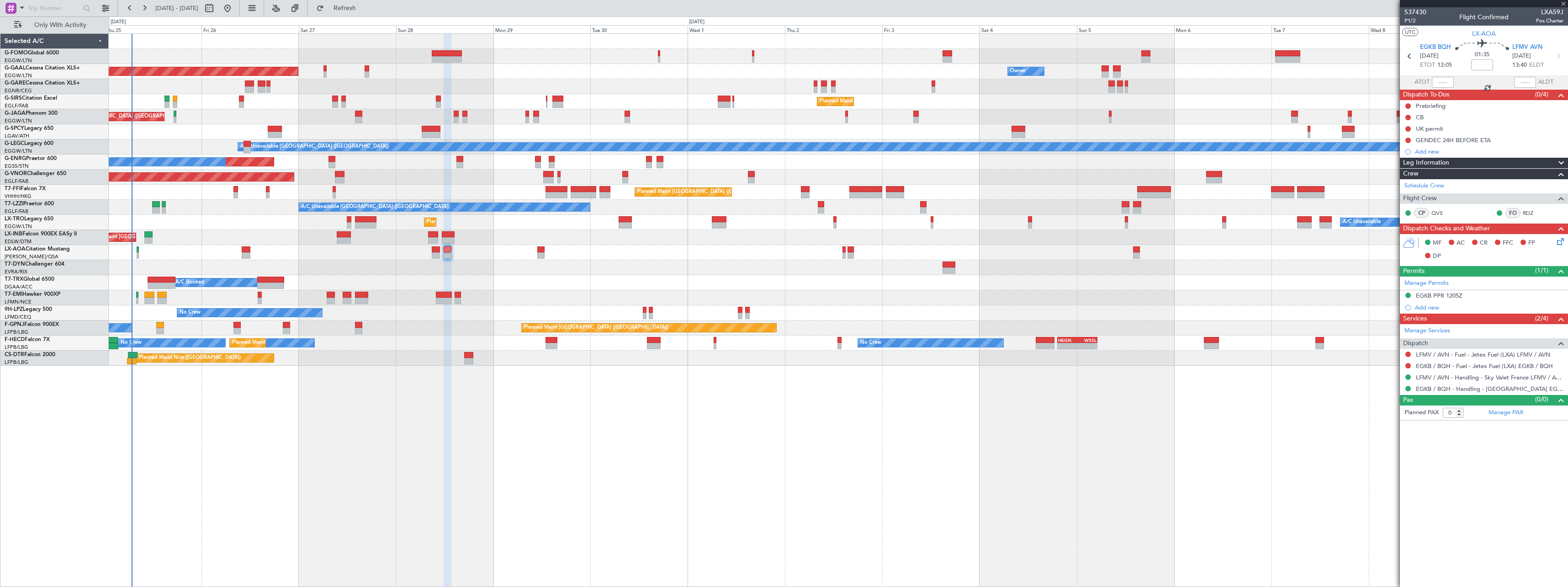
type input "2"
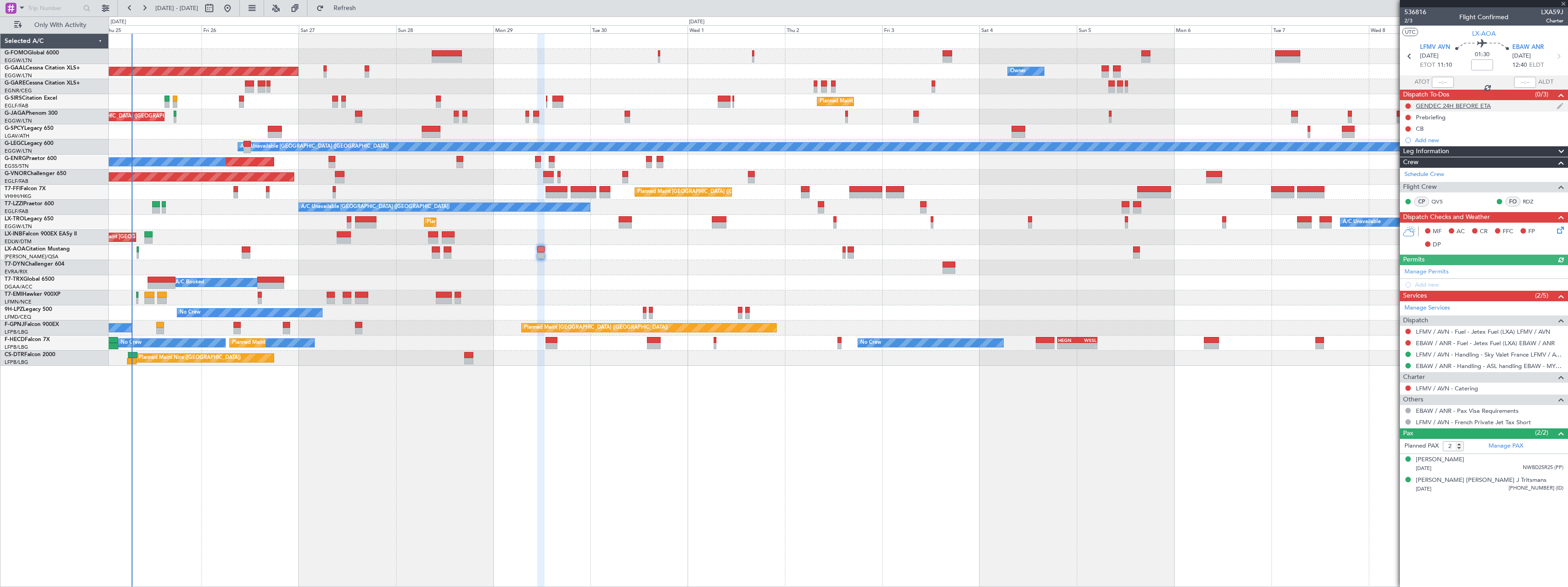
click at [1481, 107] on div "GENDEC 24H BEFORE ETA" at bounding box center [1453, 105] width 75 height 8
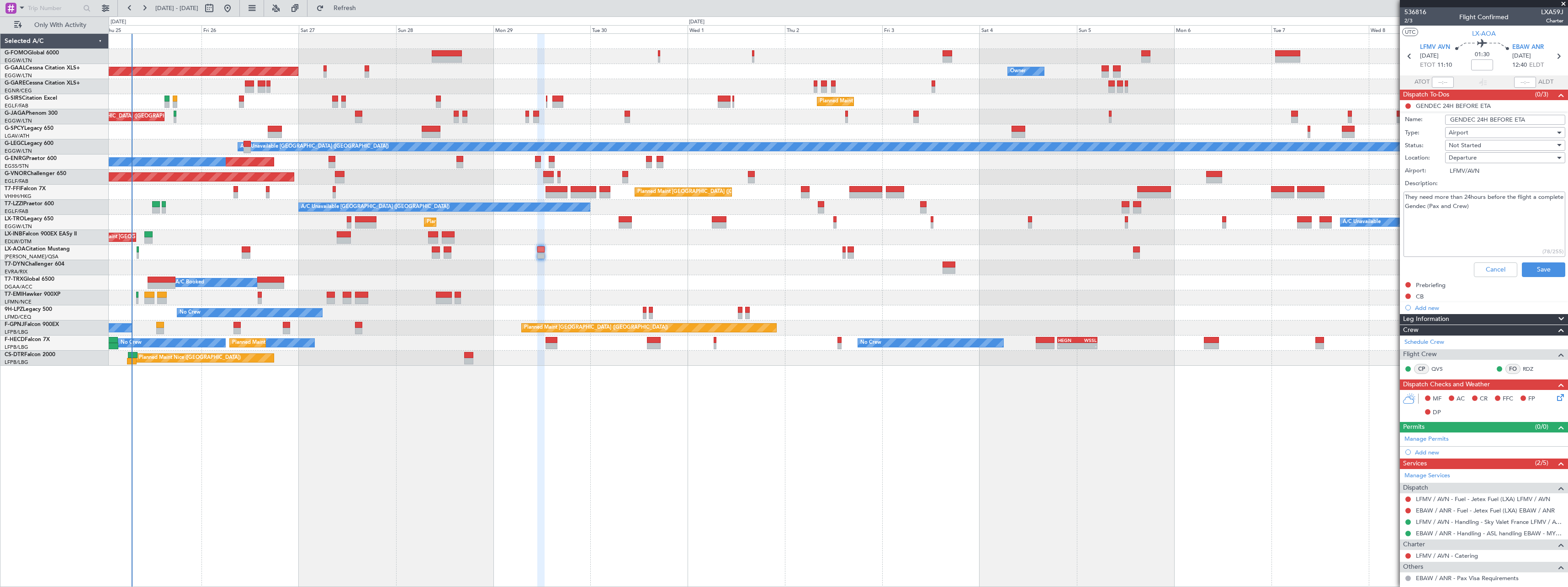
click at [1523, 120] on input "GENDEC 24H BEFORE ETA" at bounding box center [1505, 119] width 120 height 10
type input "GENDEC 24H BEFORE ETD"
click at [1533, 269] on button "Save" at bounding box center [1543, 270] width 43 height 15
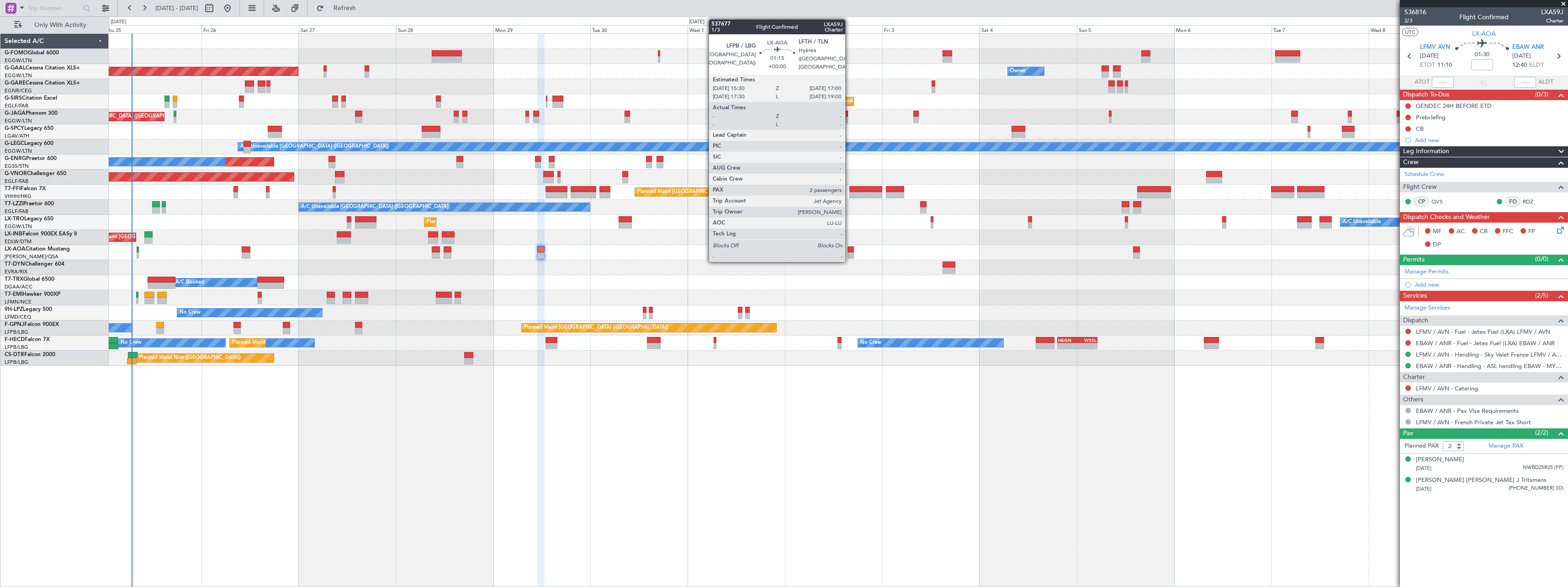
click at [849, 250] on div at bounding box center [850, 250] width 7 height 7
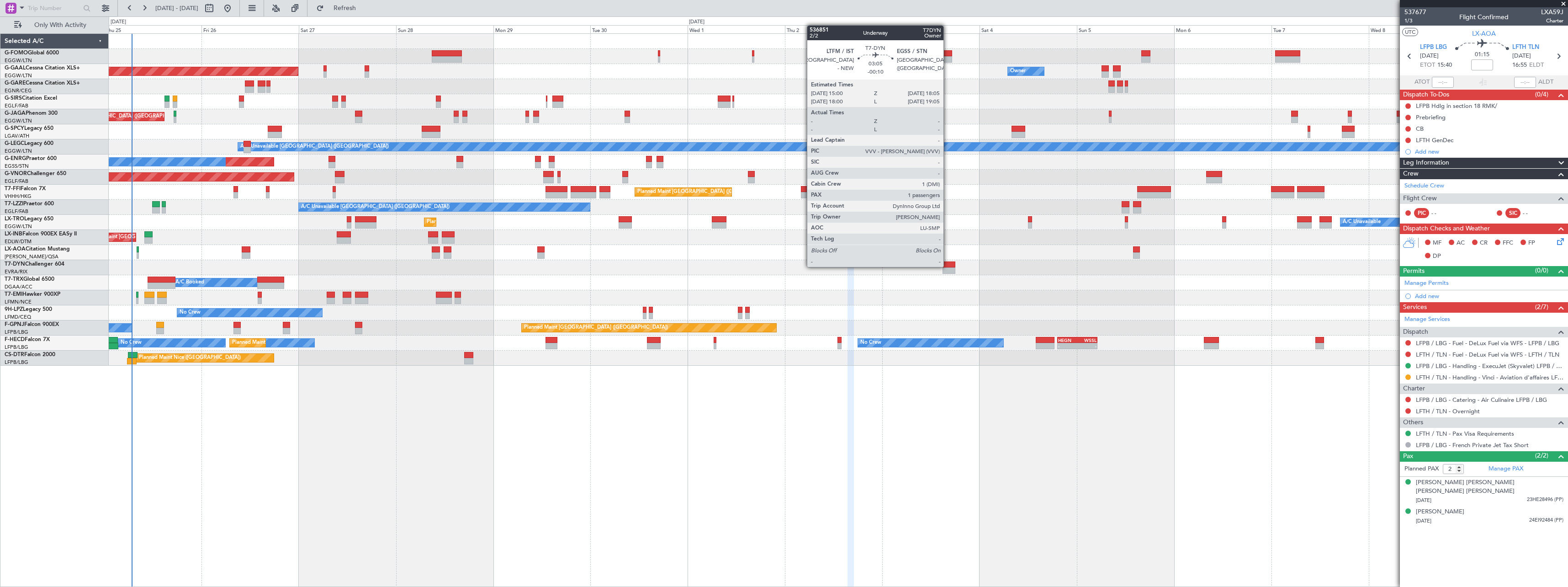
click at [948, 266] on div at bounding box center [948, 264] width 13 height 7
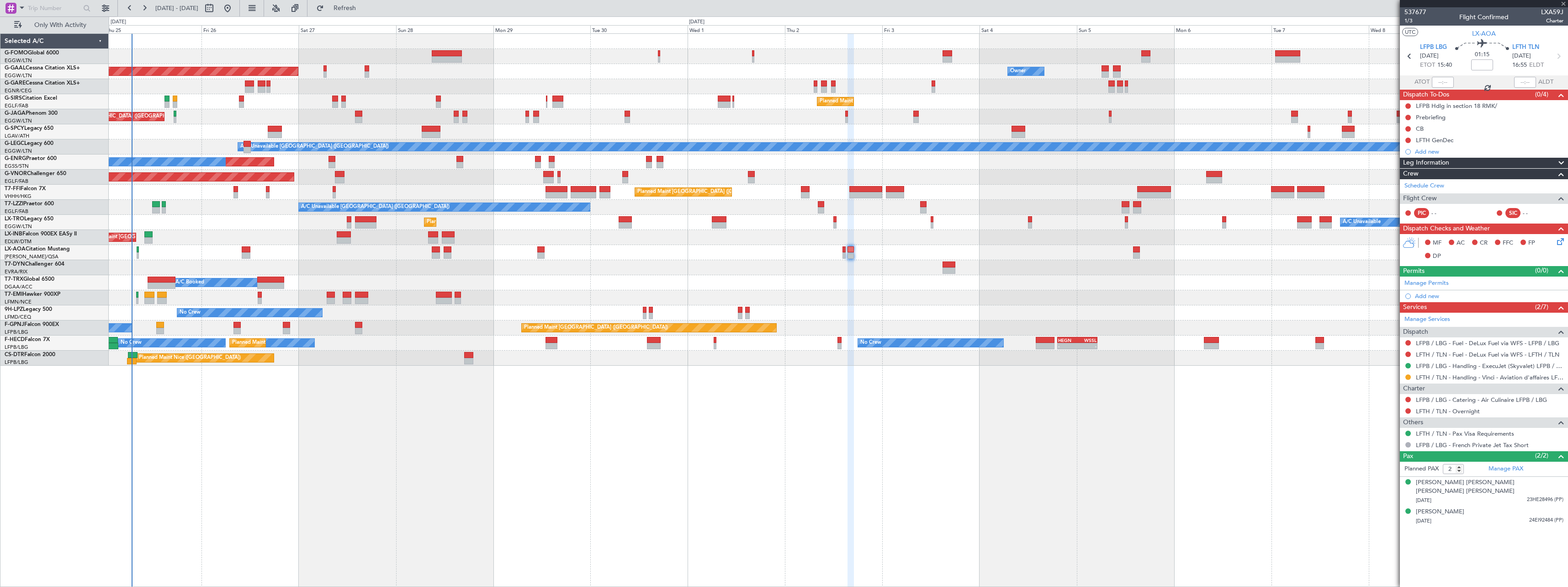
type input "-00:10"
type input "1"
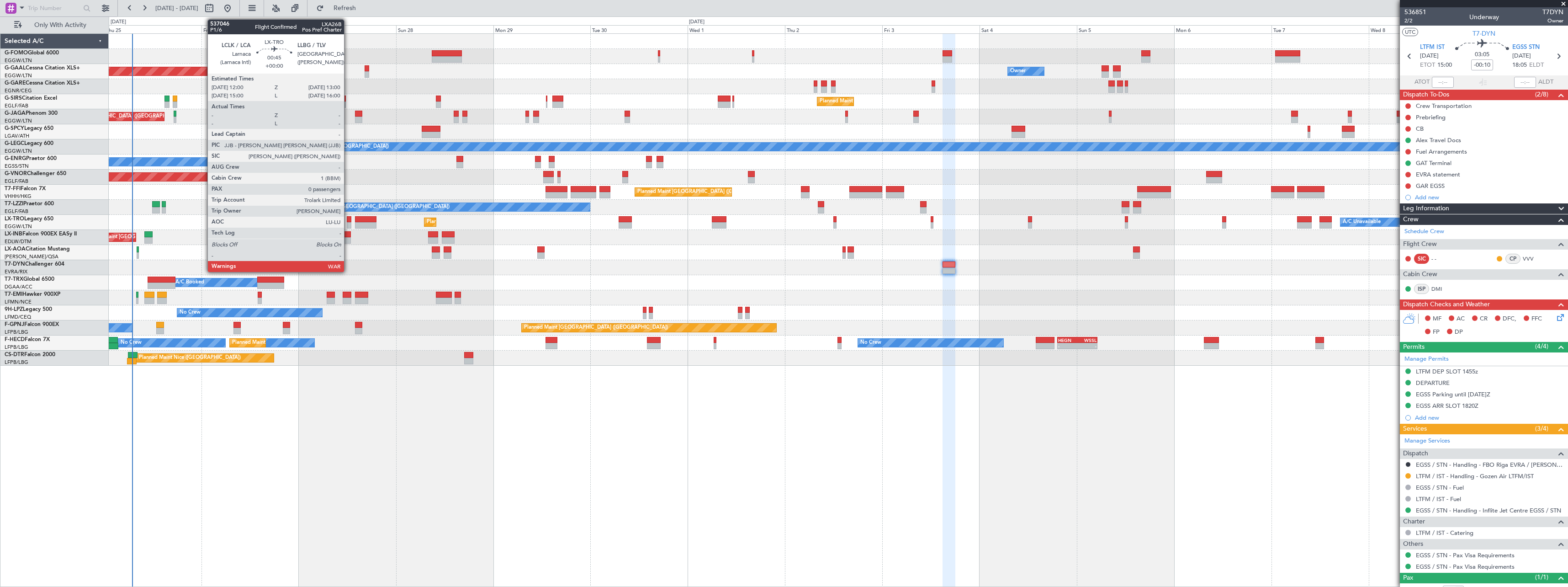
click at [348, 221] on div at bounding box center [349, 219] width 4 height 7
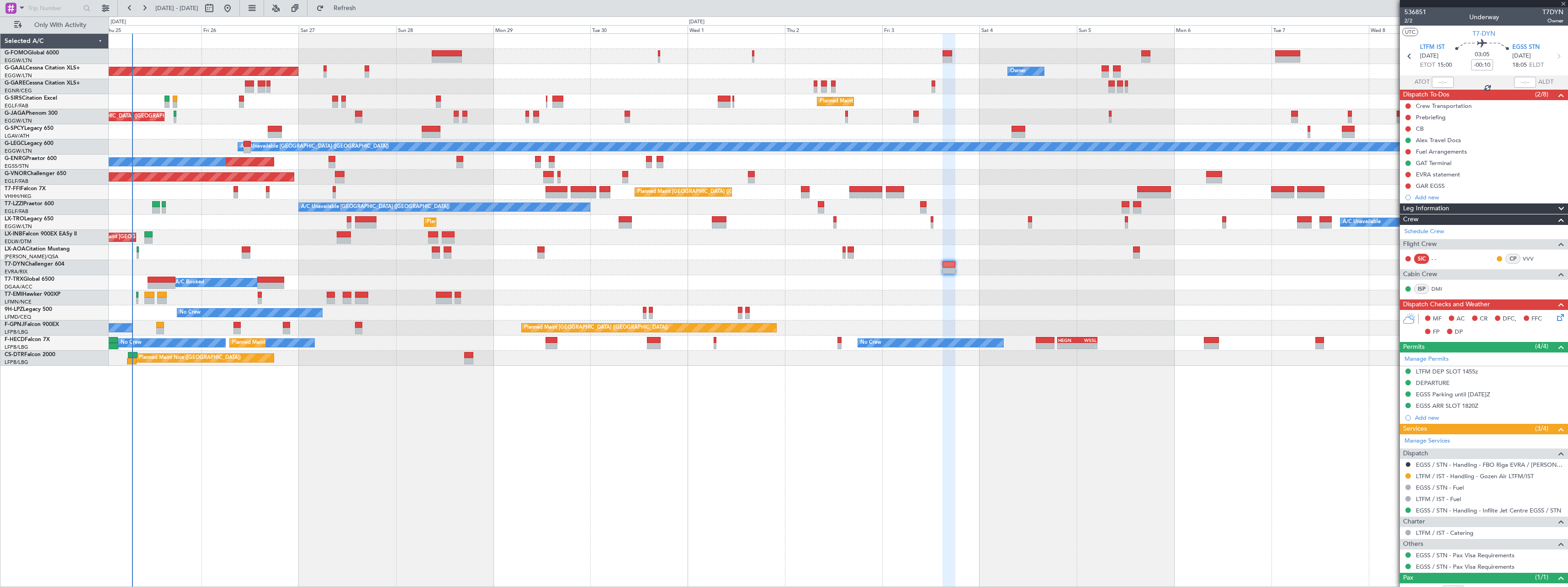
type input "0"
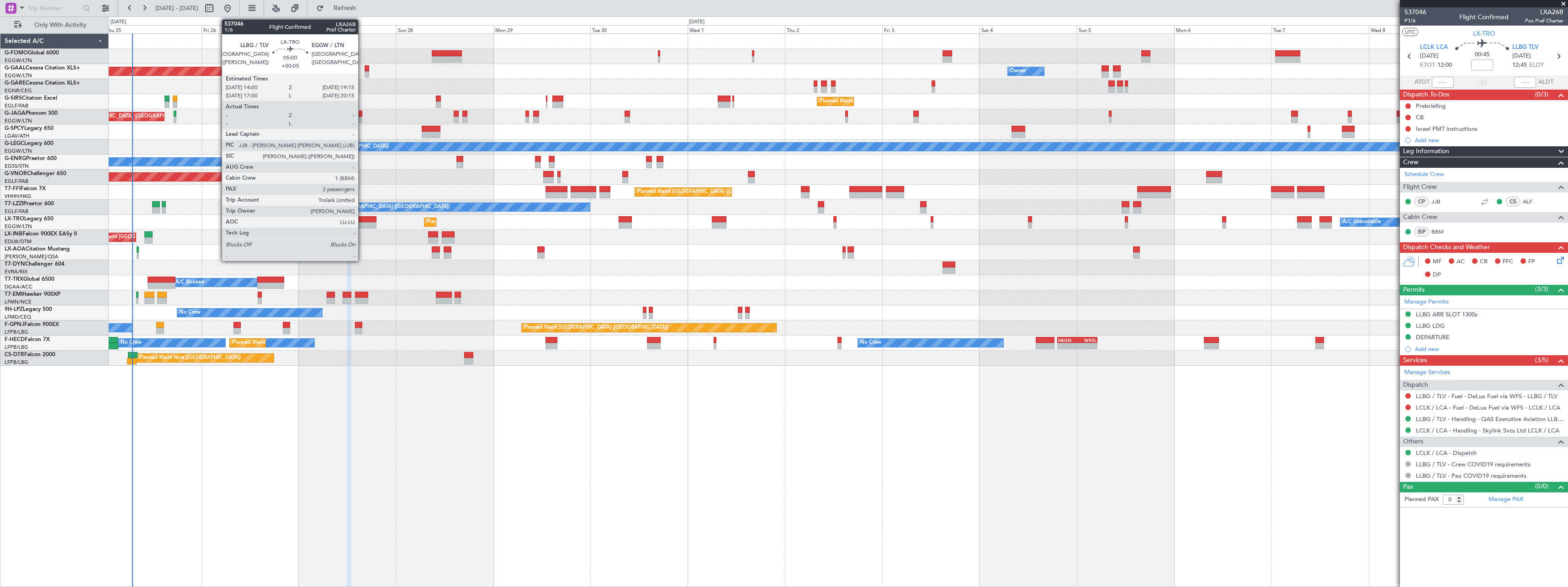
click at [362, 220] on div at bounding box center [365, 219] width 21 height 7
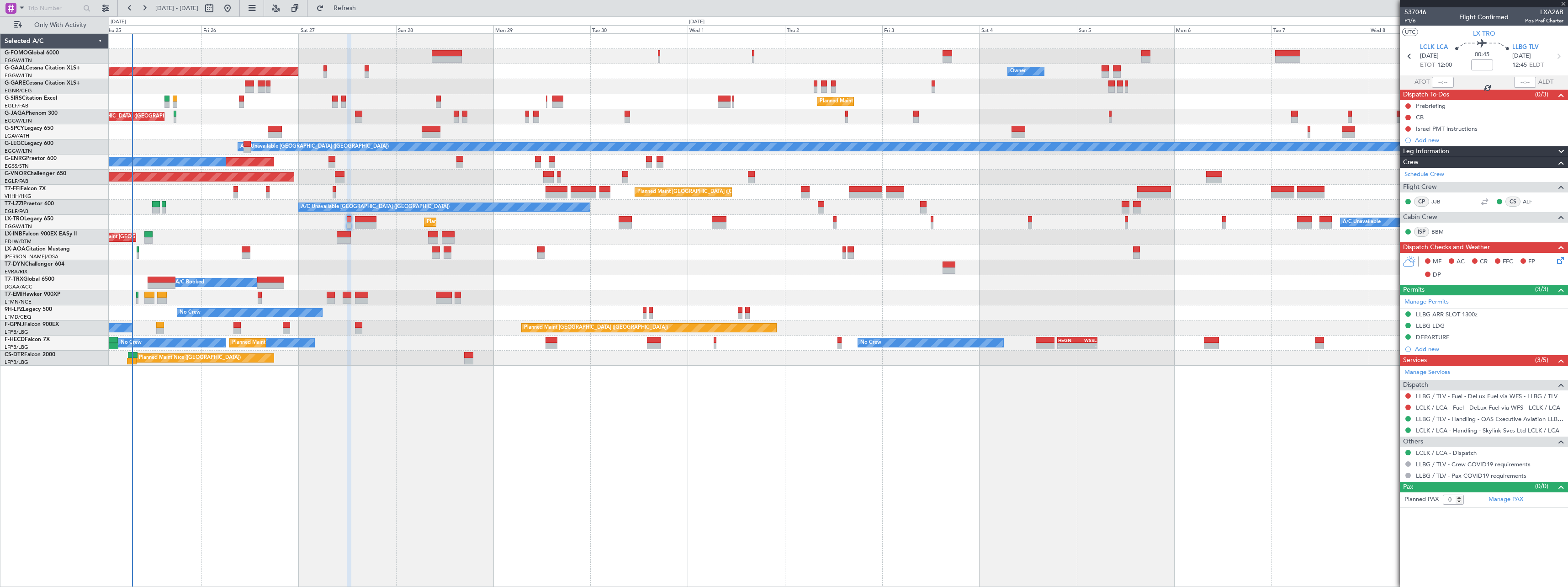
type input "+00:05"
type input "2"
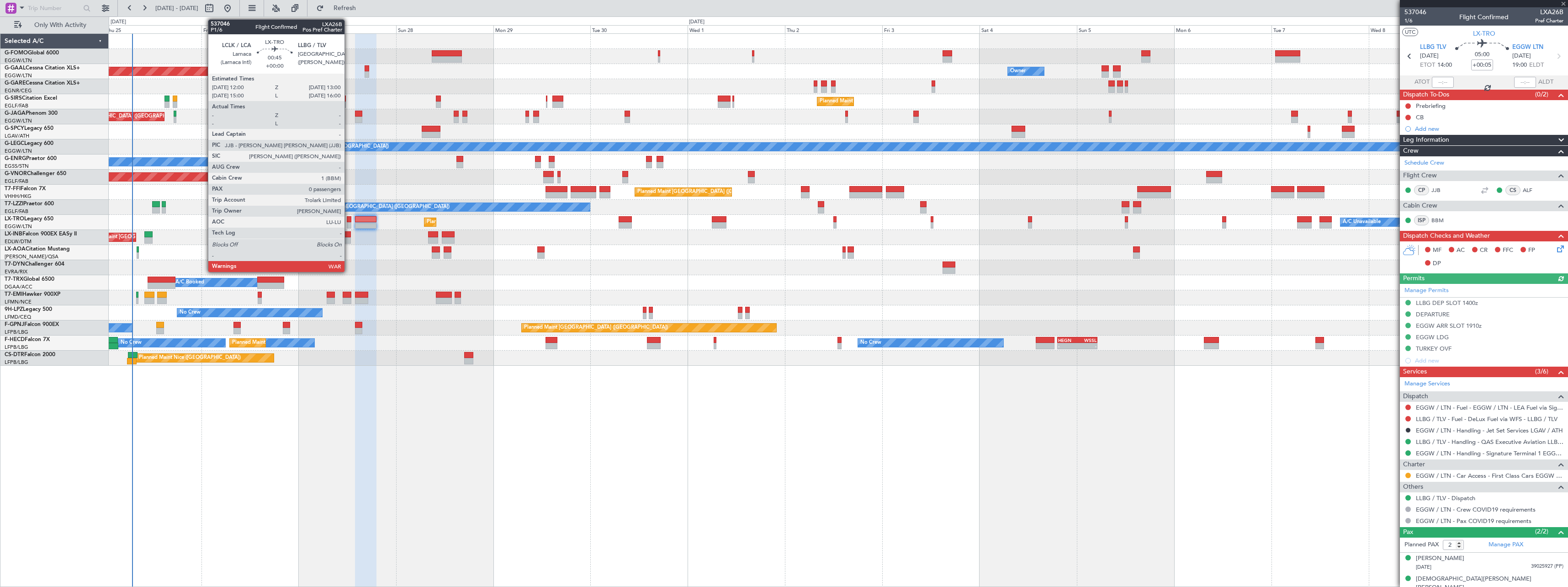
click at [349, 221] on div at bounding box center [349, 219] width 4 height 7
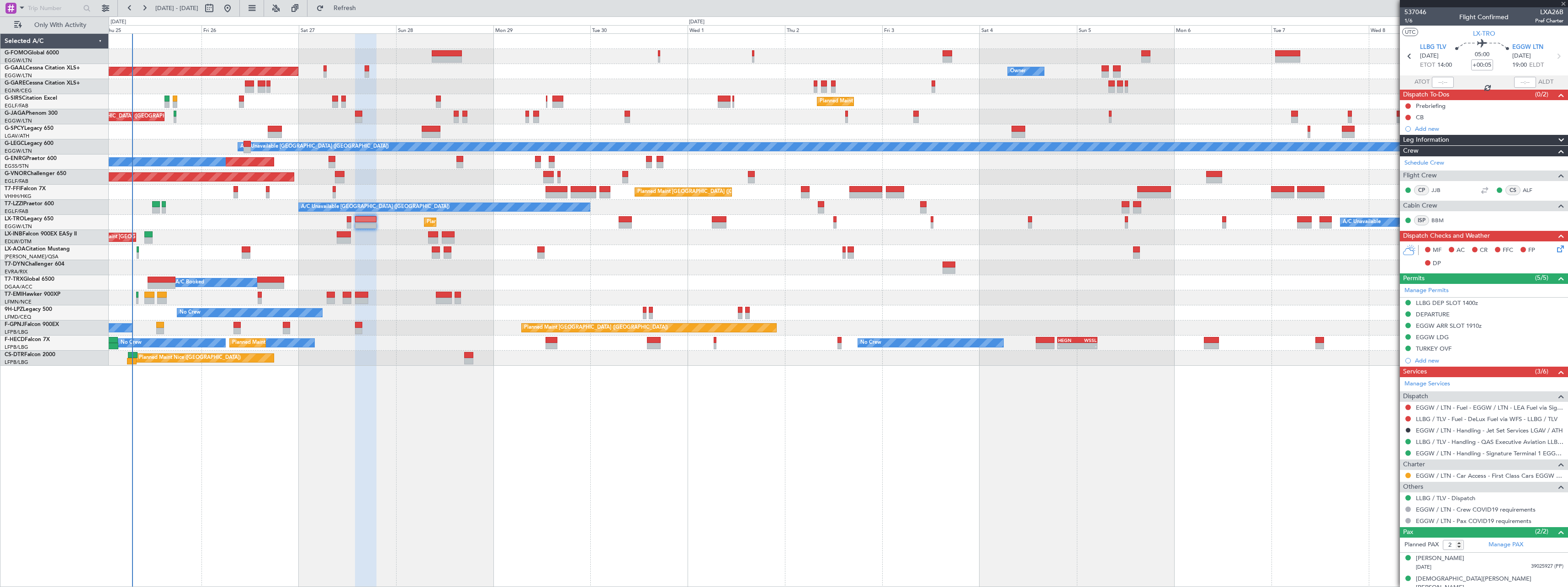
type input "0"
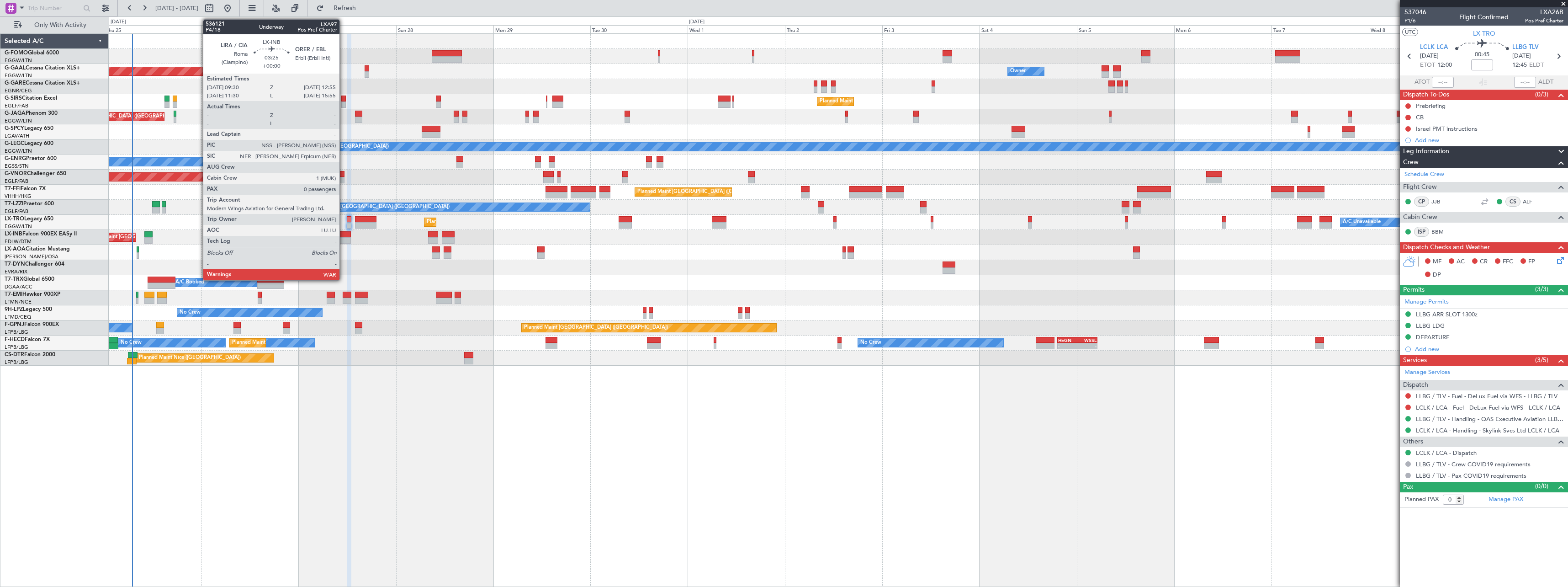
click at [343, 238] on div at bounding box center [343, 241] width 14 height 7
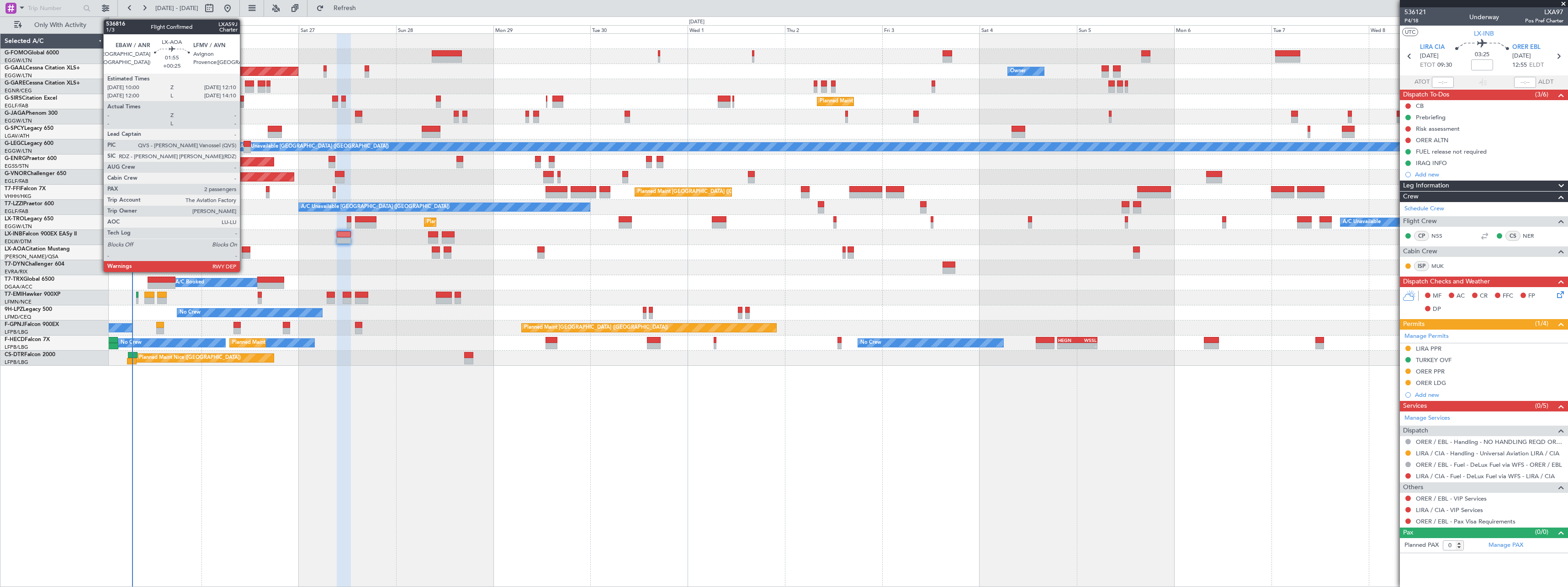
click at [244, 250] on div at bounding box center [246, 250] width 9 height 7
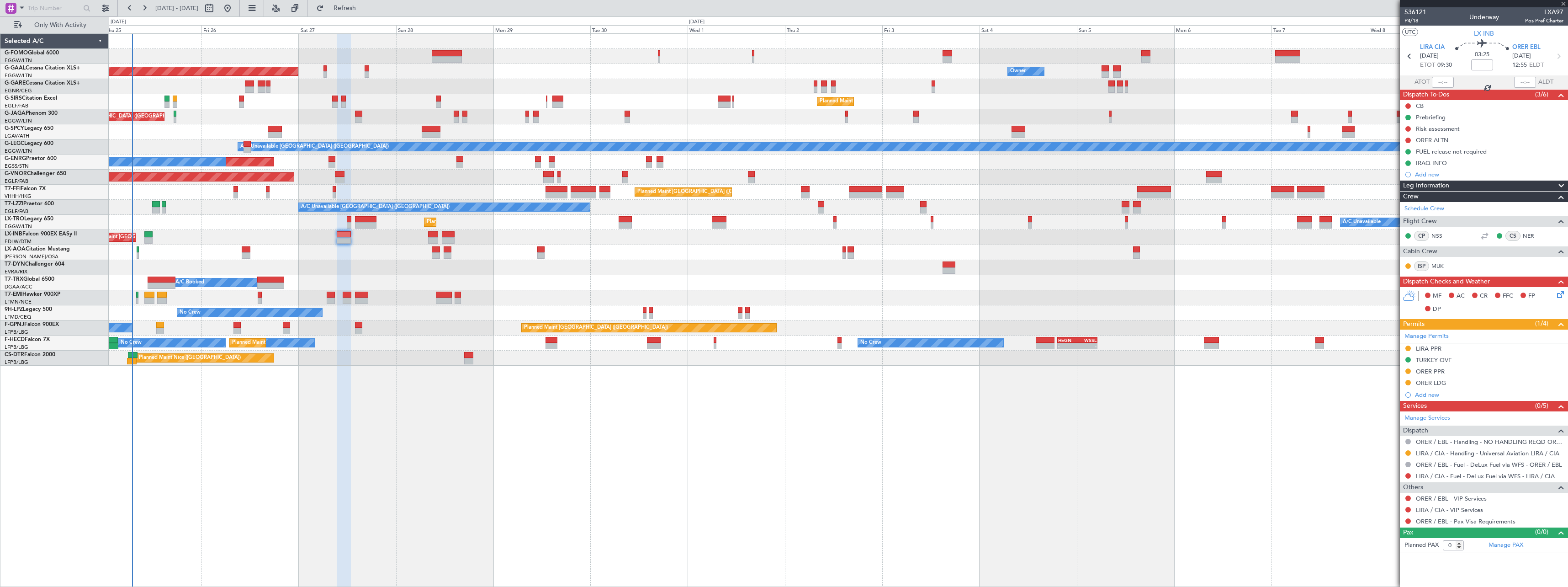
type input "+00:25"
type input "2"
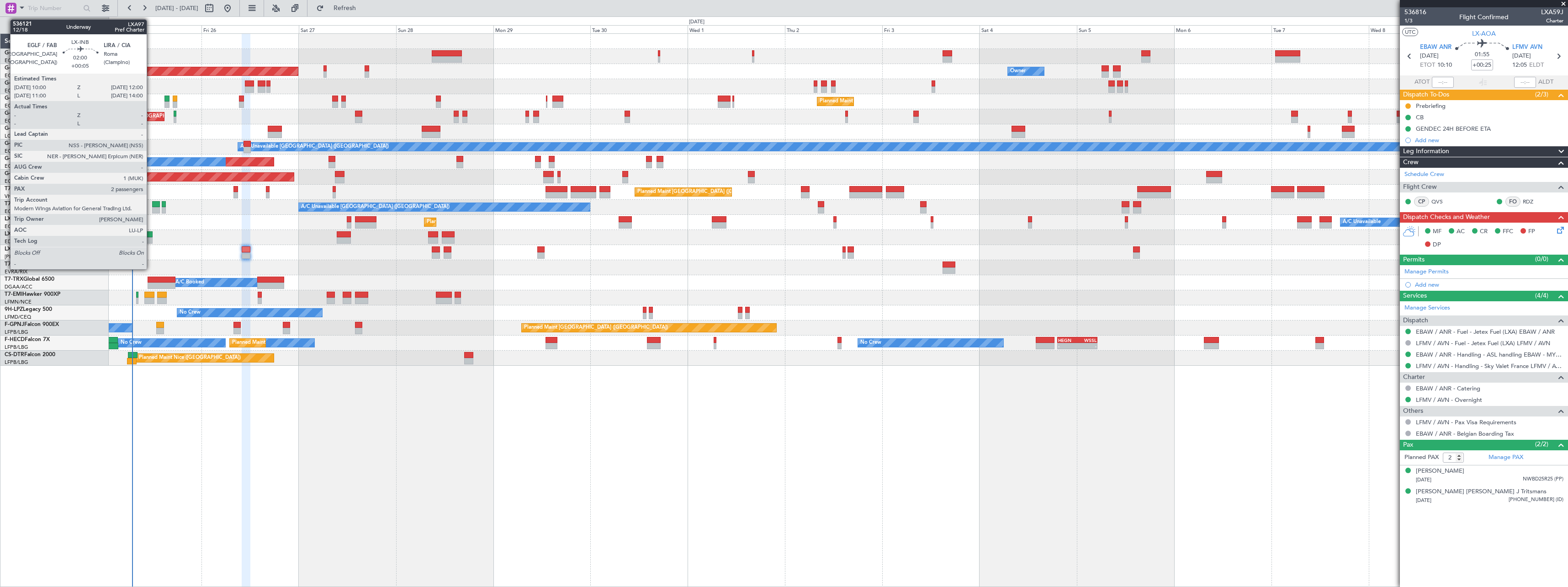
click at [151, 233] on div at bounding box center [149, 234] width 9 height 7
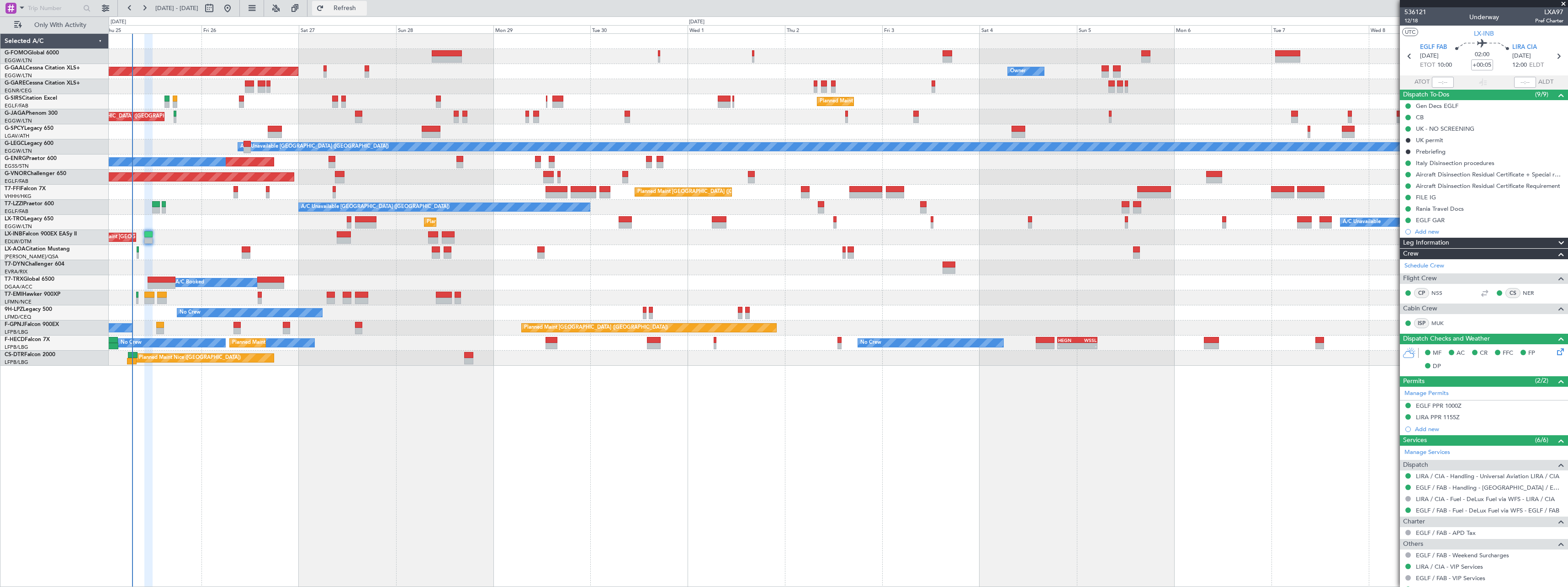
click at [364, 5] on span "Refresh" at bounding box center [345, 8] width 38 height 7
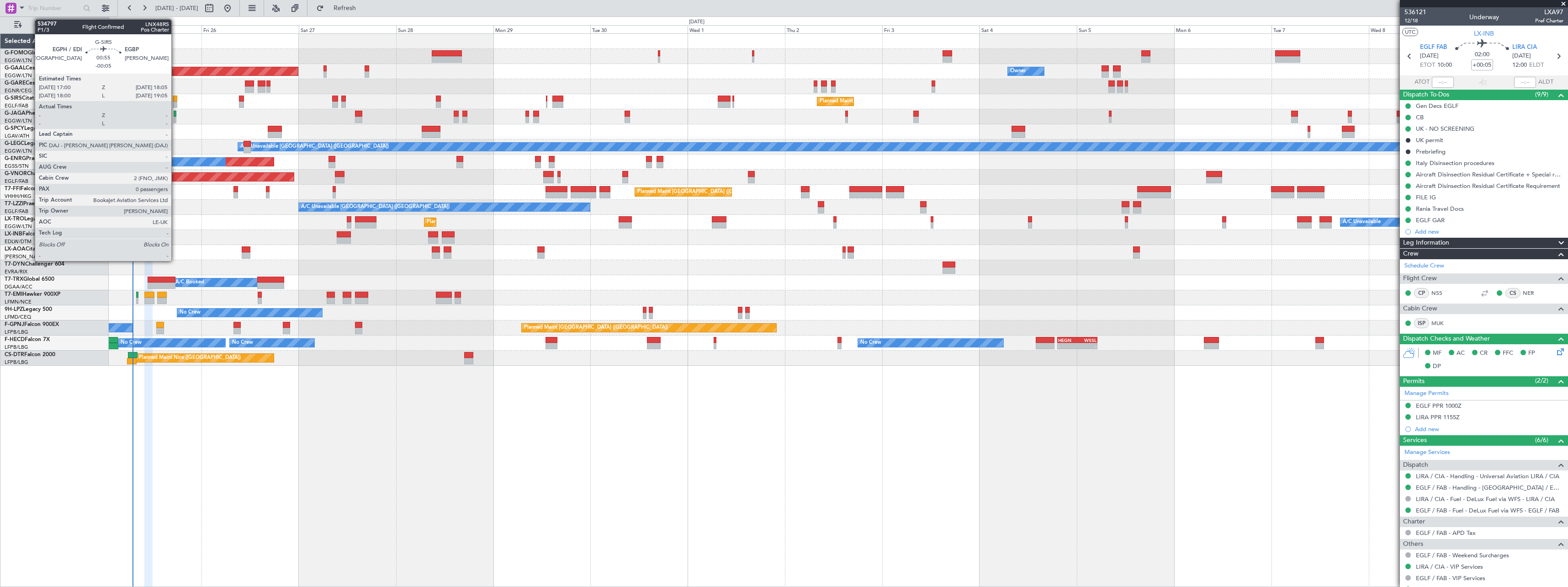
click at [175, 100] on div at bounding box center [175, 99] width 5 height 7
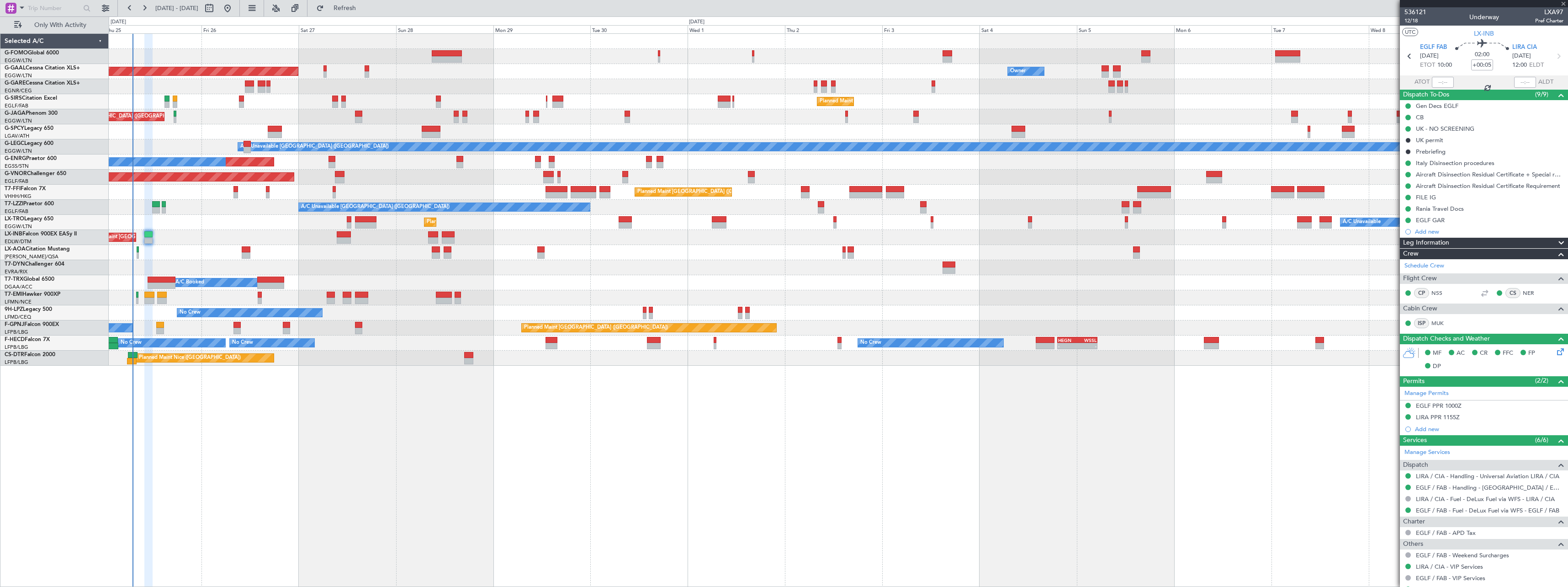
type input "-00:05"
type input "0"
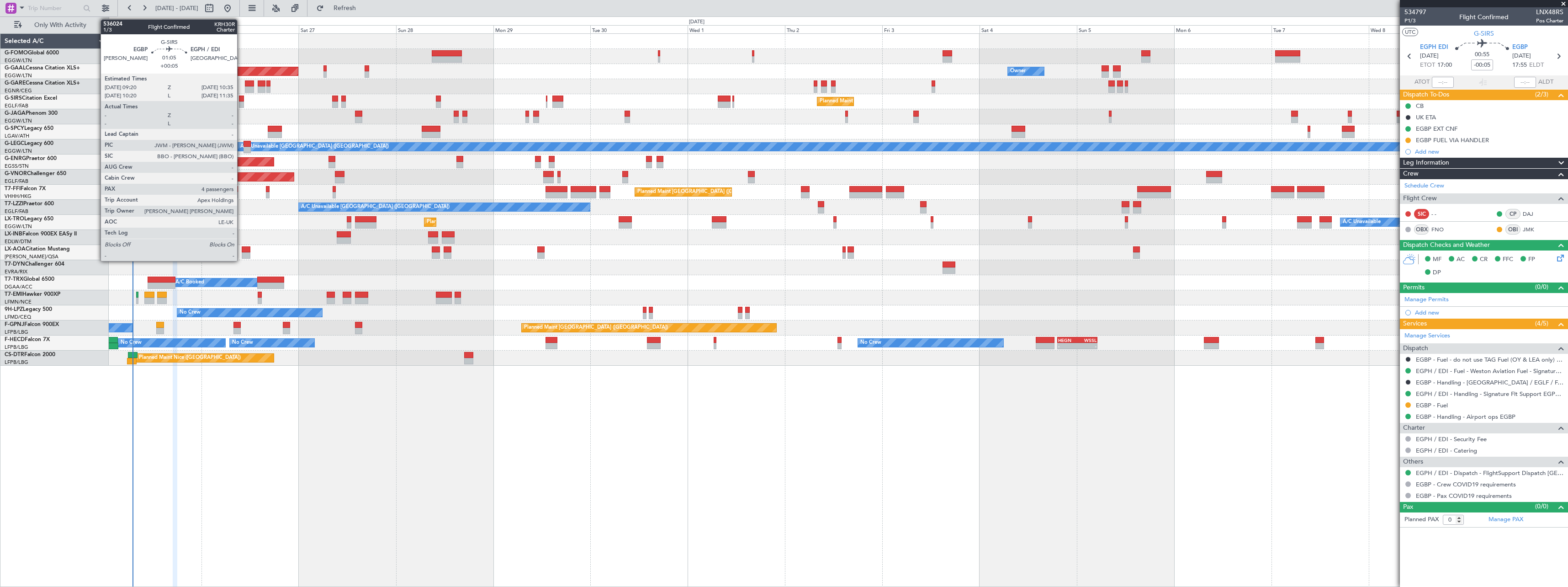
click at [241, 99] on div at bounding box center [242, 99] width 5 height 7
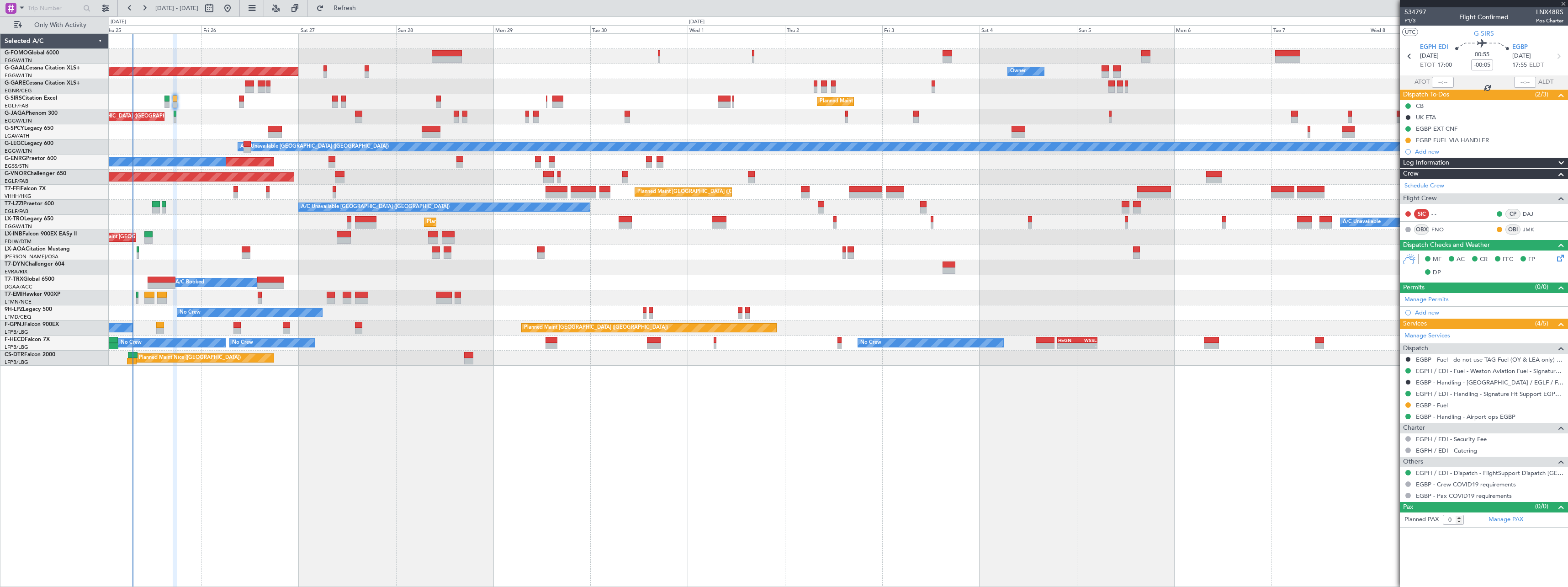
type input "+00:05"
type input "4"
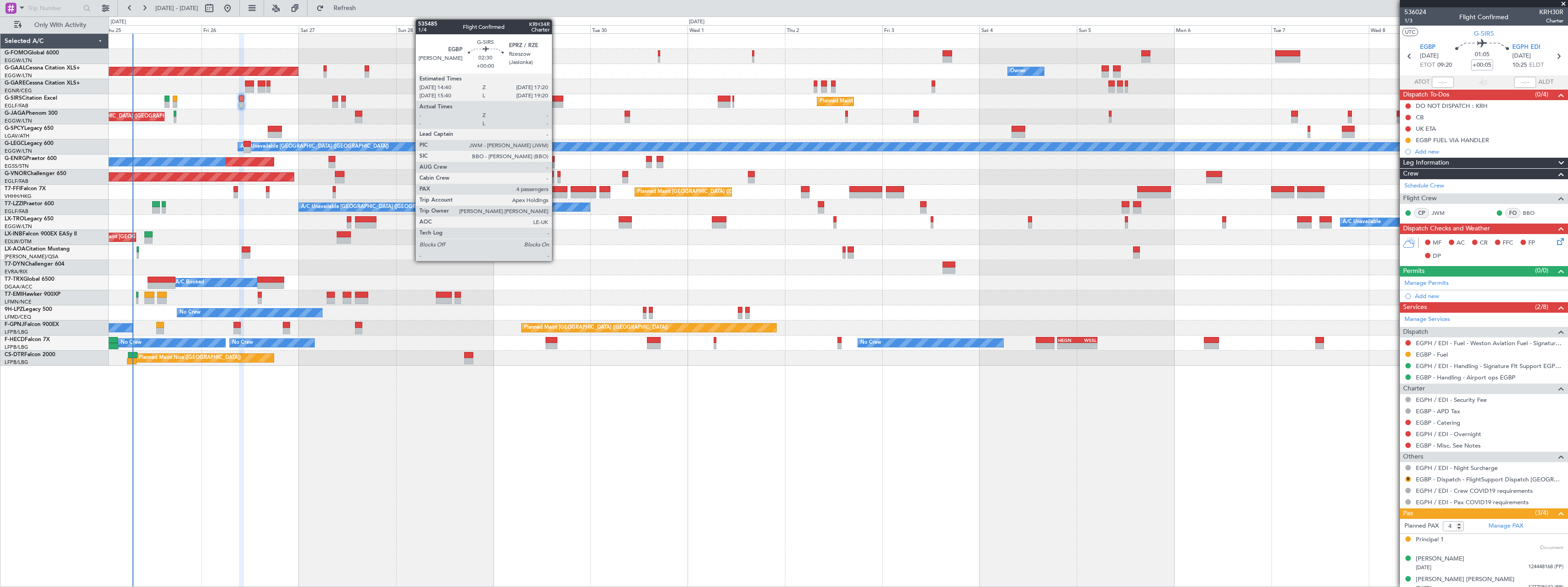
click at [556, 100] on div at bounding box center [558, 99] width 11 height 7
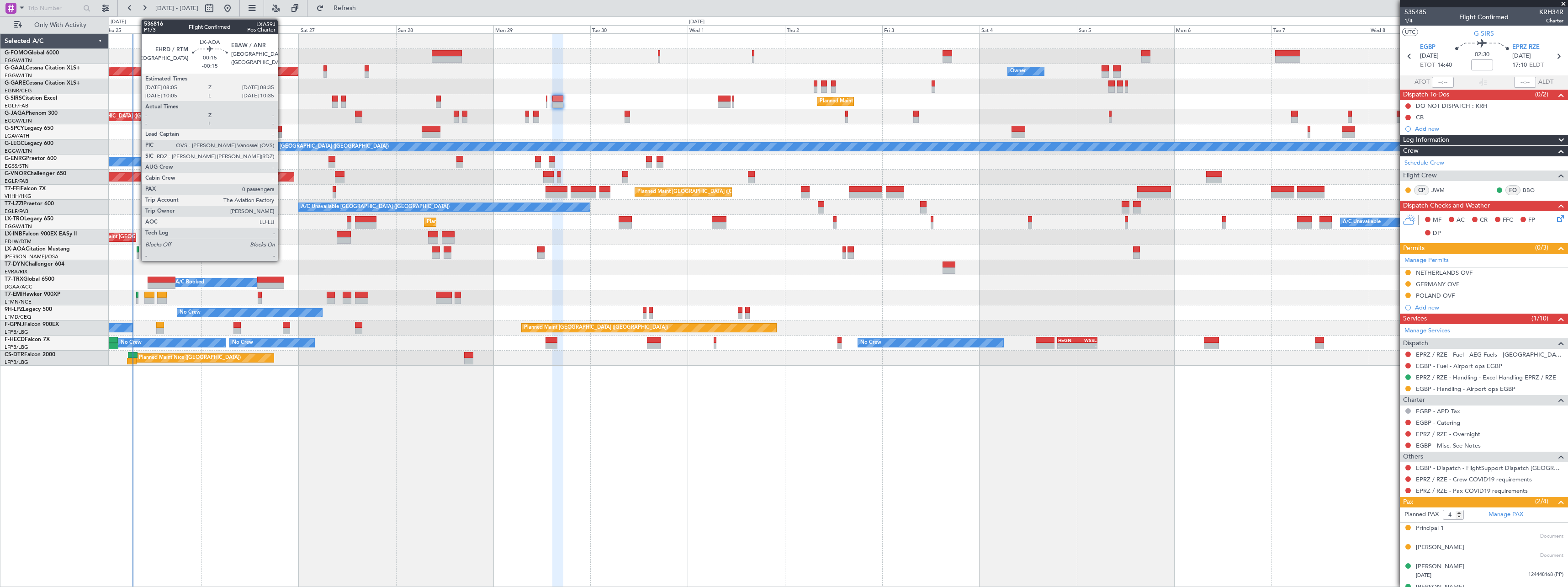
click at [136, 251] on div at bounding box center [138, 250] width 2 height 7
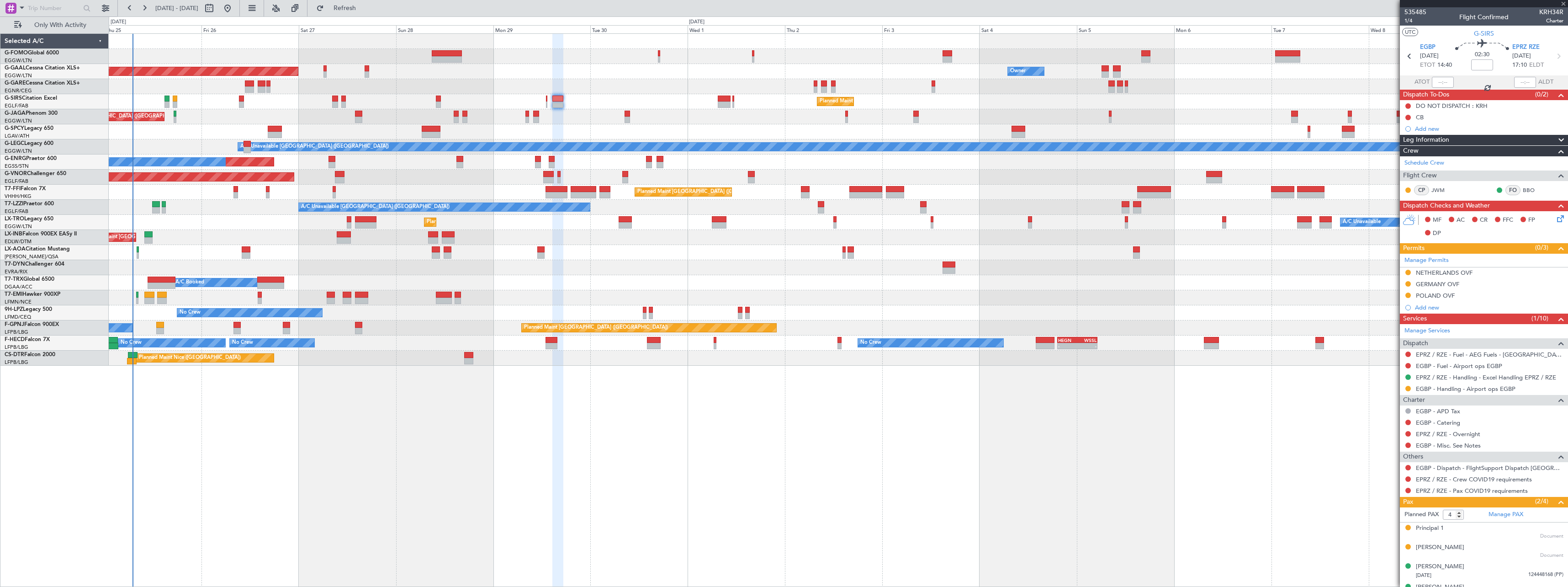
type input "-00:15"
type input "0"
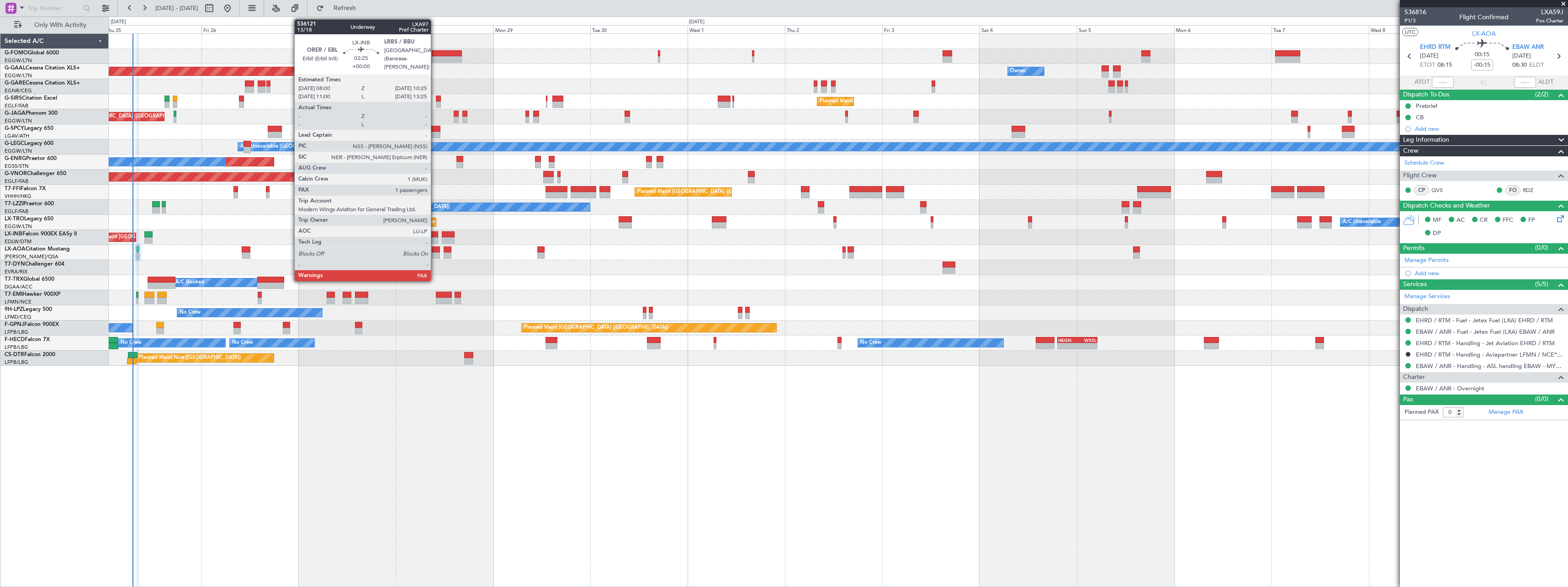
click at [435, 236] on div at bounding box center [433, 234] width 10 height 7
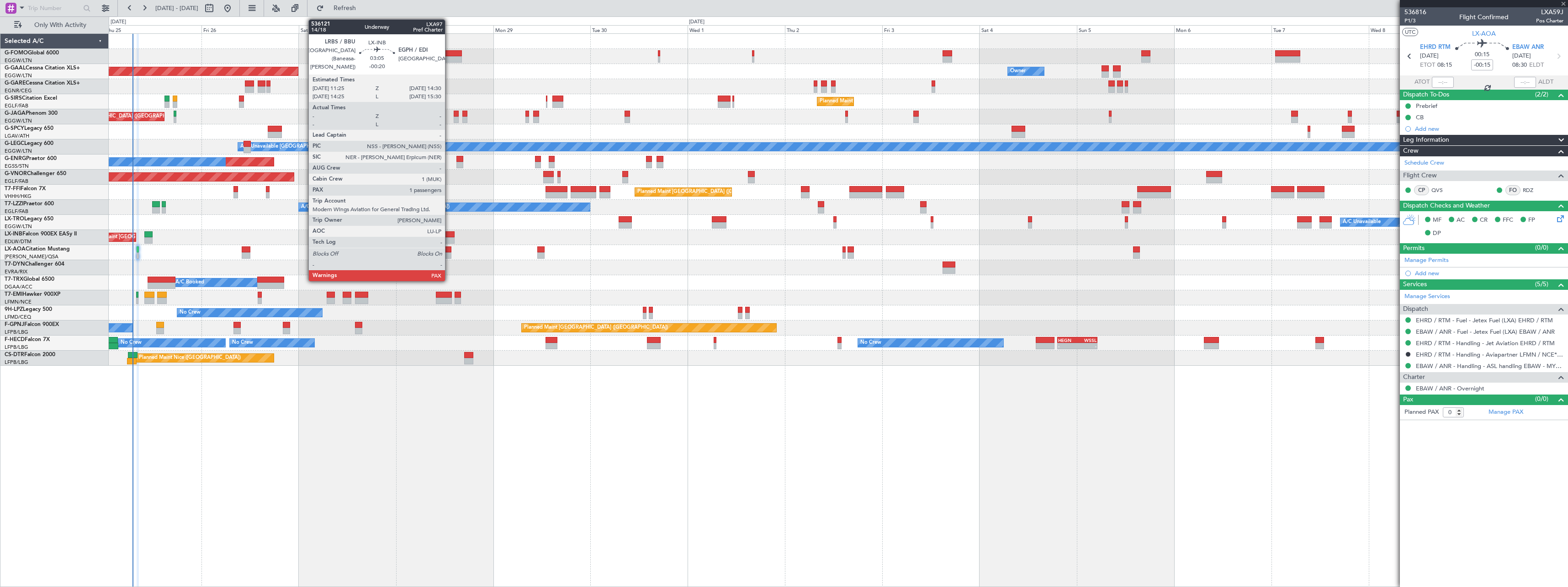
type input "2"
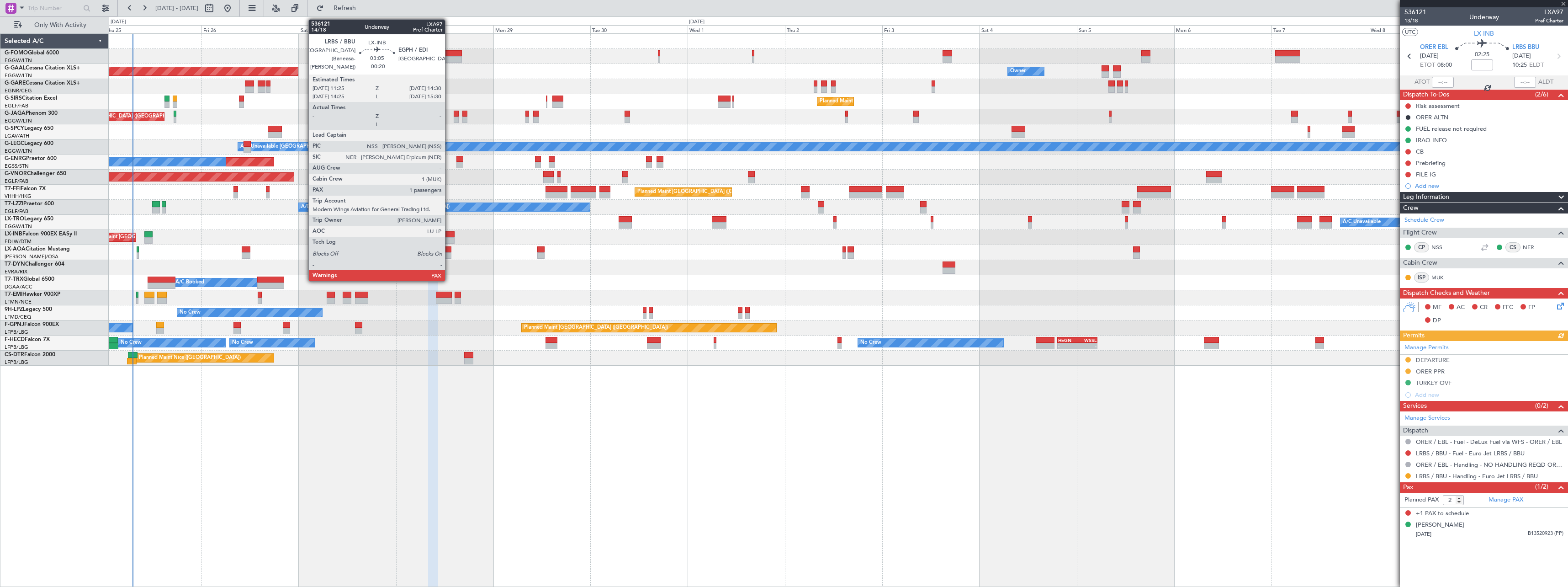
click at [449, 235] on div at bounding box center [448, 234] width 13 height 7
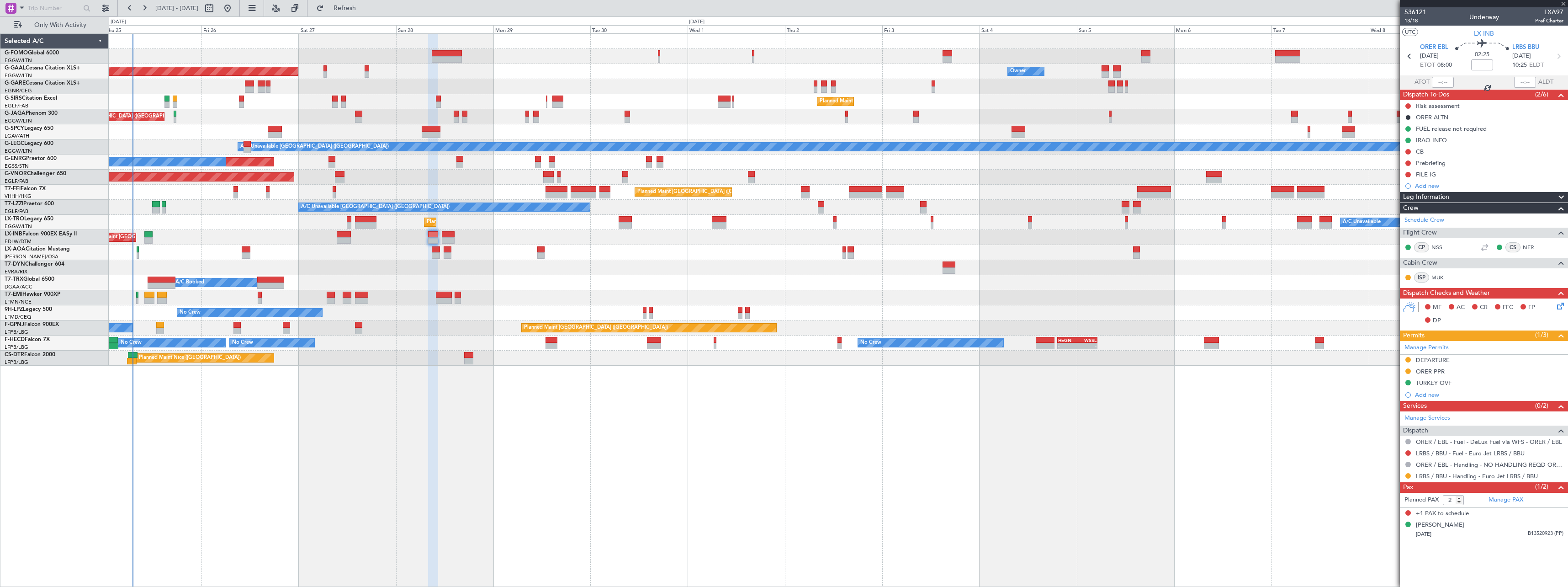
type input "-00:20"
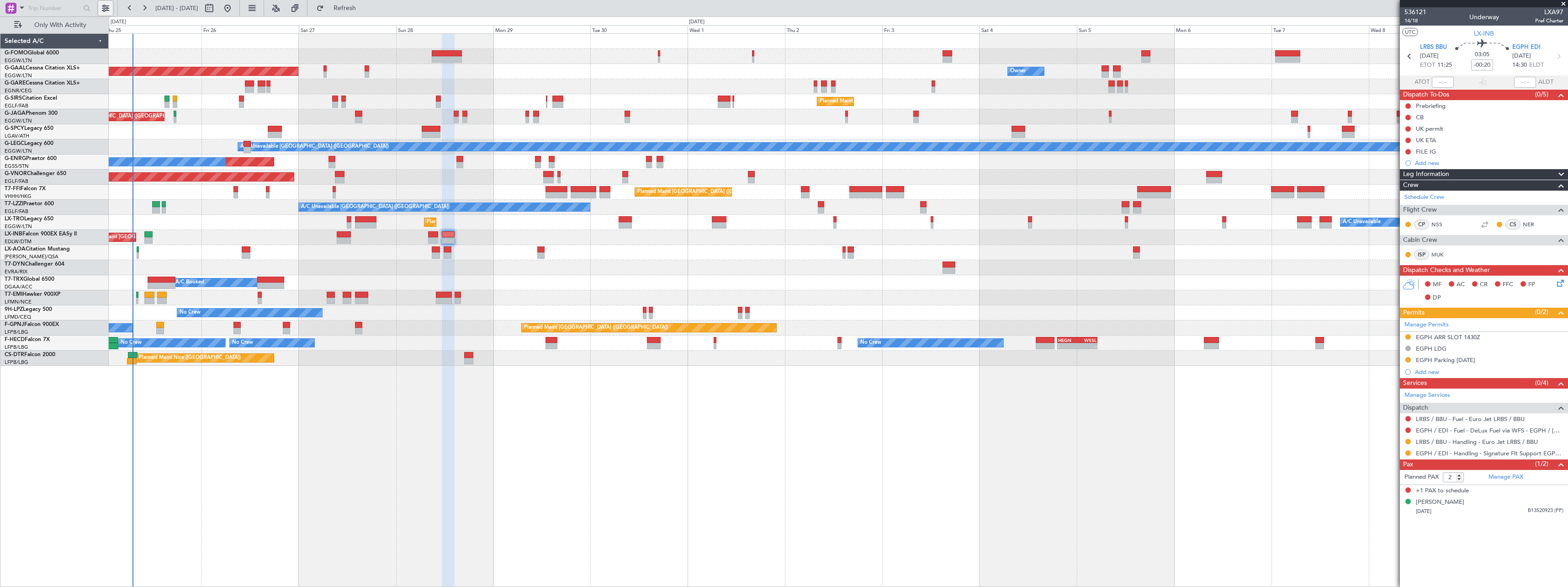
click at [105, 7] on button at bounding box center [105, 9] width 15 height 15
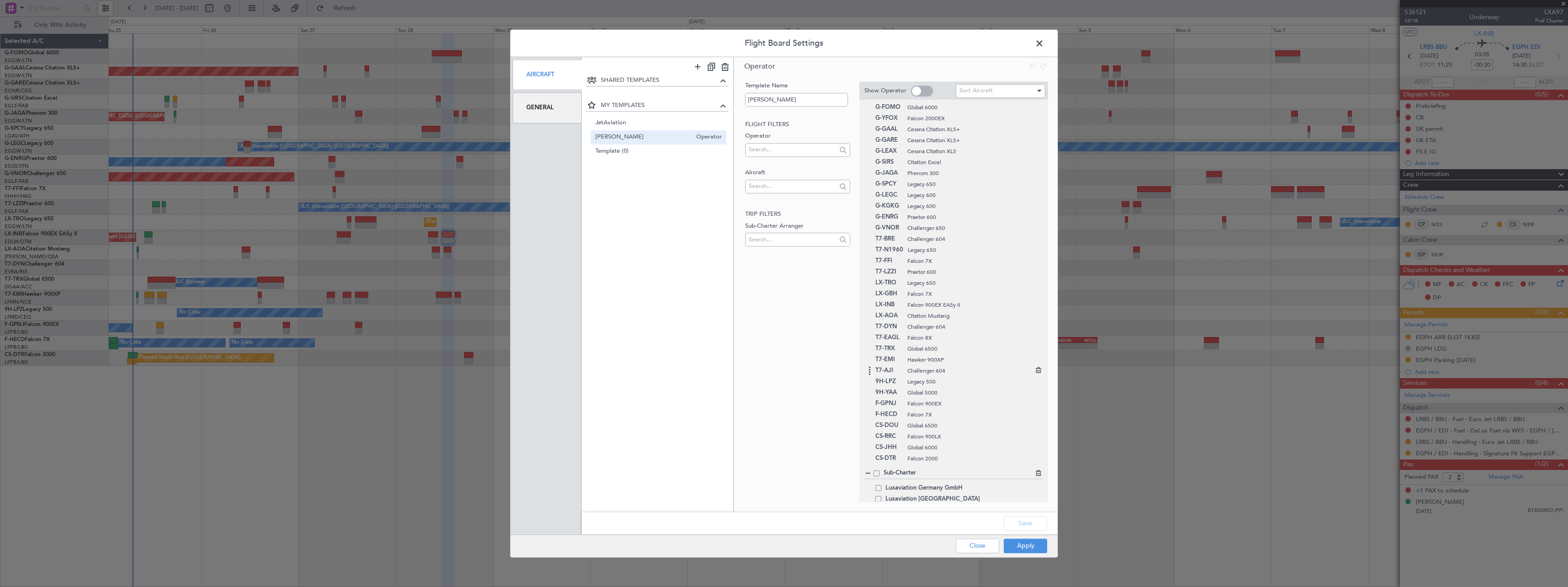
scroll to position [24, 0]
click at [878, 466] on span at bounding box center [877, 466] width 6 height 6
click at [880, 463] on input "checkbox" at bounding box center [880, 463] width 0 height 0
click at [1022, 521] on button "Save" at bounding box center [1025, 523] width 43 height 15
click at [1023, 546] on button "Apply" at bounding box center [1025, 546] width 43 height 15
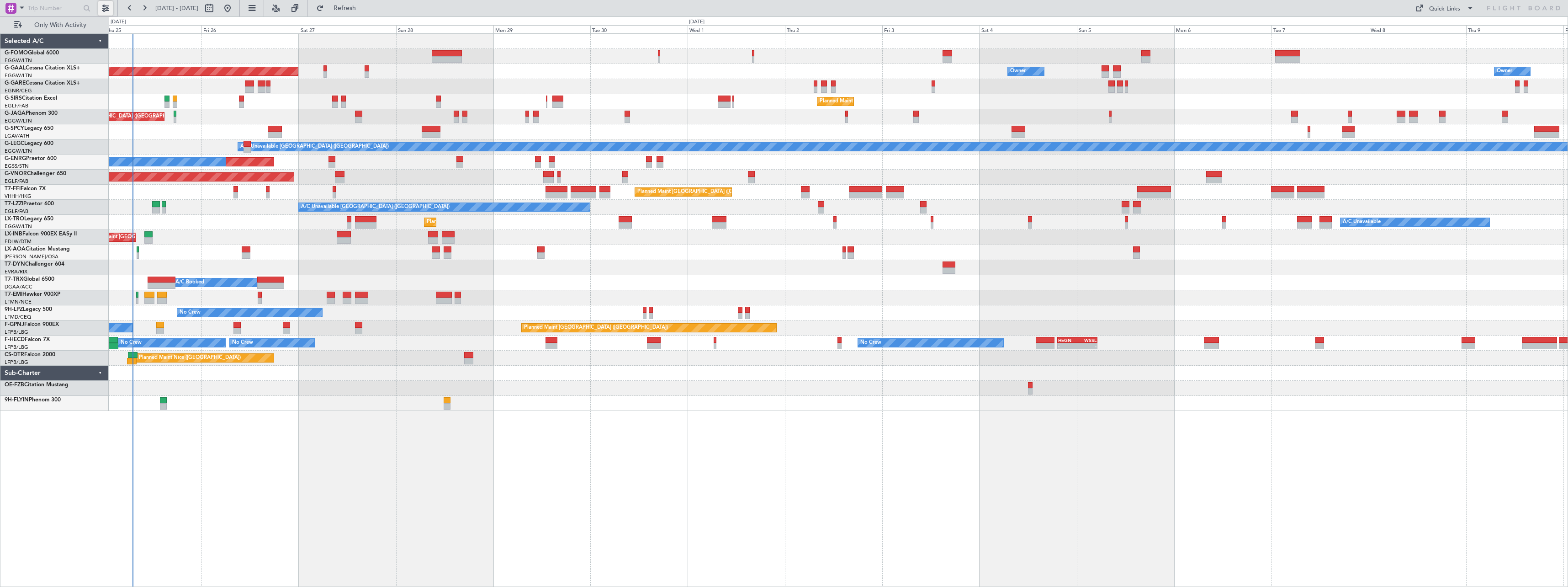
click at [103, 9] on button at bounding box center [105, 9] width 15 height 15
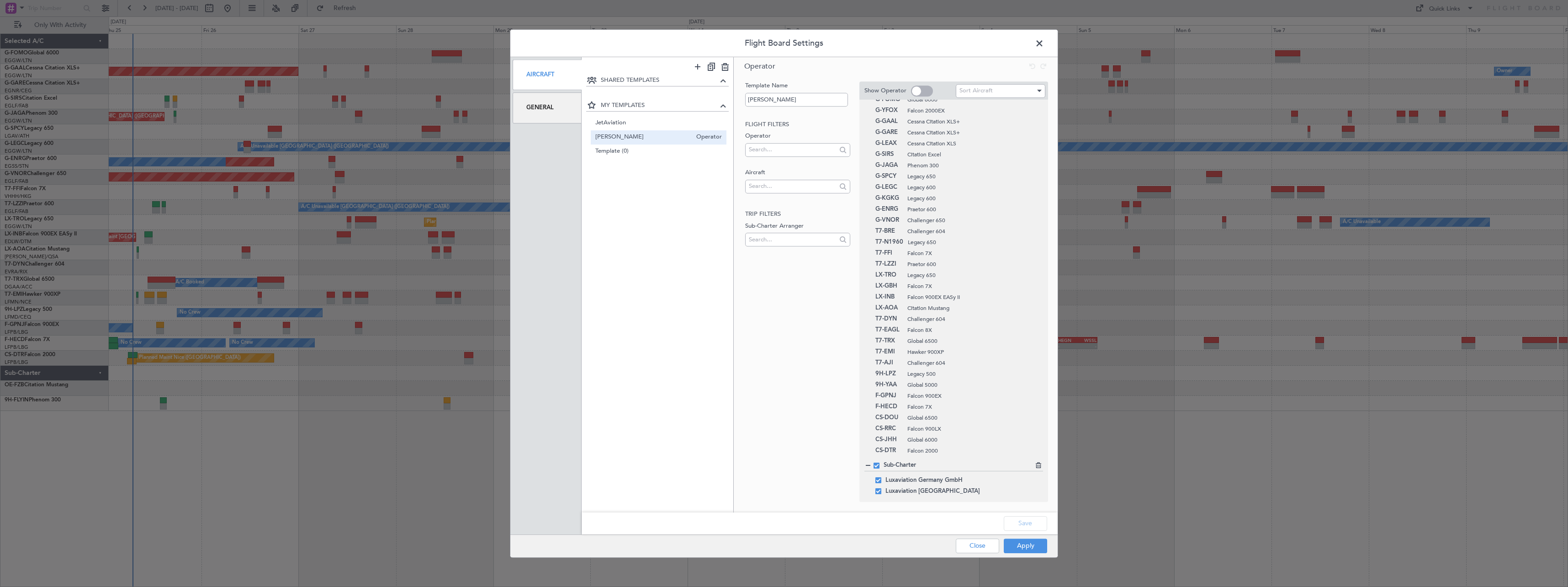
click at [877, 465] on span at bounding box center [877, 466] width 6 height 6
click at [880, 463] on input "checkbox" at bounding box center [880, 463] width 0 height 0
click at [1018, 521] on button "Save" at bounding box center [1025, 523] width 43 height 15
click at [1029, 546] on button "Apply" at bounding box center [1025, 546] width 43 height 15
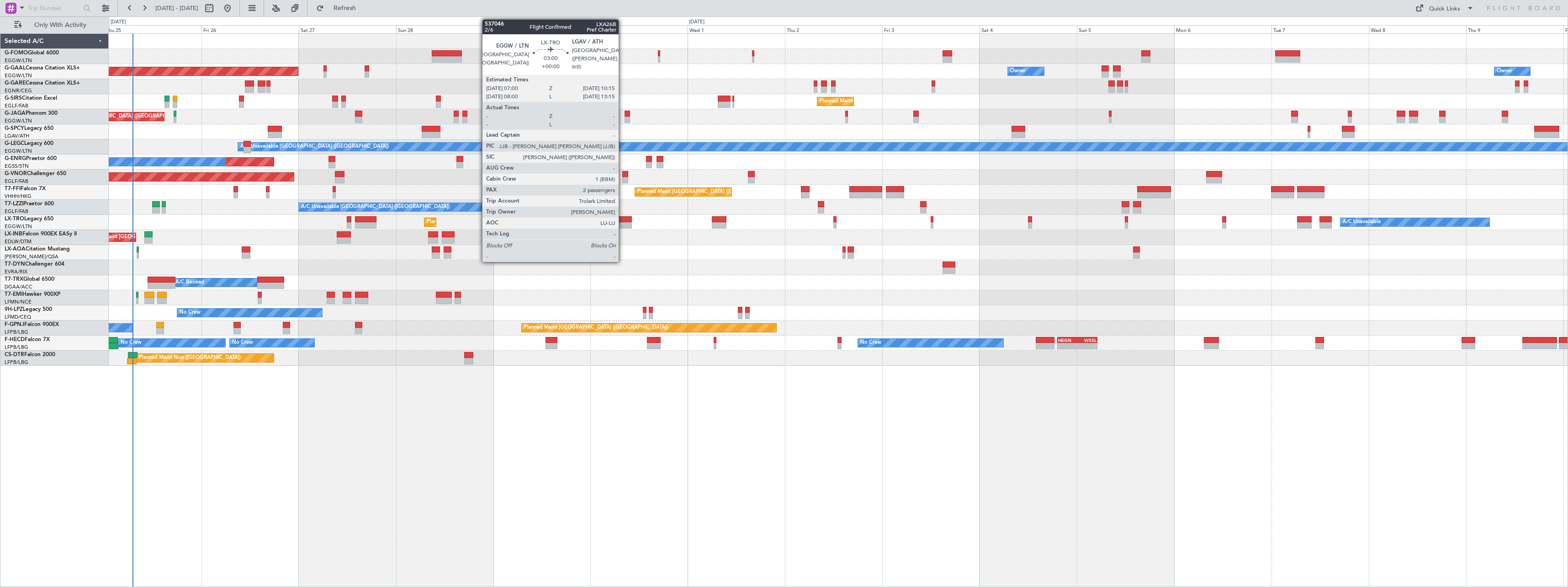
click at [623, 220] on div at bounding box center [625, 219] width 13 height 7
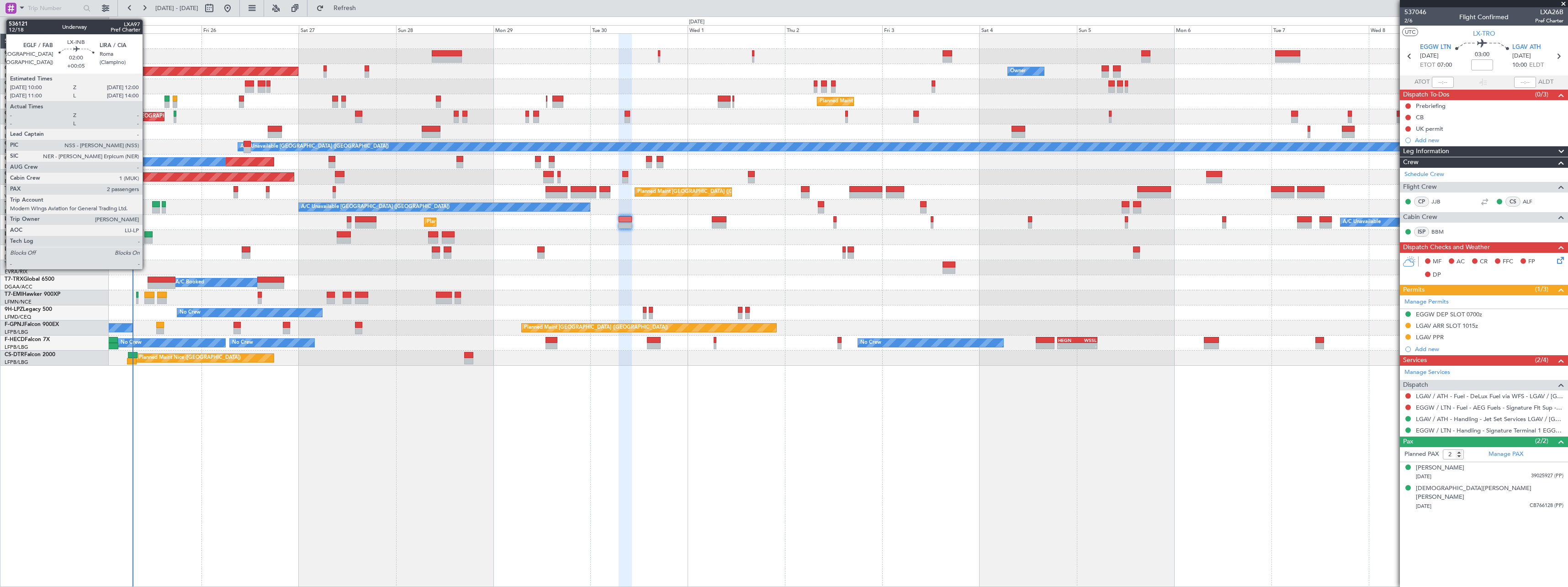
click at [147, 237] on div at bounding box center [149, 234] width 9 height 7
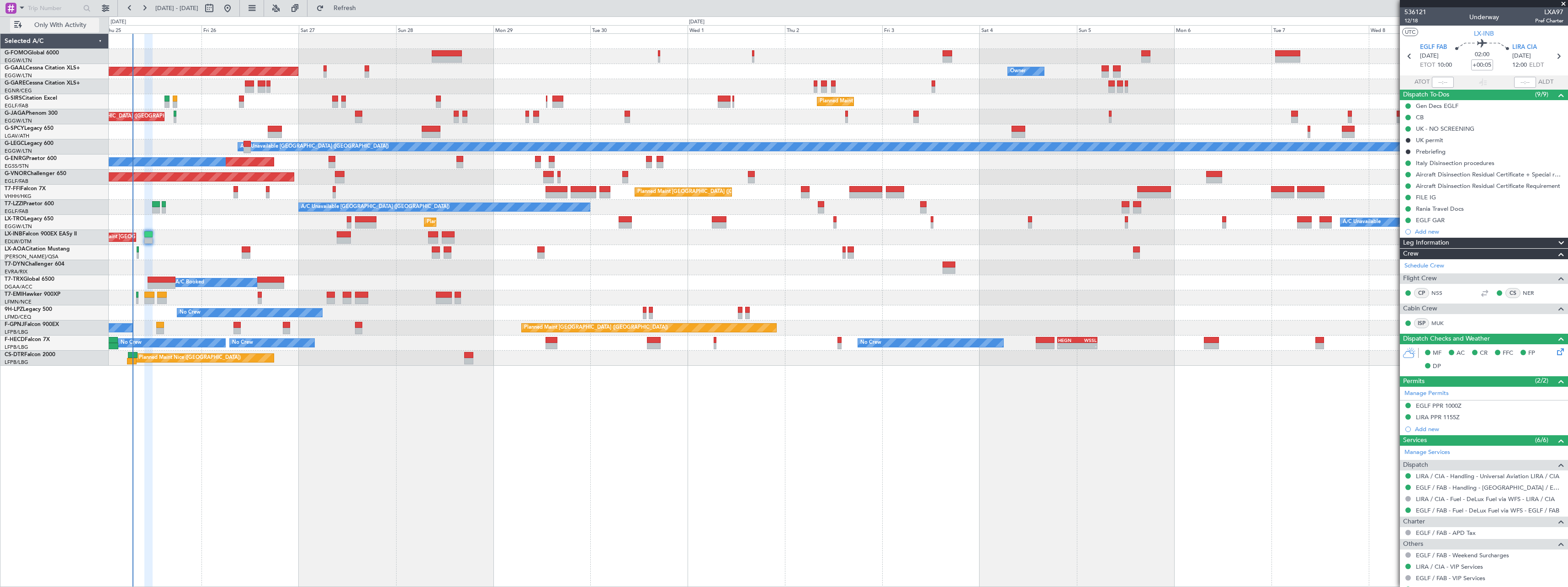
click at [64, 28] on span "Only With Activity" at bounding box center [60, 25] width 72 height 7
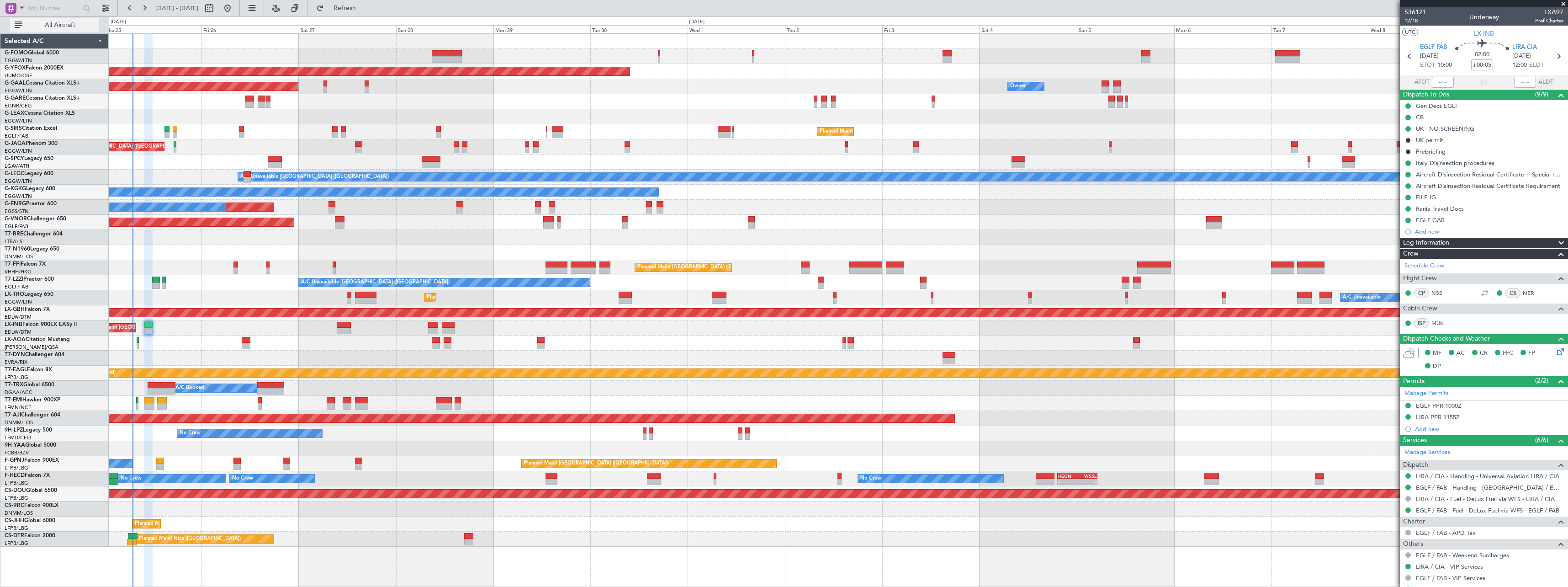
click at [51, 27] on span "All Aircraft" at bounding box center [60, 25] width 72 height 7
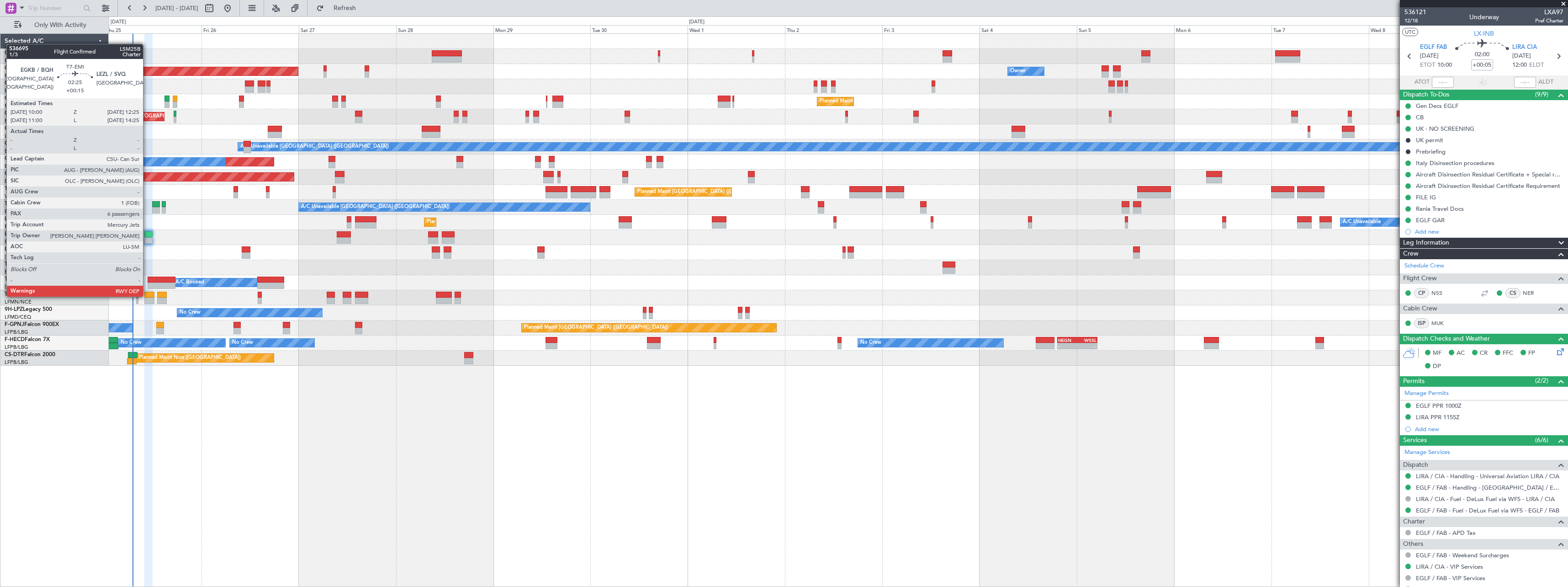
click at [147, 296] on div at bounding box center [149, 295] width 10 height 7
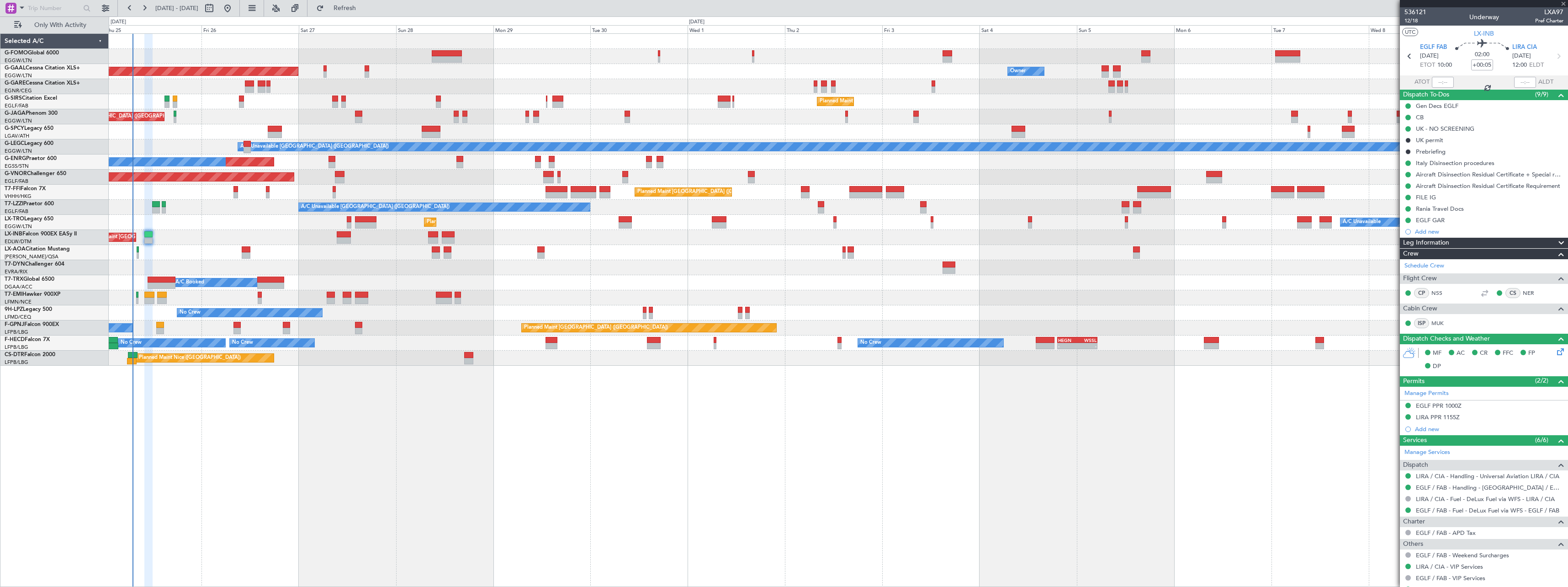
type input "+00:15"
type input "6"
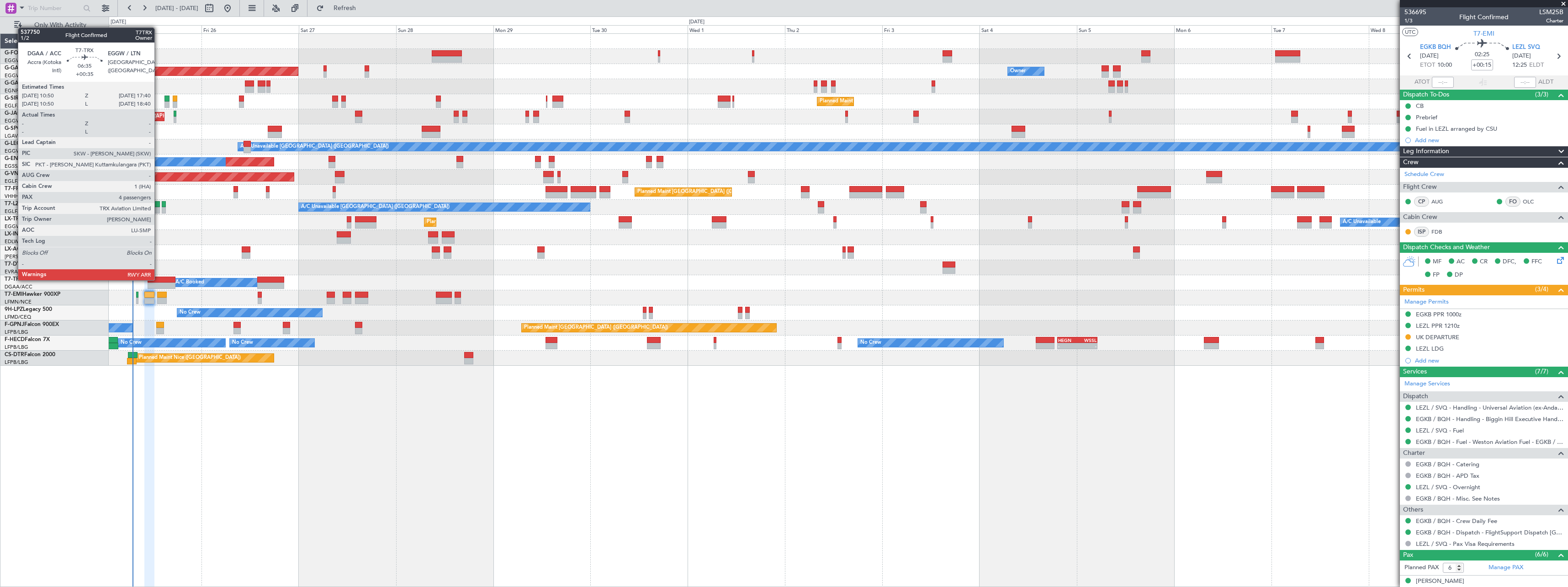
click at [158, 279] on div at bounding box center [161, 279] width 28 height 7
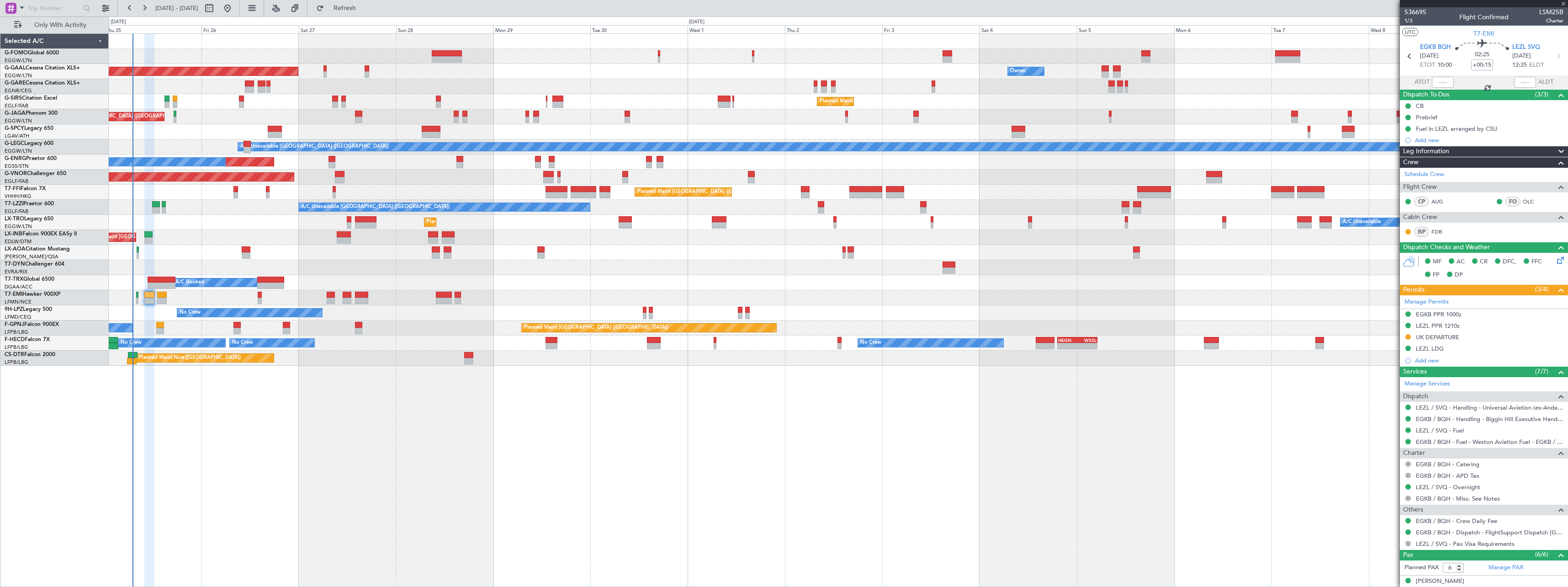
type input "+00:35"
type input "4"
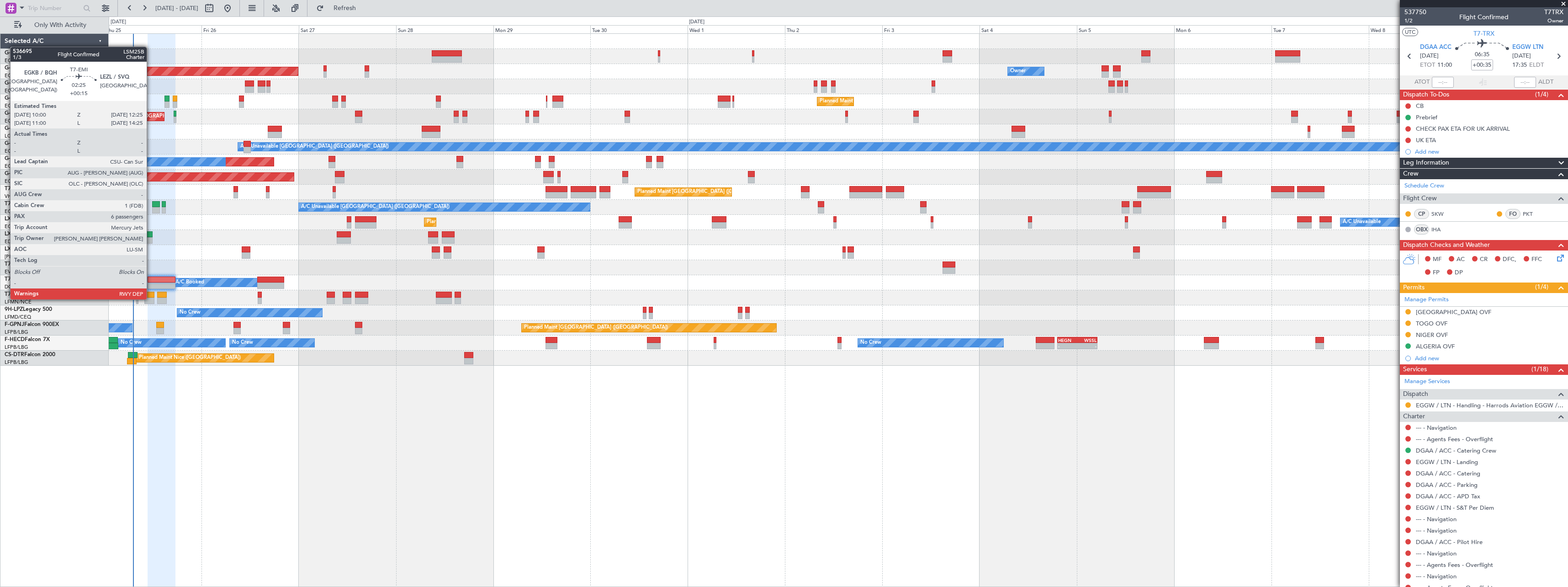
click at [151, 298] on div at bounding box center [149, 301] width 10 height 7
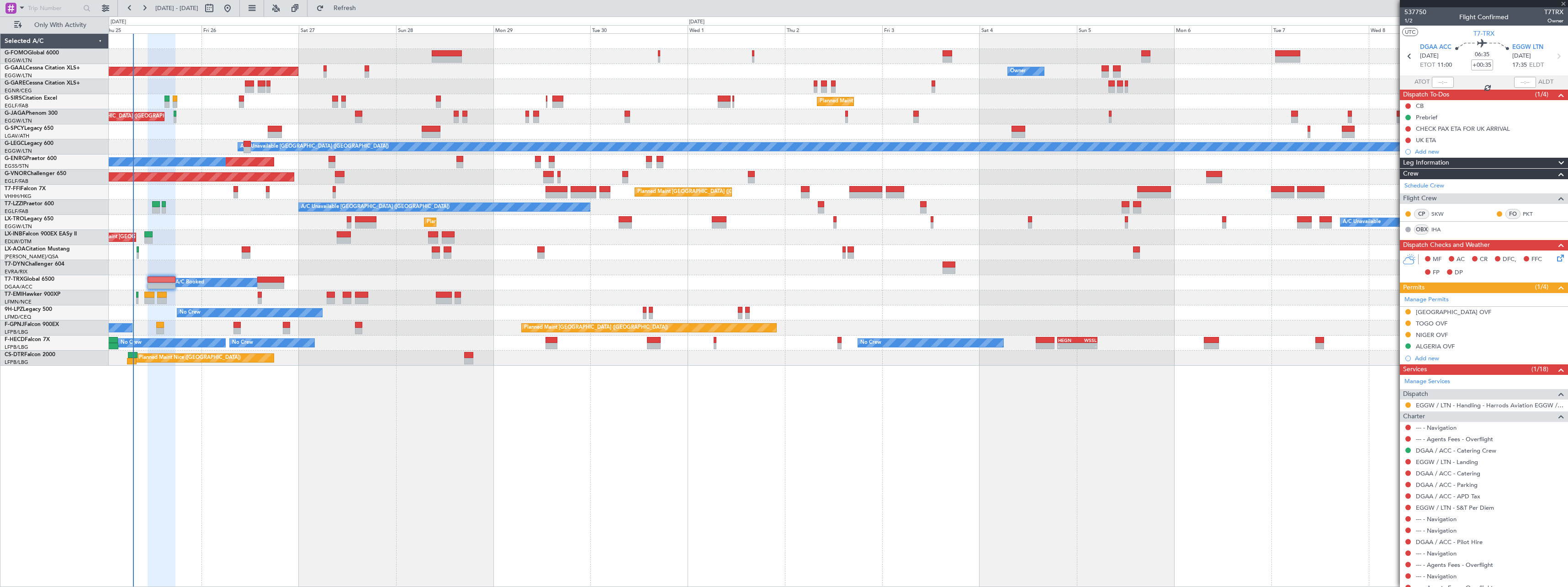
type input "+00:15"
type input "6"
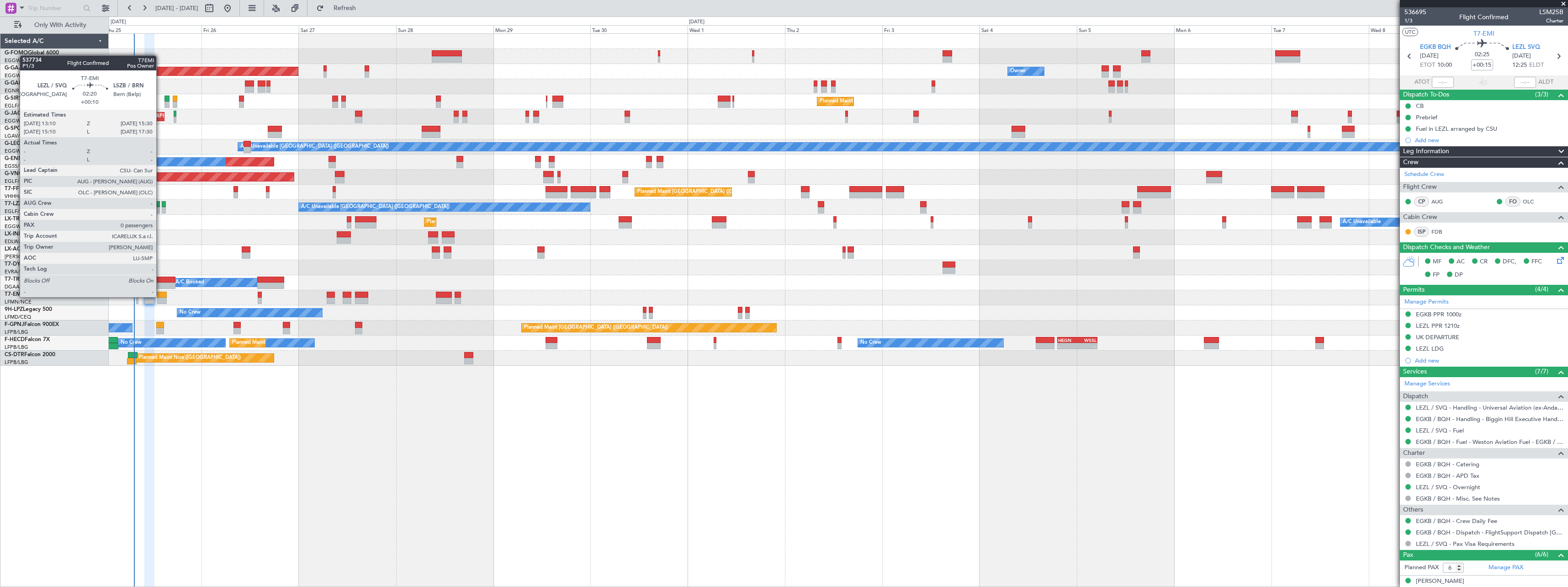
click at [160, 296] on div at bounding box center [162, 295] width 10 height 7
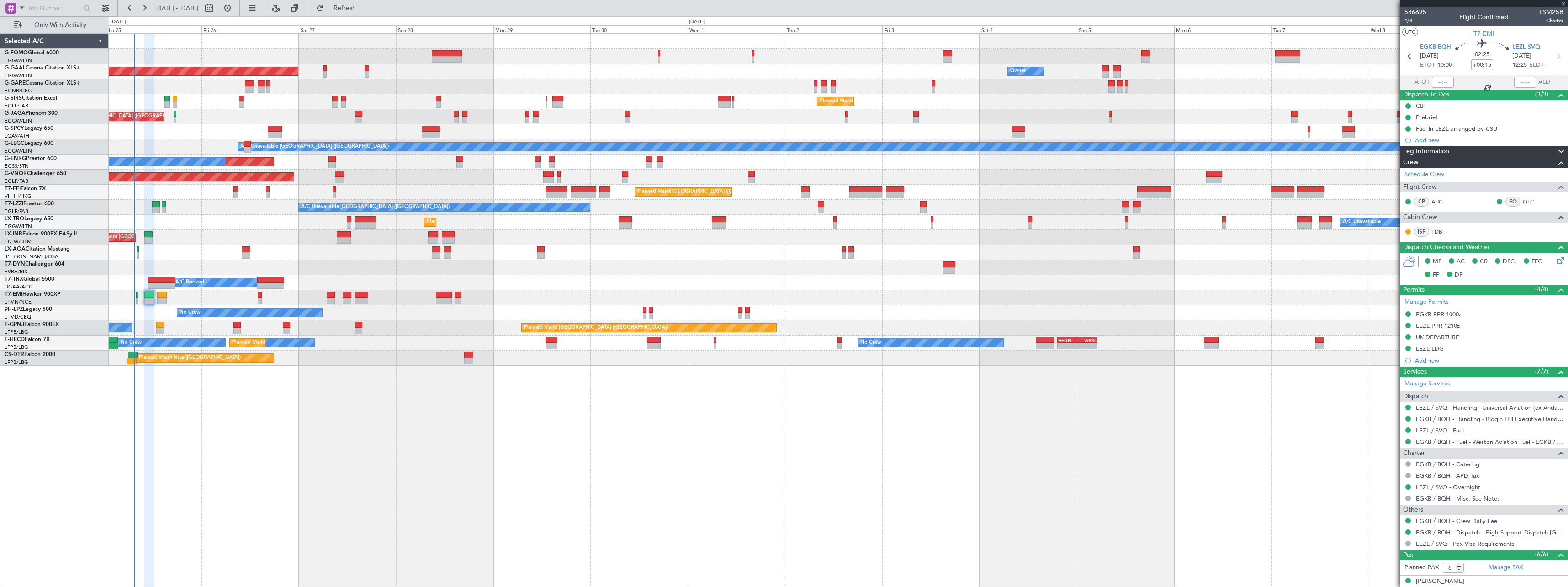
type input "+00:10"
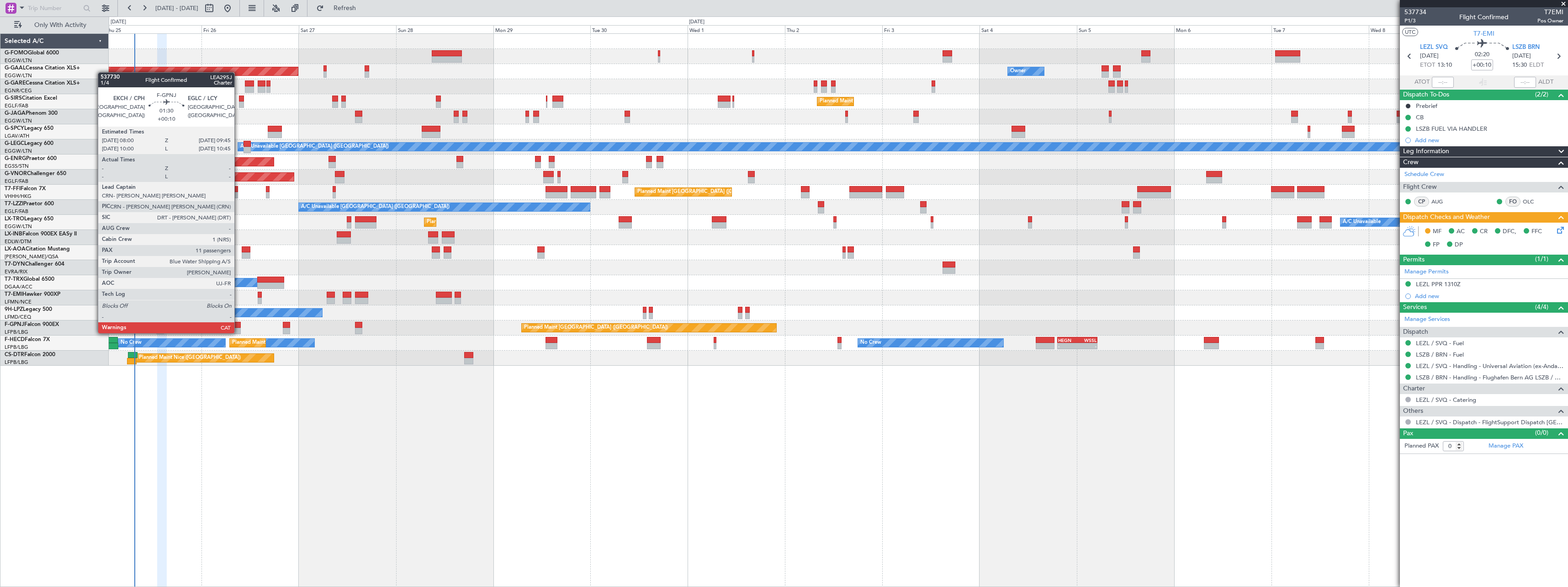
click at [239, 324] on div at bounding box center [237, 325] width 7 height 7
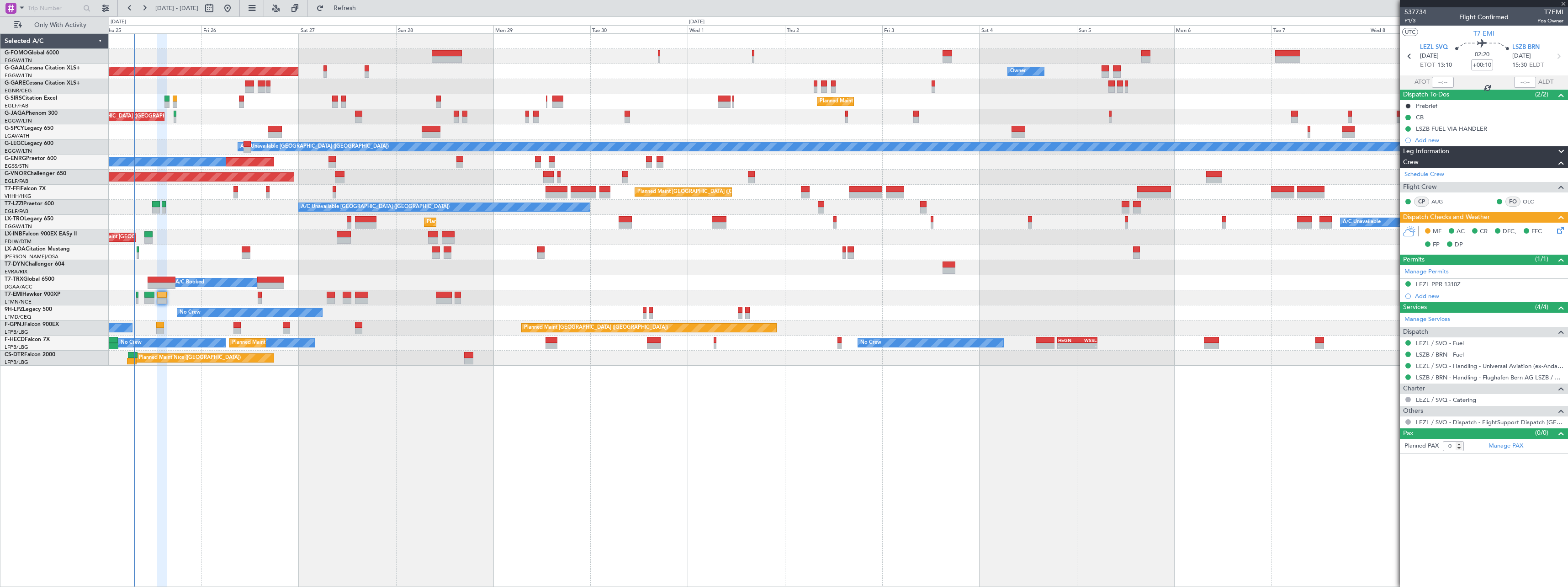
type input "11"
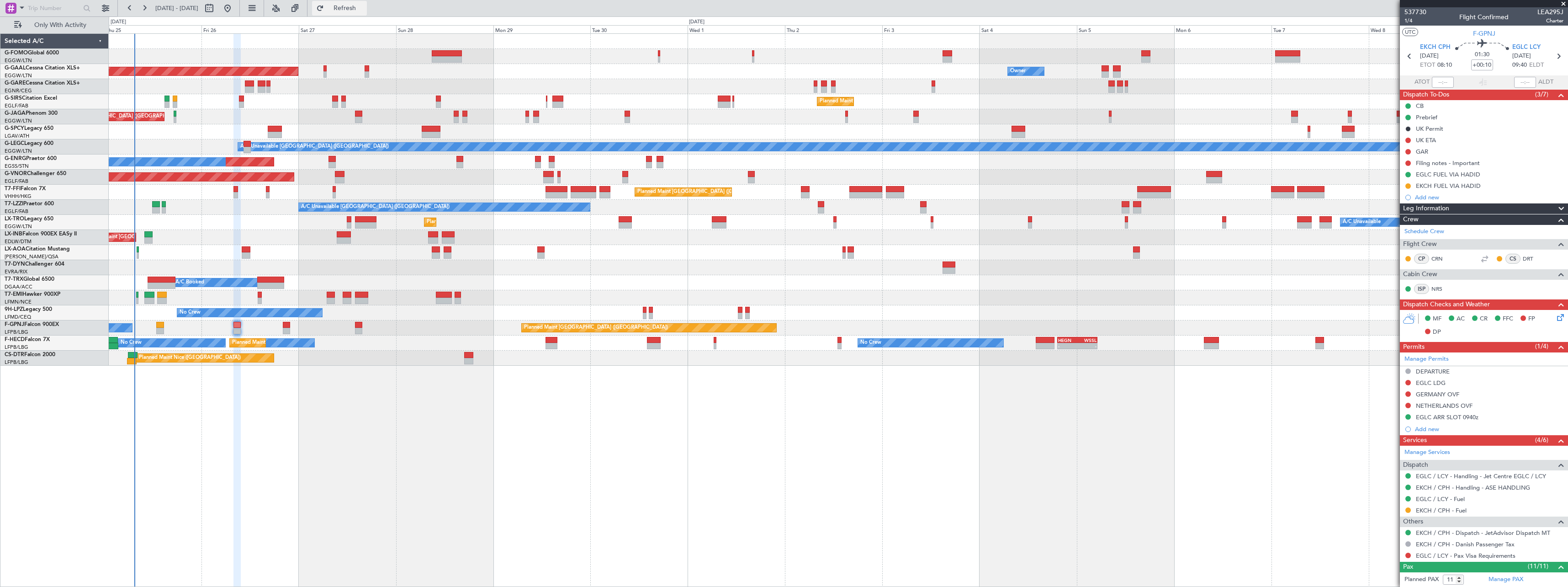
click at [364, 8] on span "Refresh" at bounding box center [345, 8] width 38 height 7
click at [364, 9] on span "Refresh" at bounding box center [345, 8] width 38 height 7
click at [364, 7] on span "Refresh" at bounding box center [345, 8] width 38 height 7
click at [1441, 164] on div "Filing notes - Important" at bounding box center [1447, 163] width 64 height 8
click at [364, 9] on span "Refresh" at bounding box center [345, 8] width 38 height 7
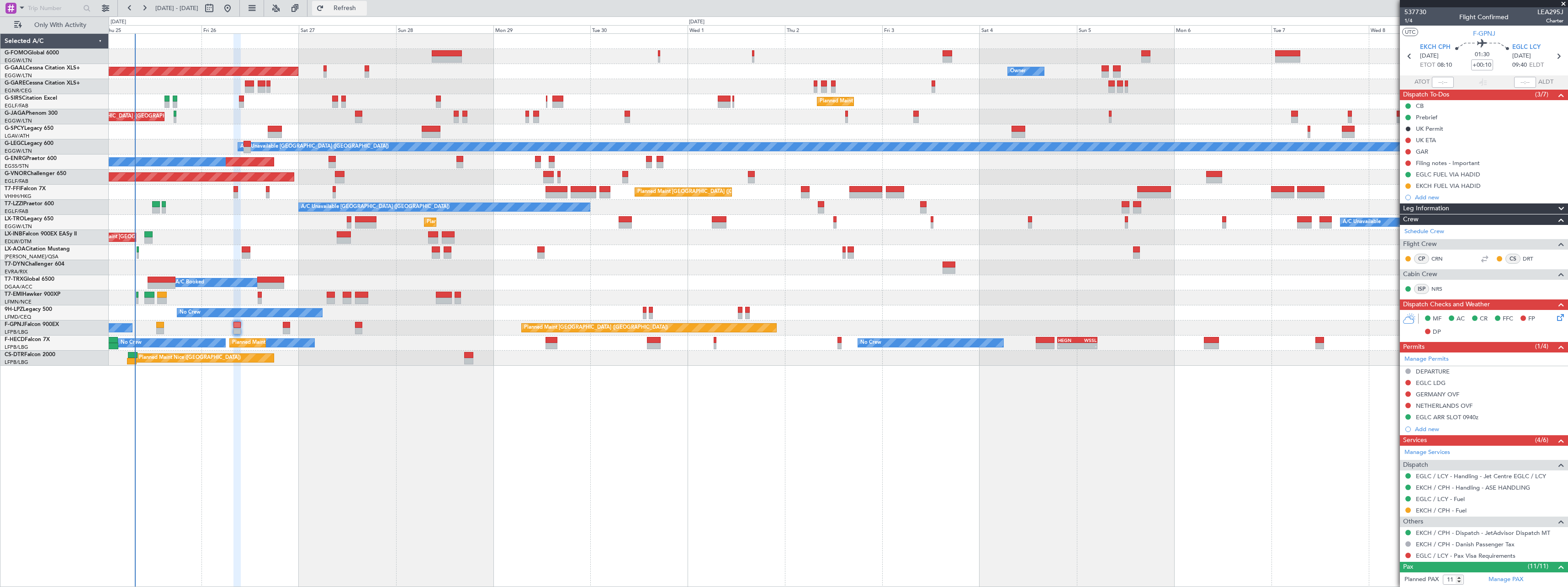
click at [364, 6] on span "Refresh" at bounding box center [345, 8] width 38 height 7
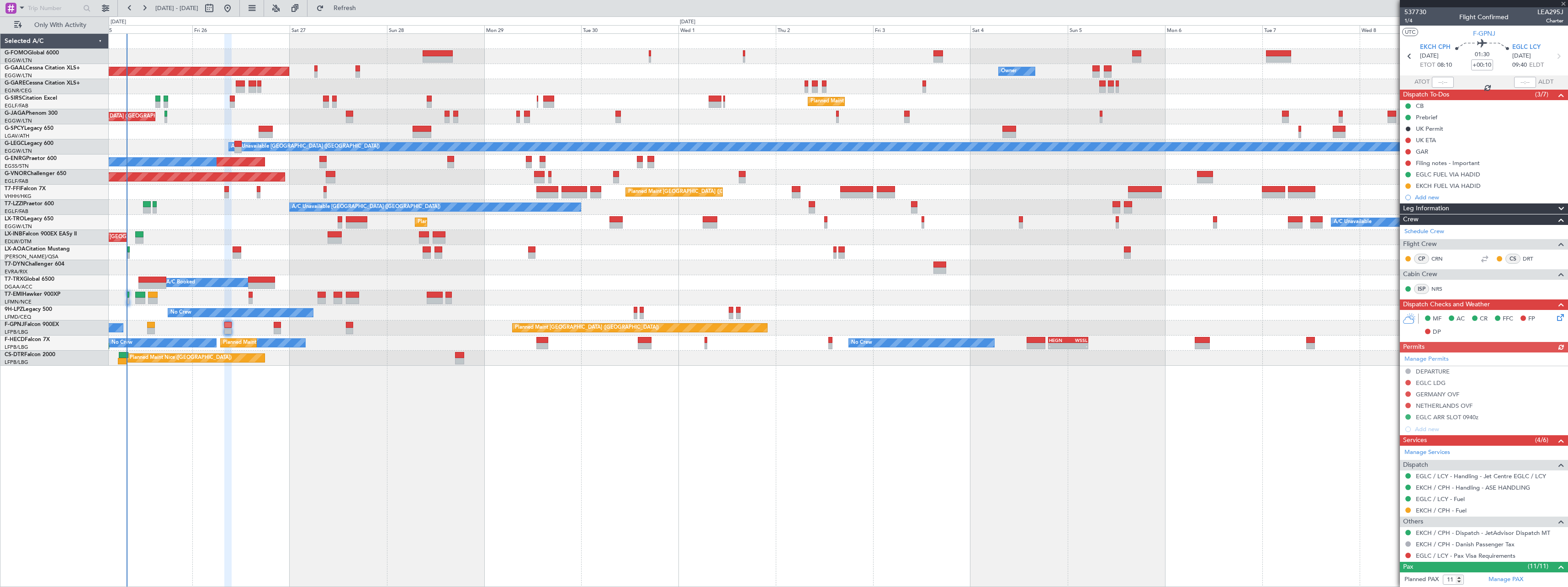
click at [360, 401] on div "Planned Maint London (Luton) Planned Maint Dusseldorf Owner Owner Owner Planned…" at bounding box center [838, 310] width 1459 height 554
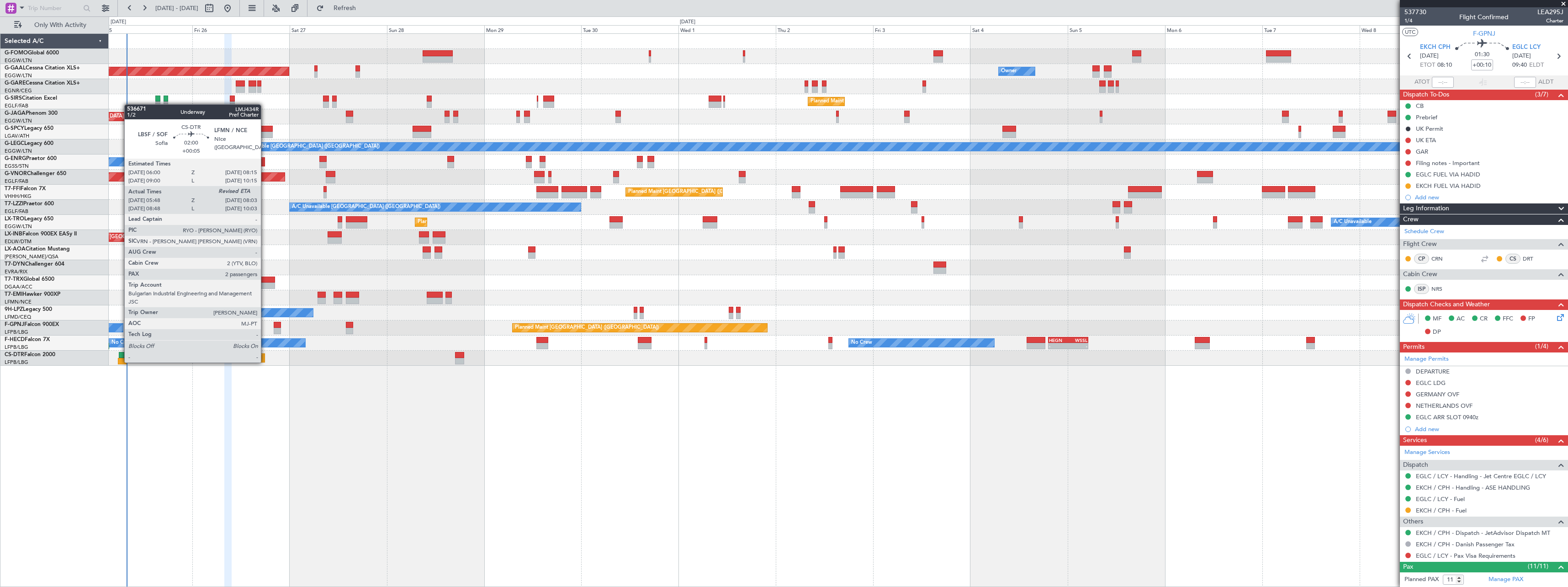
click at [120, 362] on div at bounding box center [122, 361] width 9 height 7
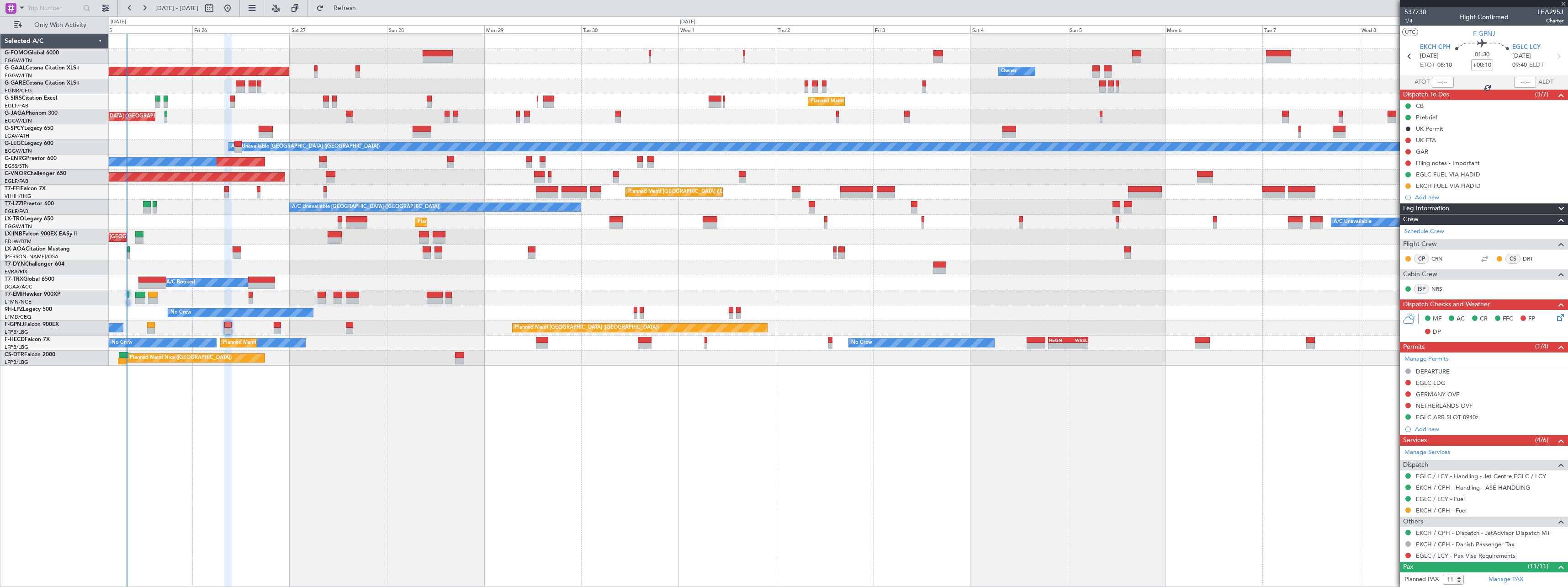
type input "+00:05"
type input "05:58"
type input "2"
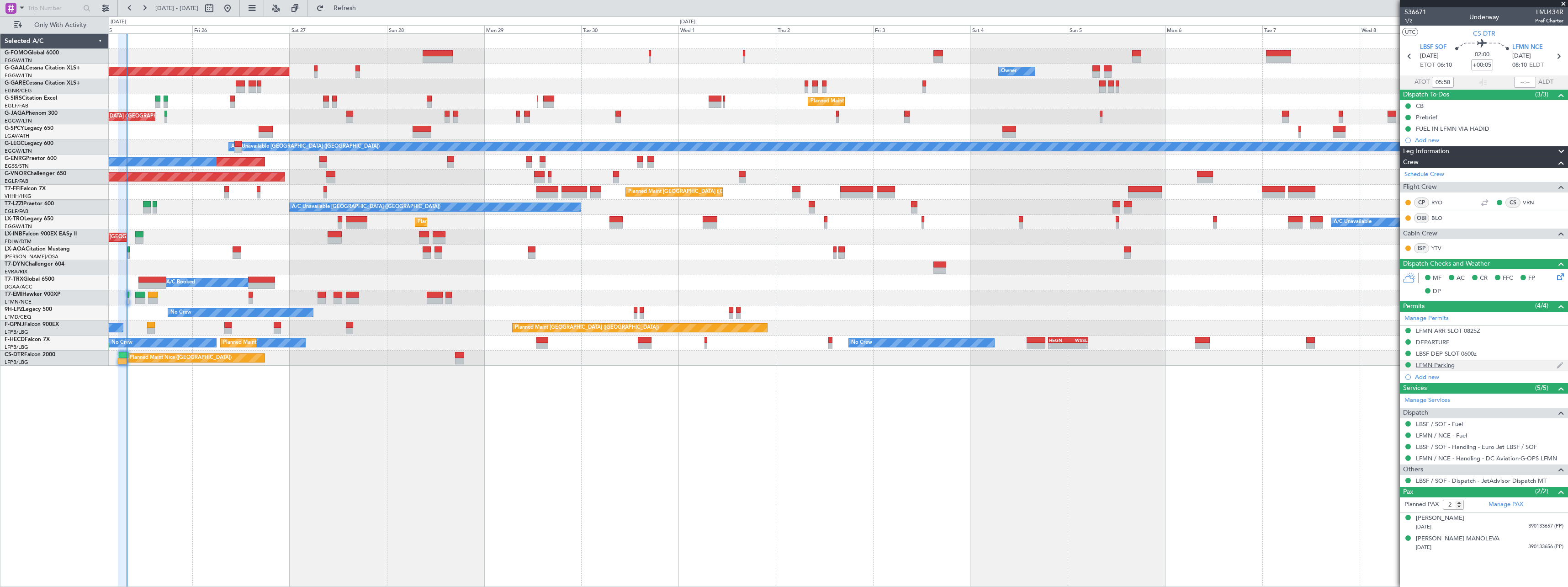
click at [1444, 366] on div "LFMN Parking" at bounding box center [1435, 365] width 39 height 8
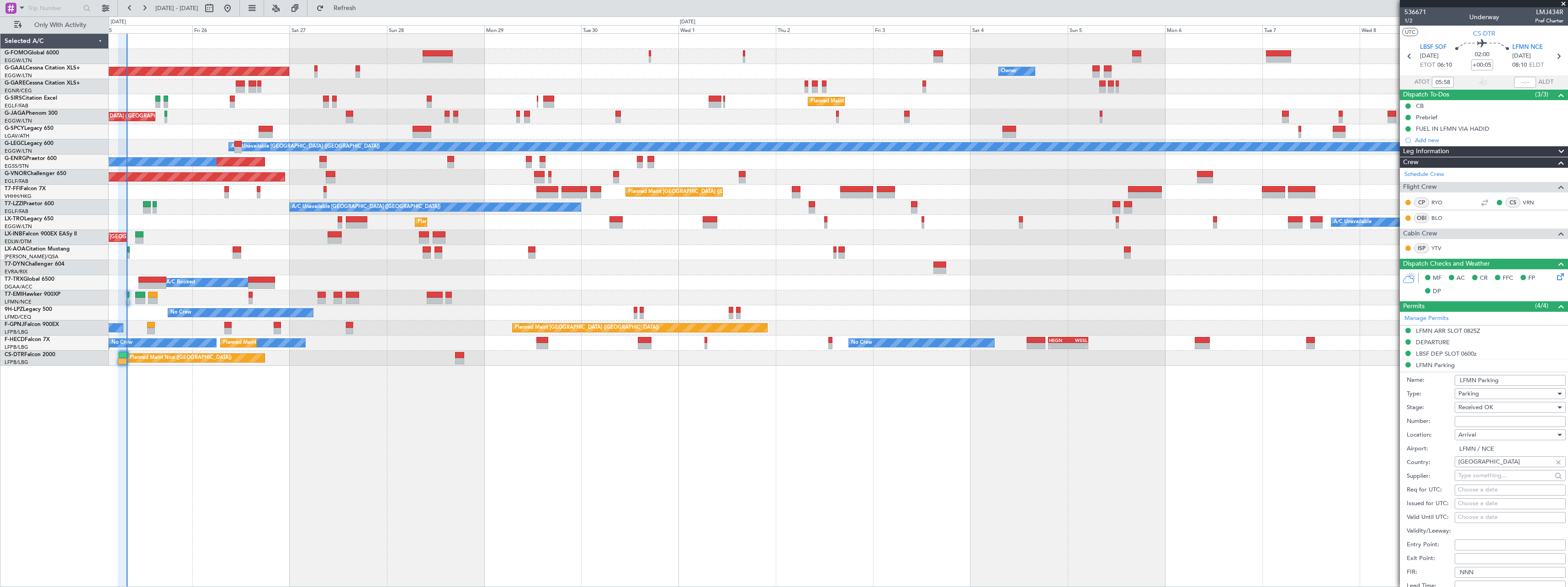
scroll to position [183, 0]
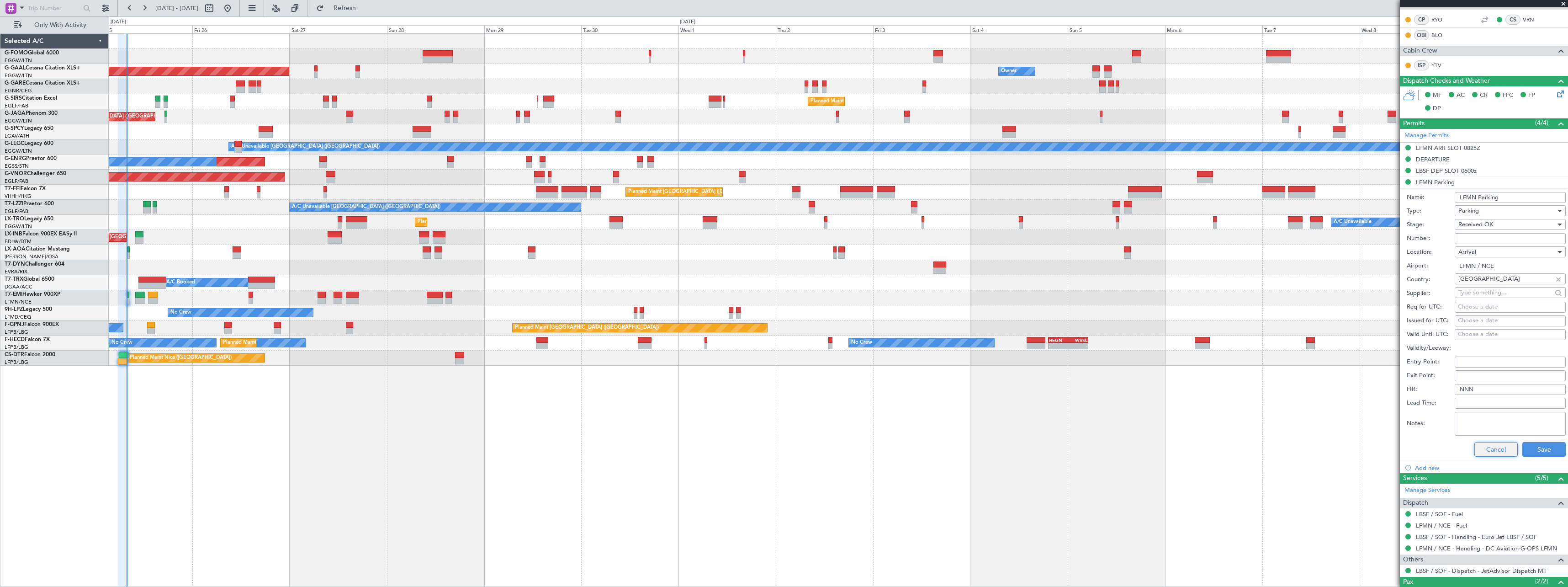
click at [1493, 445] on button "Cancel" at bounding box center [1496, 449] width 43 height 15
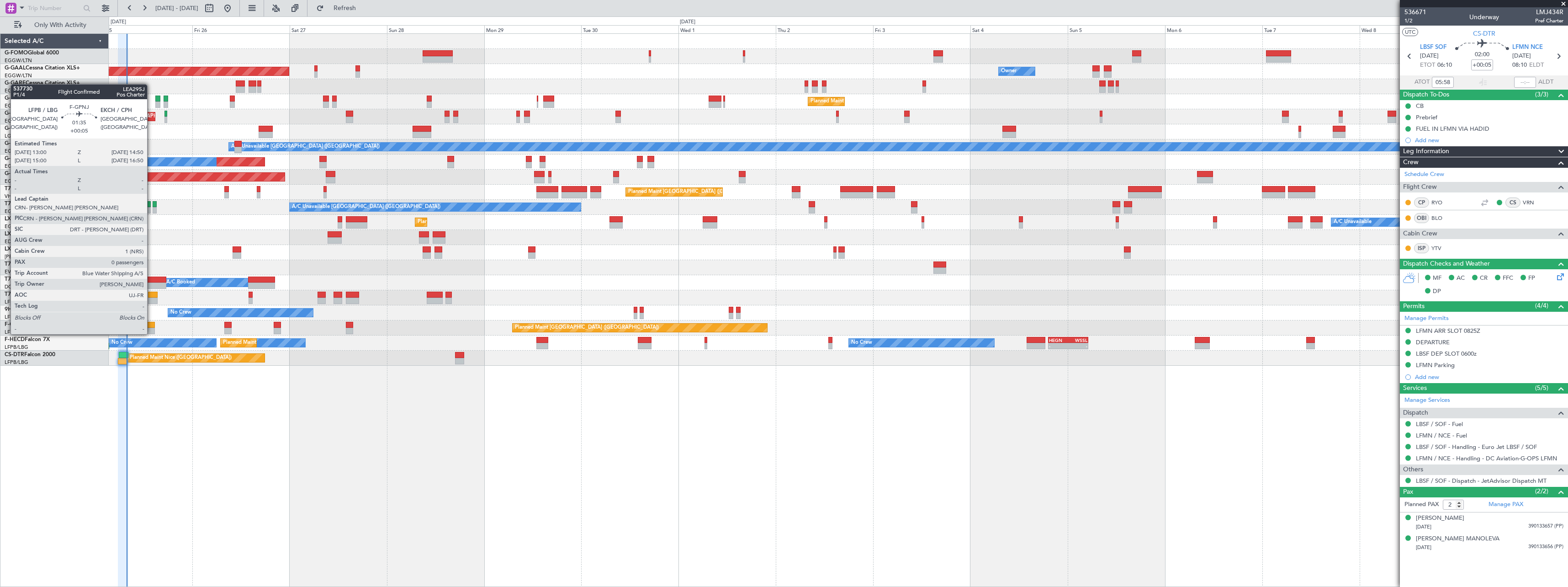
click at [151, 325] on div at bounding box center [151, 325] width 8 height 7
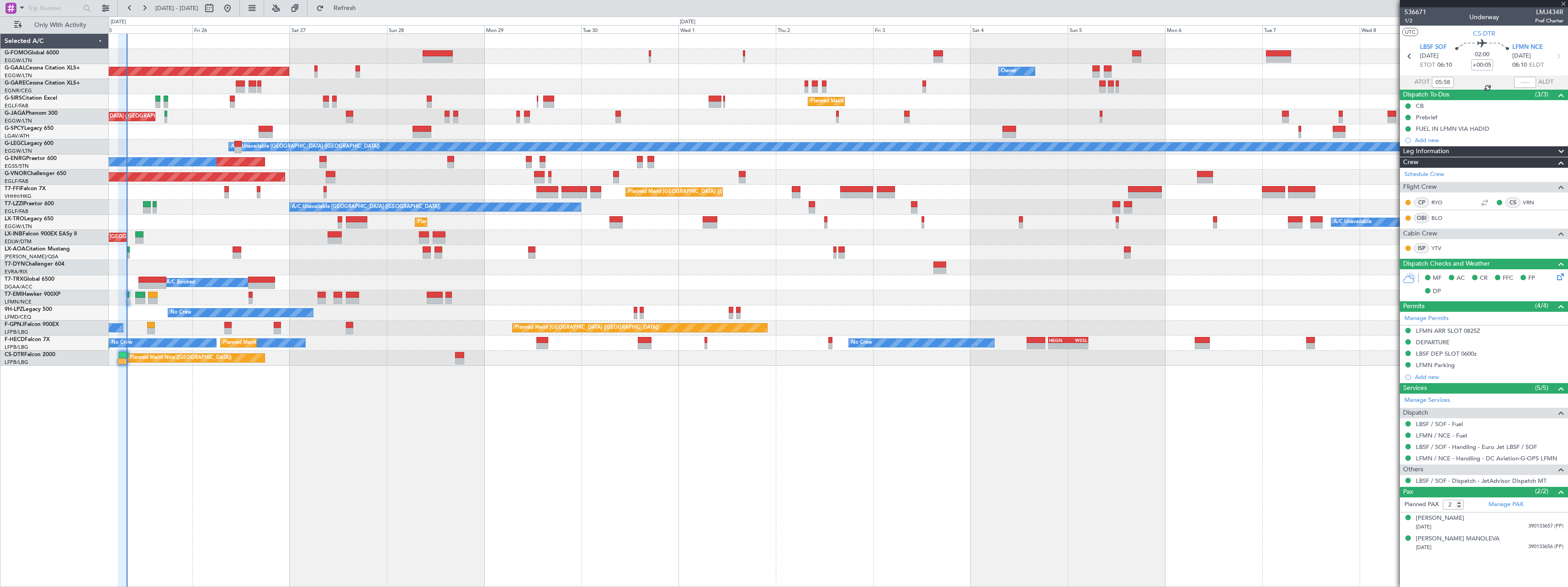
type input "0"
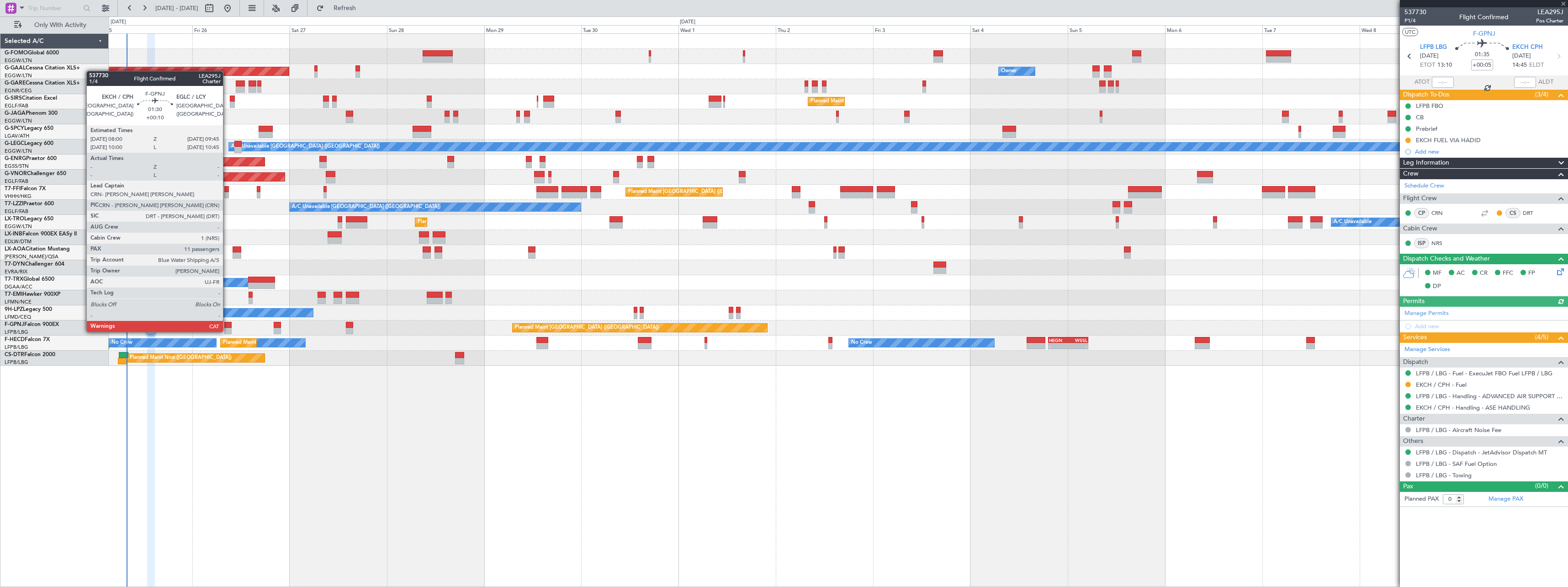
click at [227, 323] on div at bounding box center [228, 325] width 7 height 7
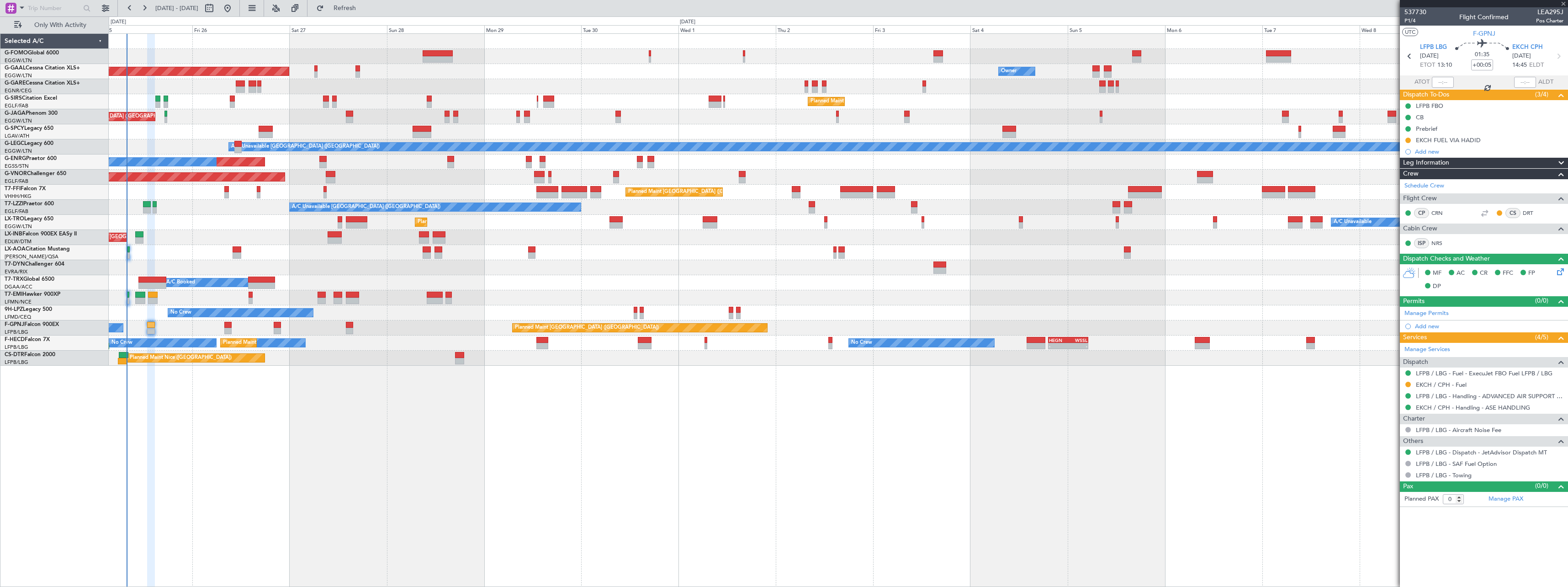
type input "+00:10"
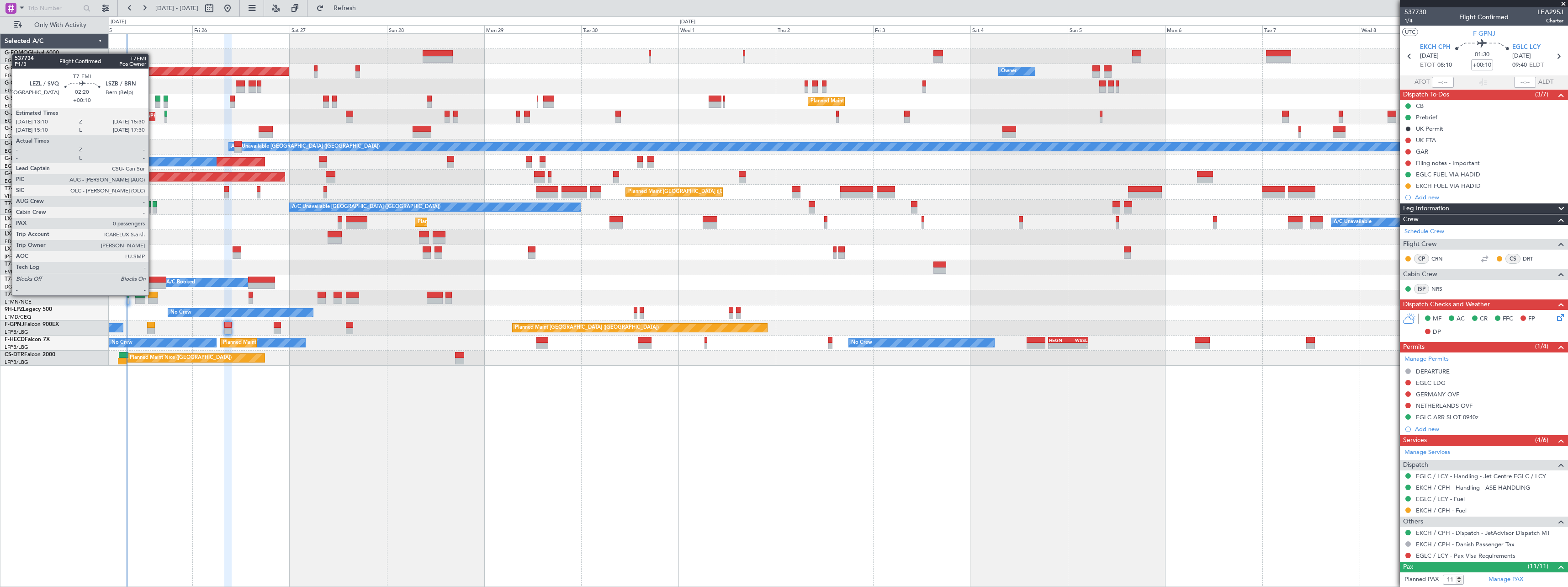
click at [153, 294] on div at bounding box center [153, 295] width 10 height 7
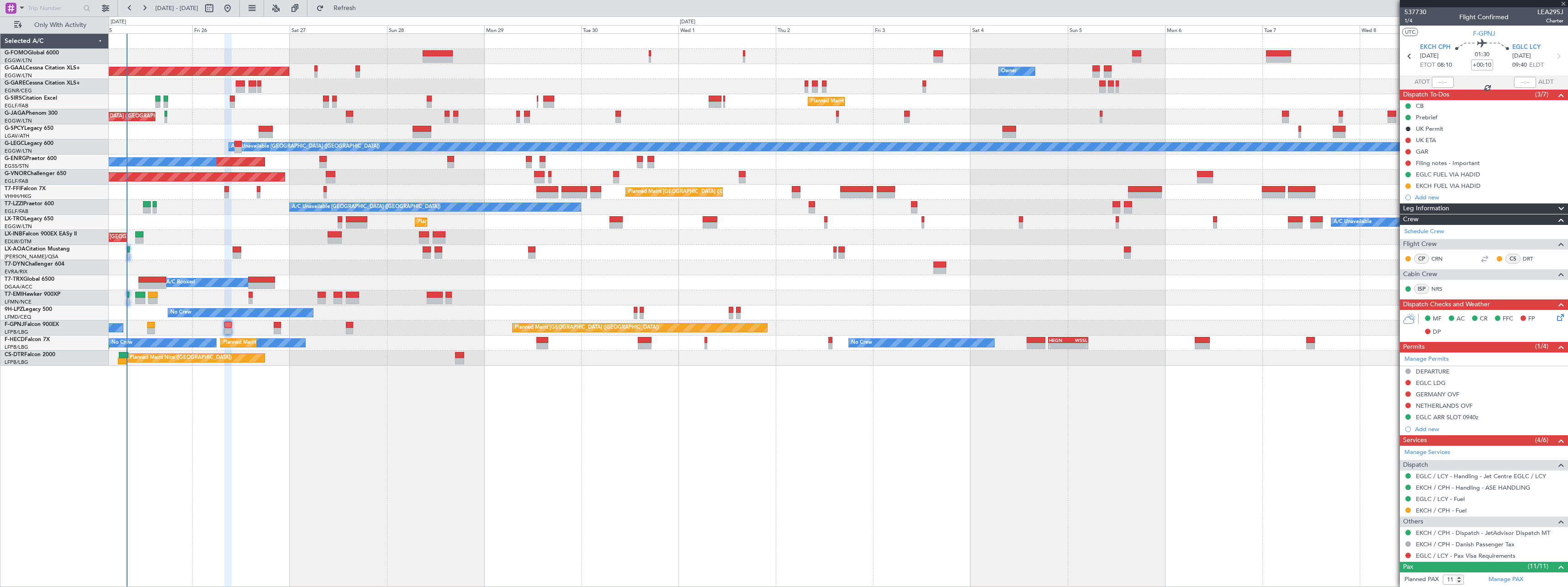
type input "0"
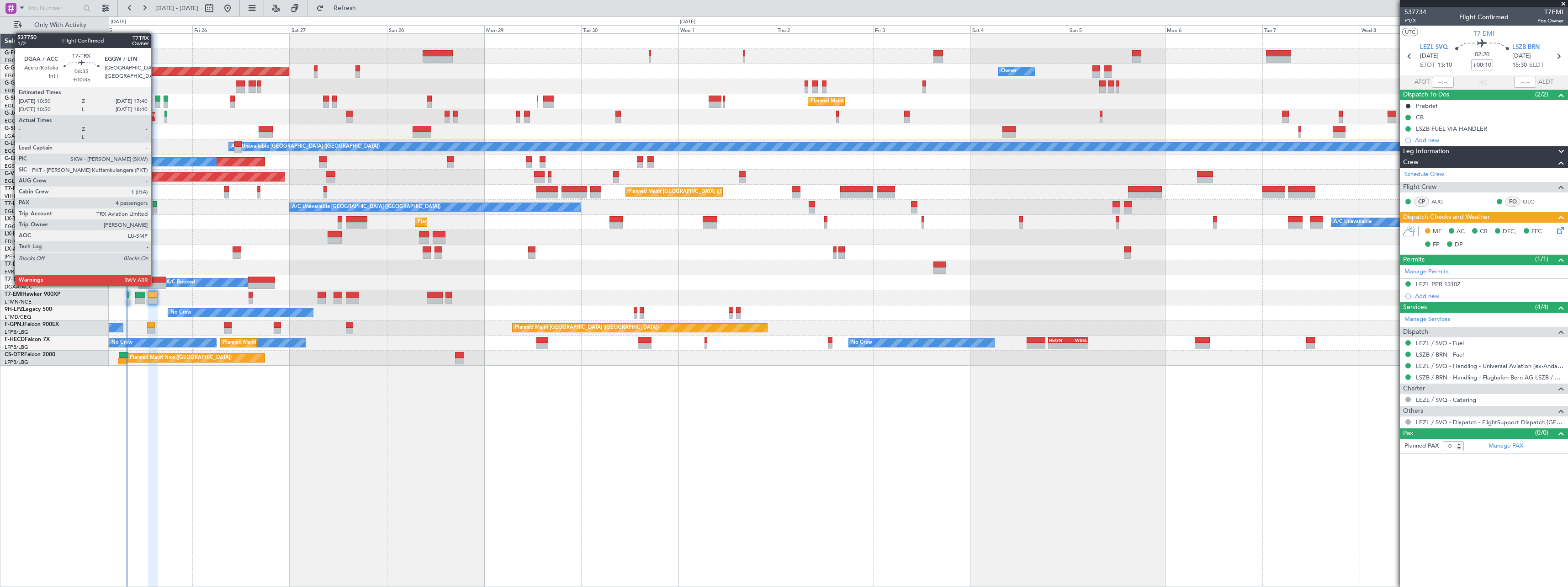
click at [155, 285] on div at bounding box center [152, 286] width 28 height 7
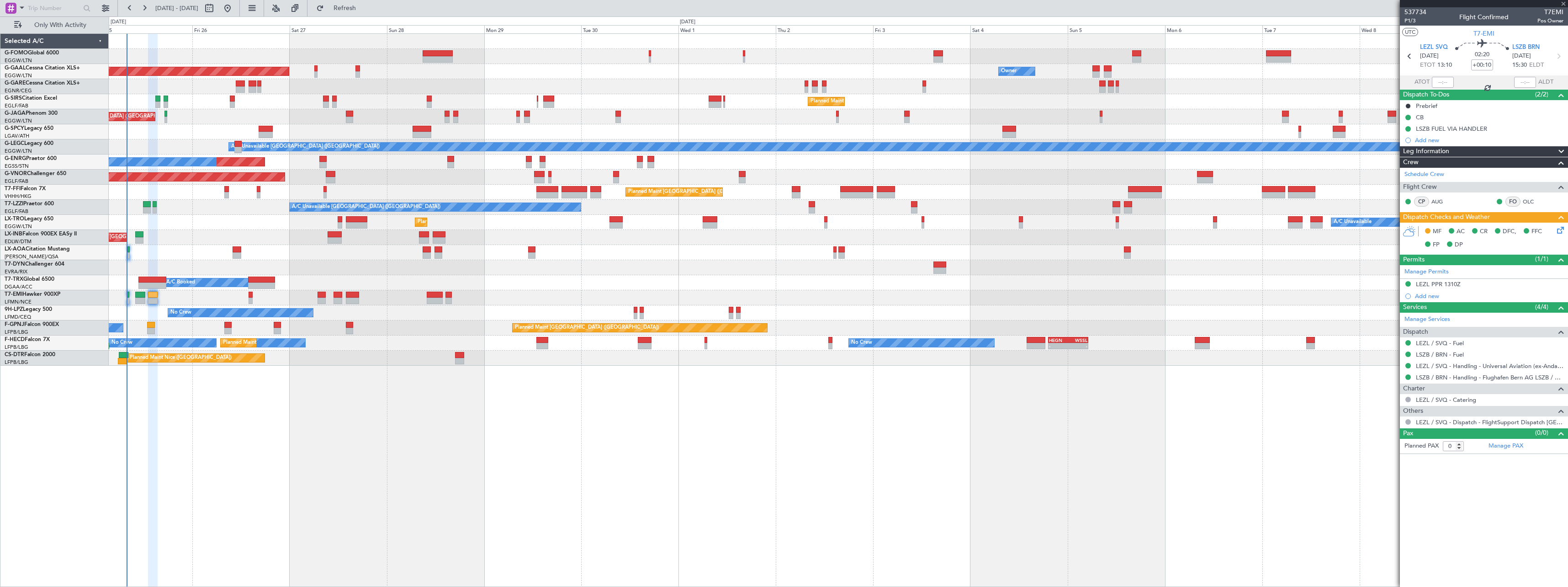
type input "+00:35"
type input "4"
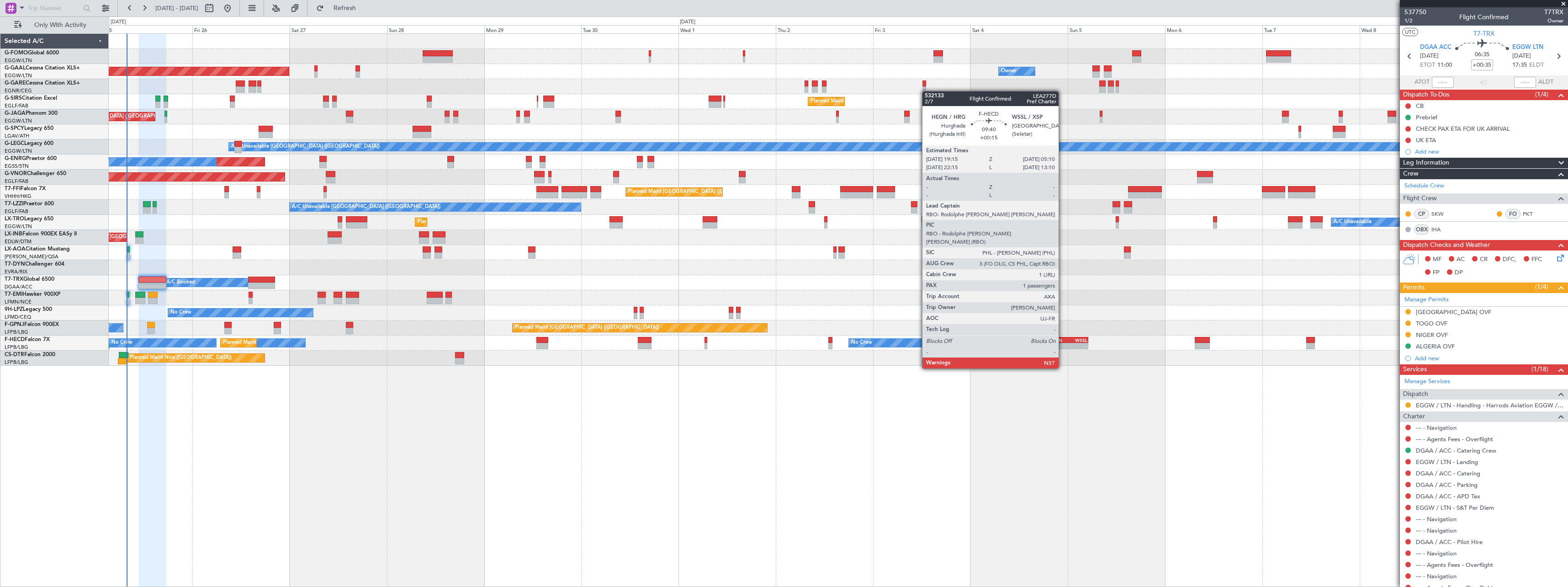
click at [1063, 343] on div "- -" at bounding box center [1068, 346] width 40 height 7
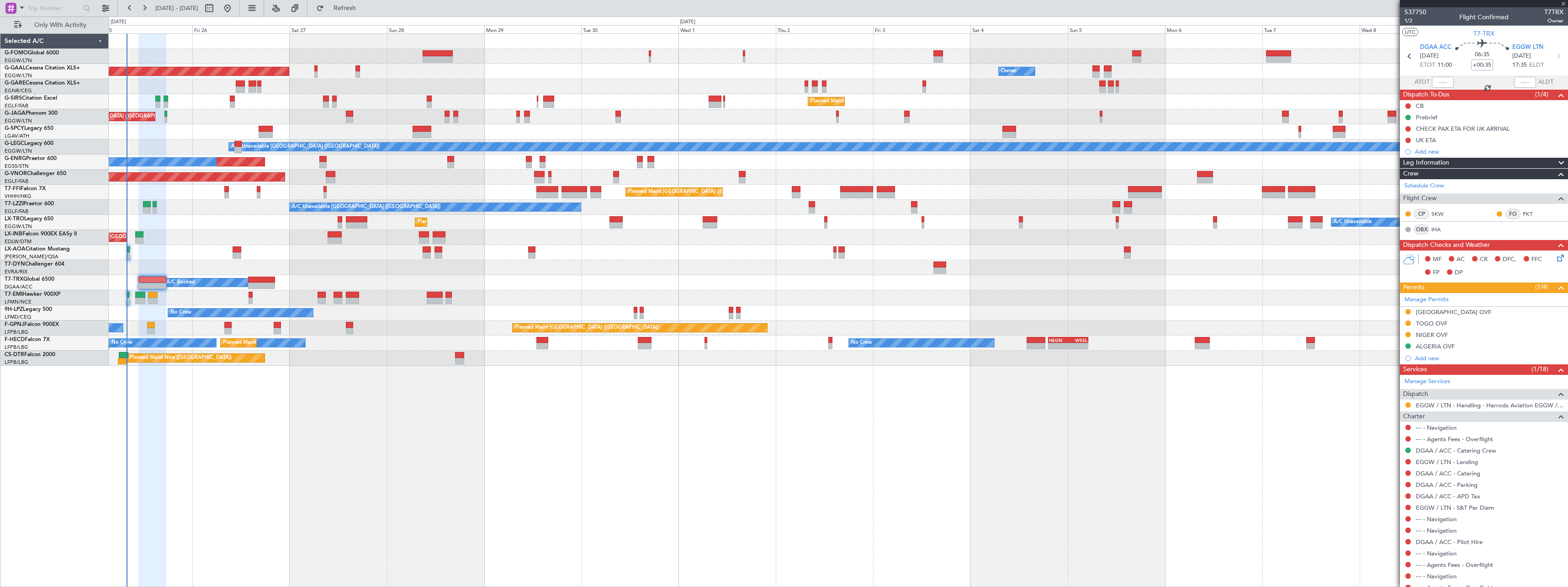
type input "+00:15"
type input "1"
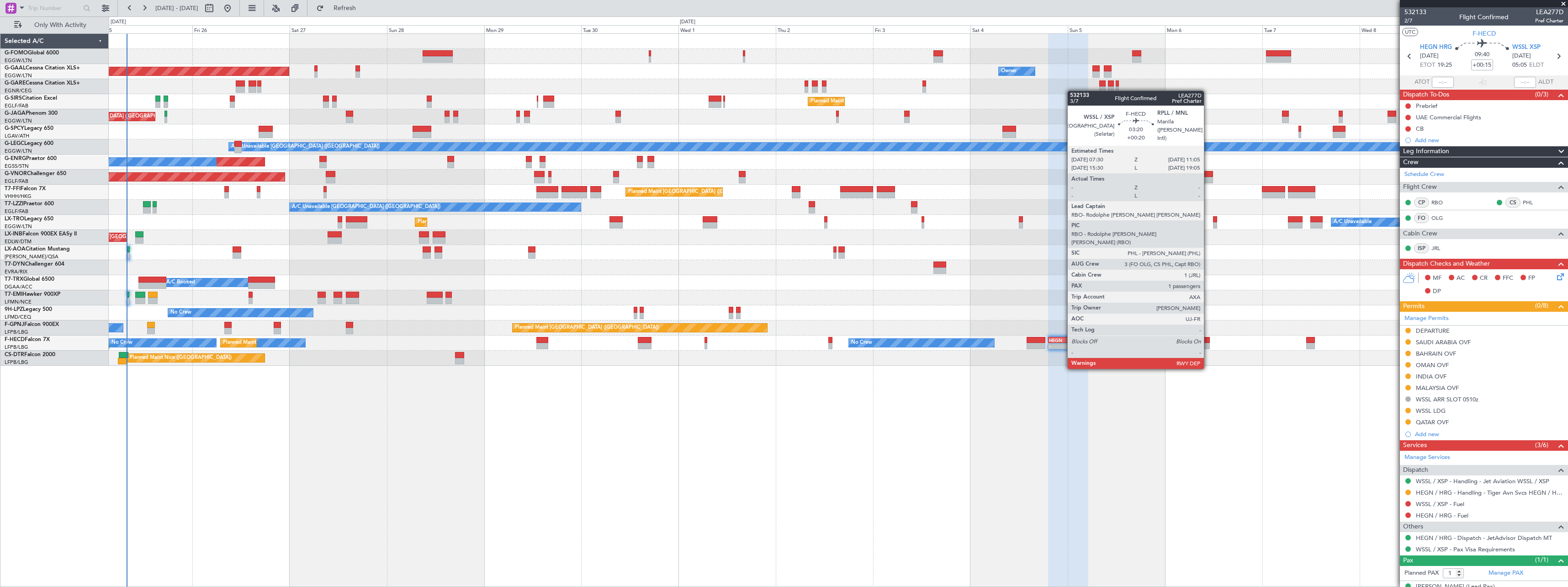
click at [1208, 342] on div at bounding box center [1202, 340] width 15 height 7
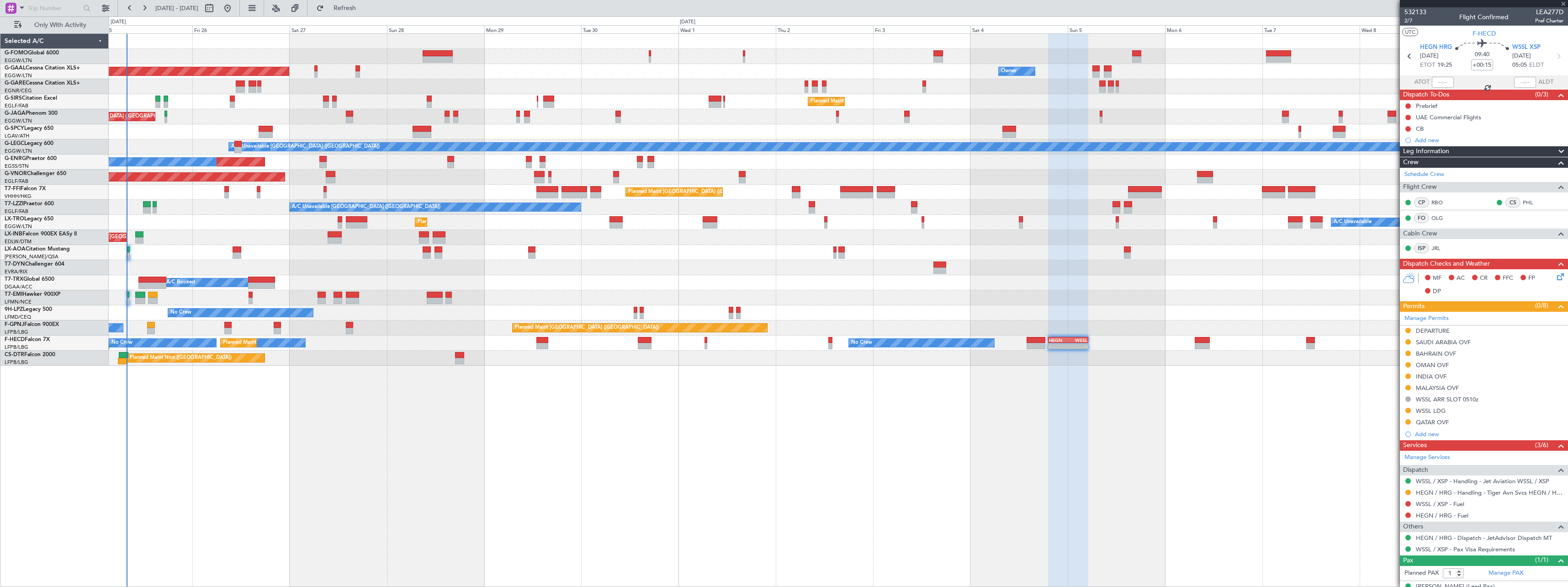
type input "+00:20"
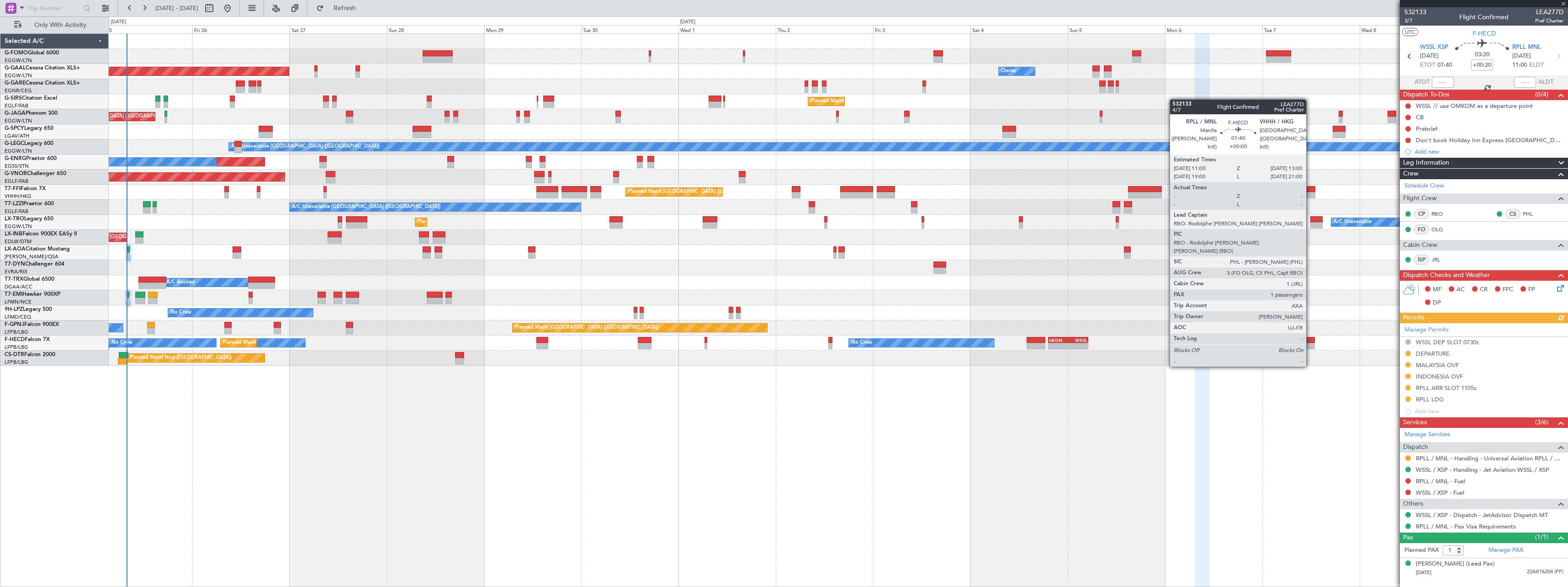
click at [1311, 341] on div at bounding box center [1311, 340] width 9 height 7
